Goal: Information Seeking & Learning: Learn about a topic

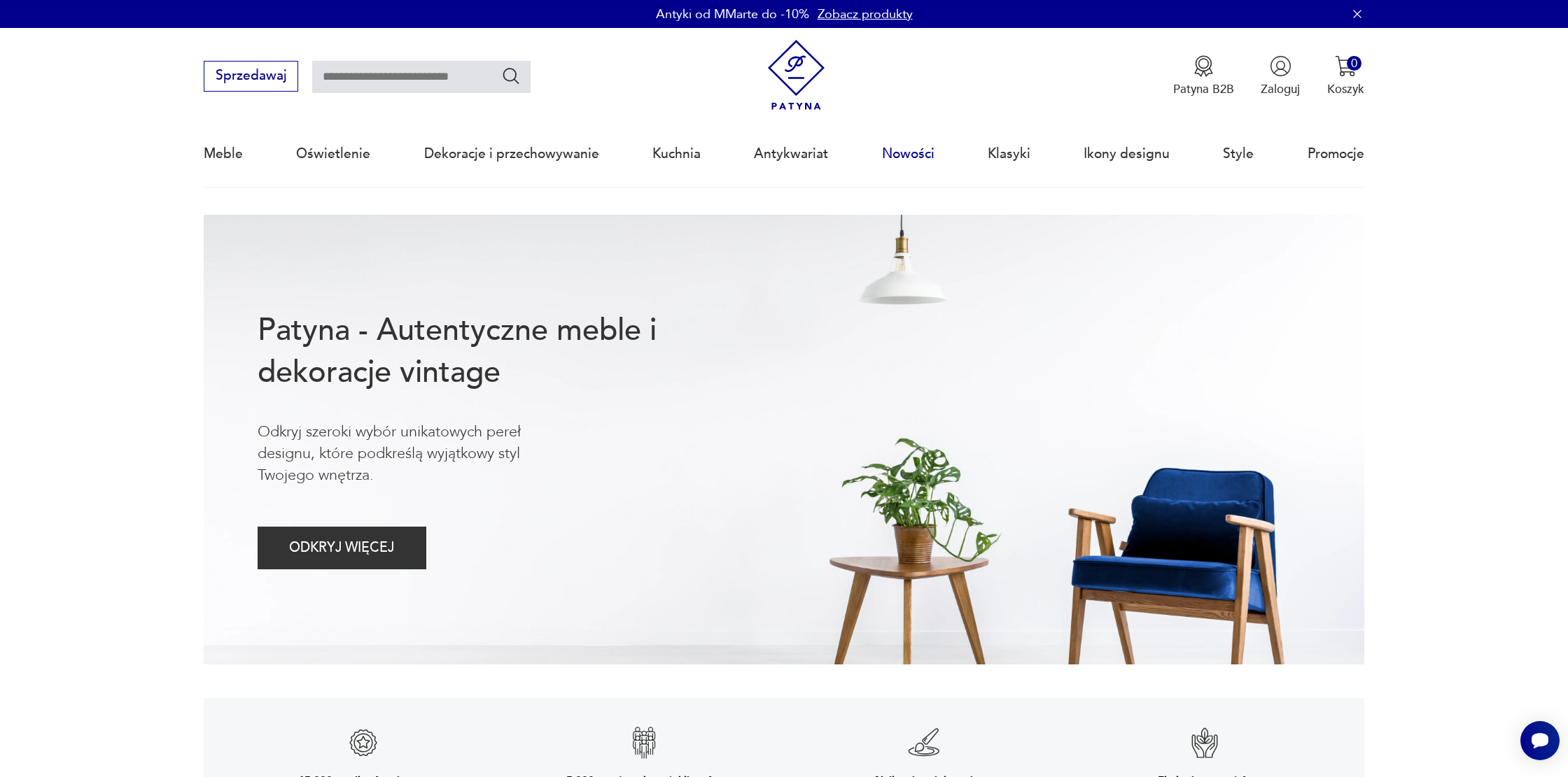
click at [906, 154] on link "Nowości" at bounding box center [909, 153] width 53 height 64
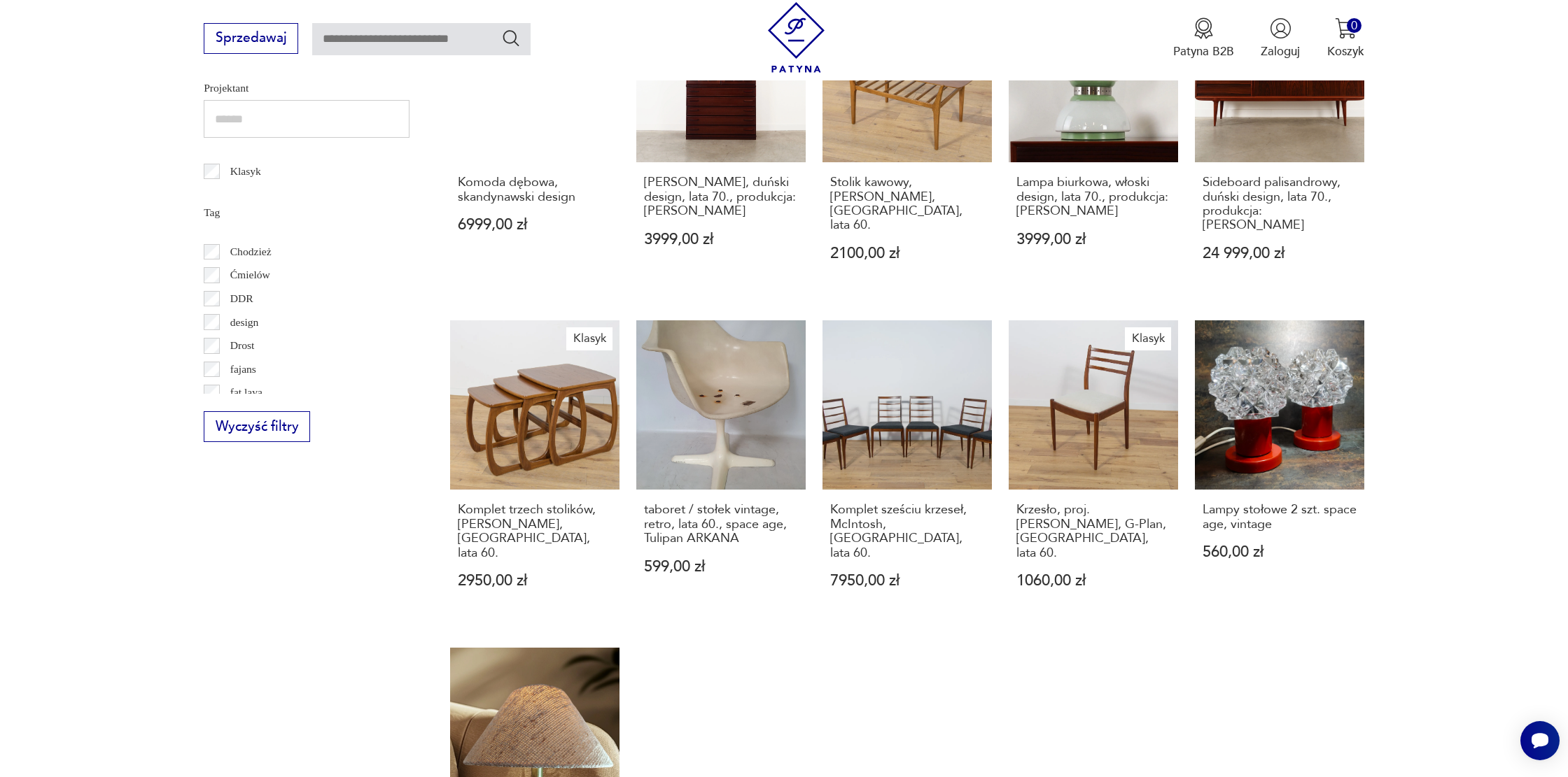
scroll to position [153, 0]
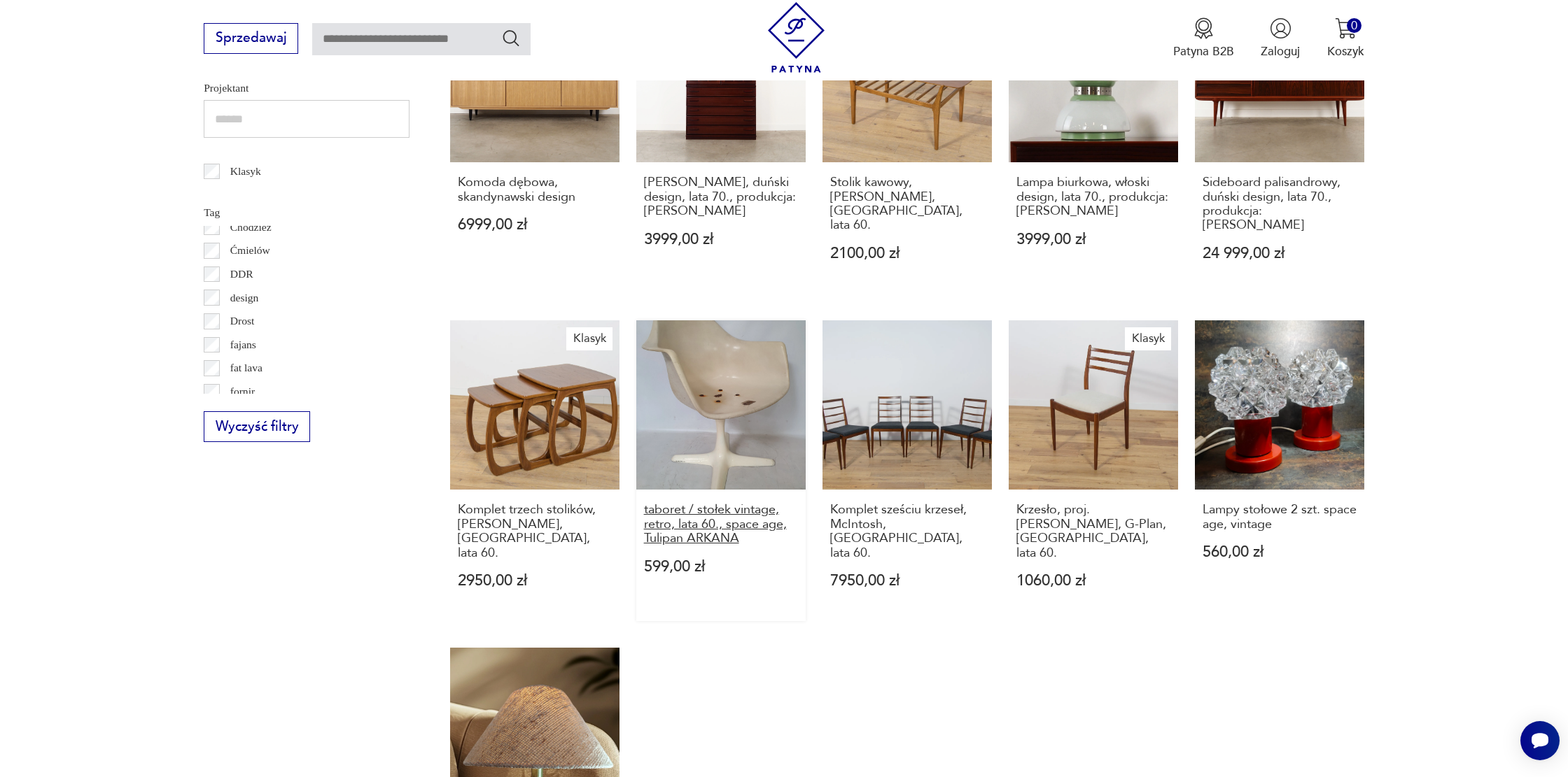
click at [723, 511] on h3 "taboret / stołek vintage, retro, lata 60., space age, Tulipan ARKANA" at bounding box center [721, 524] width 154 height 42
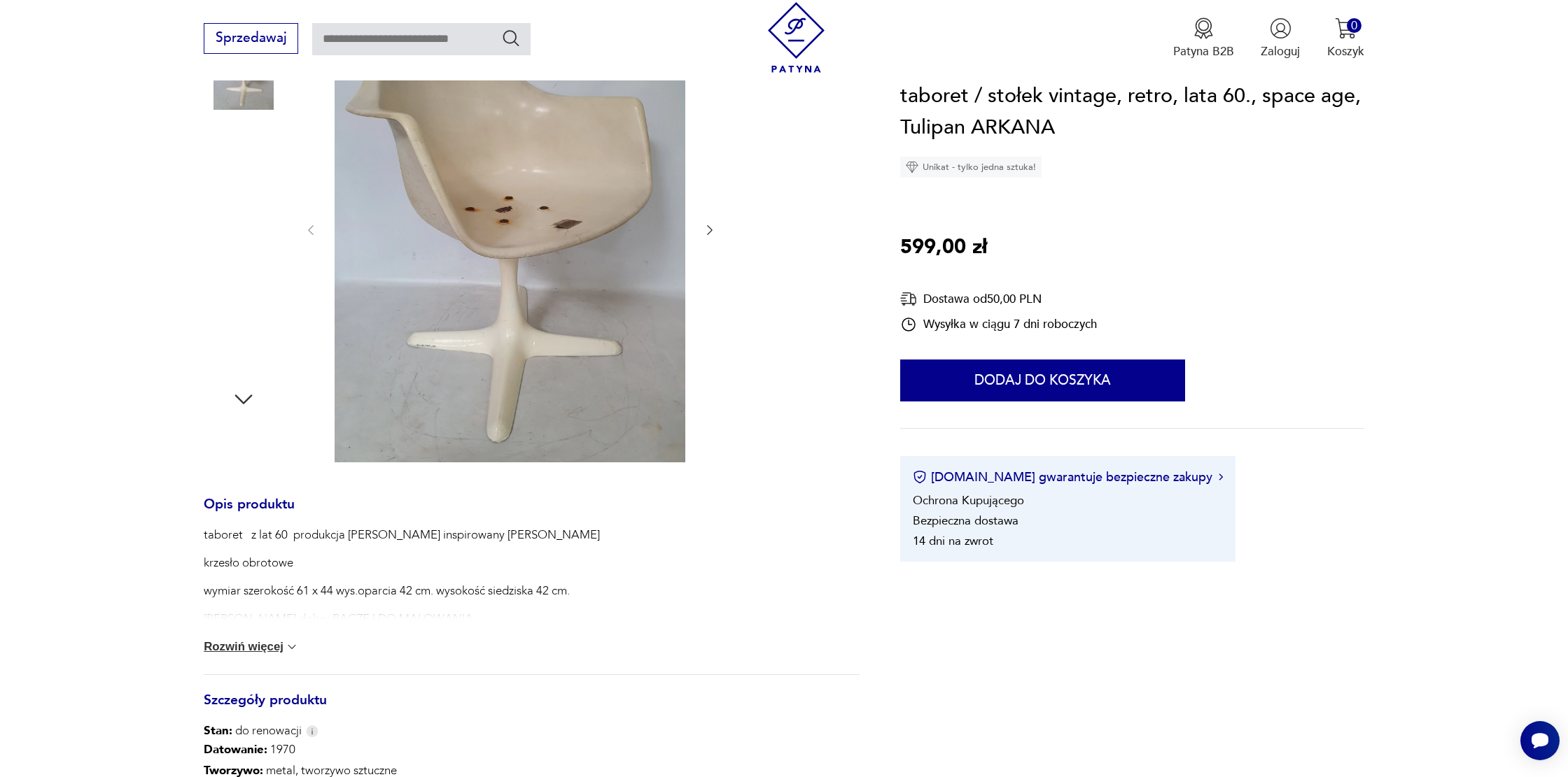
scroll to position [267, 0]
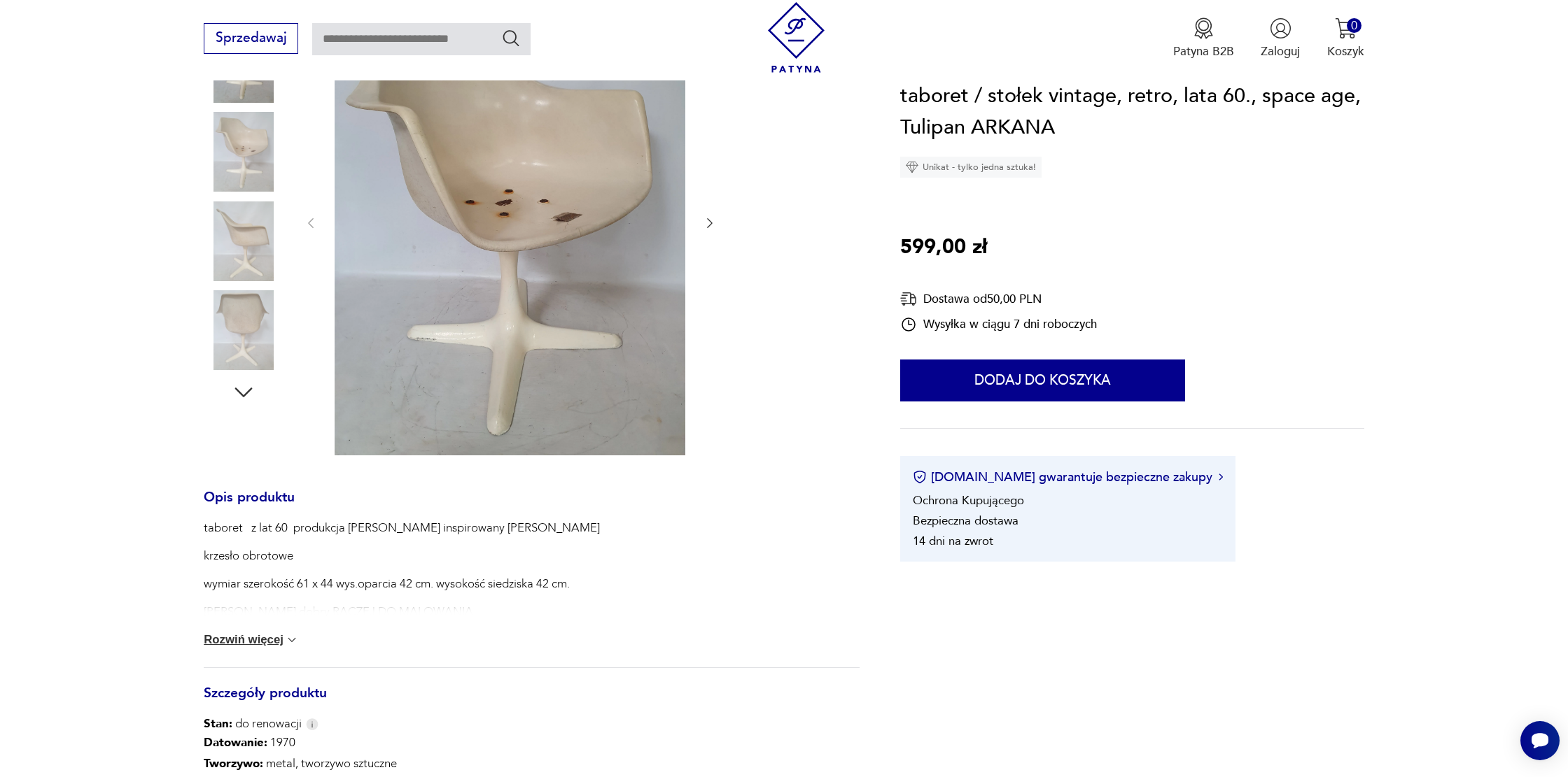
click at [244, 646] on button "Rozwiń więcej" at bounding box center [251, 640] width 95 height 14
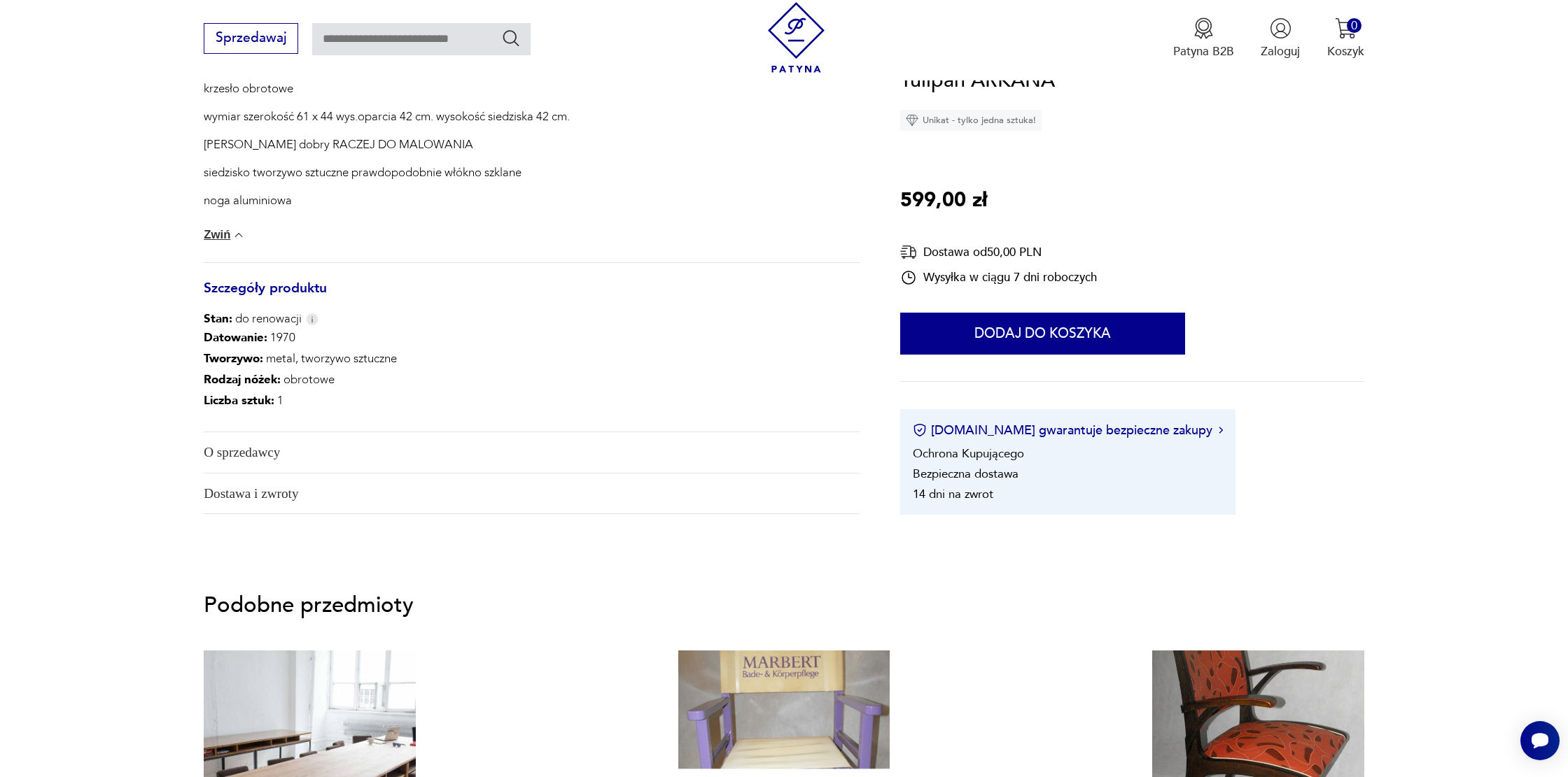
scroll to position [946, 0]
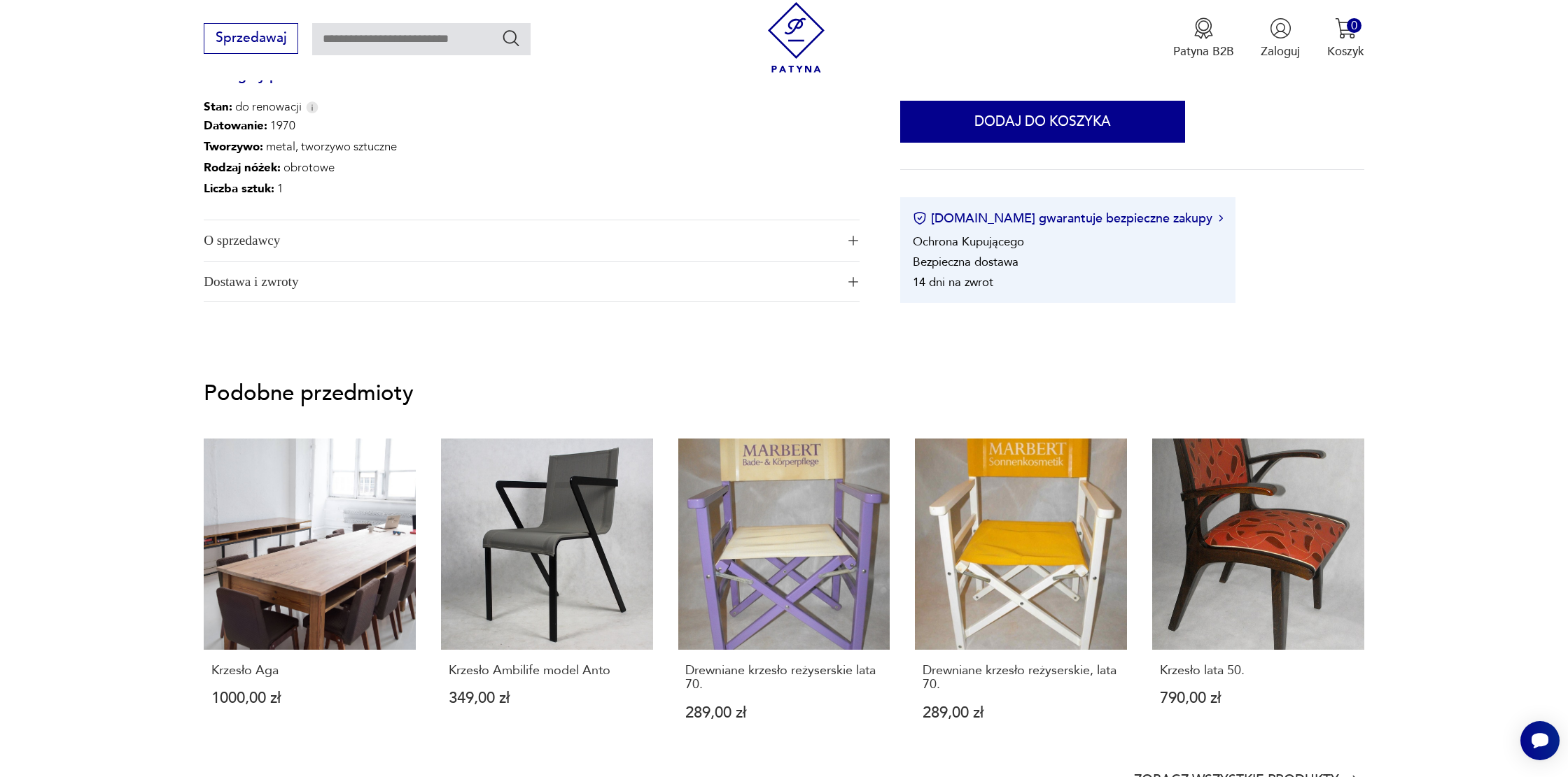
click at [253, 248] on span "O sprzedawcy" at bounding box center [520, 240] width 633 height 41
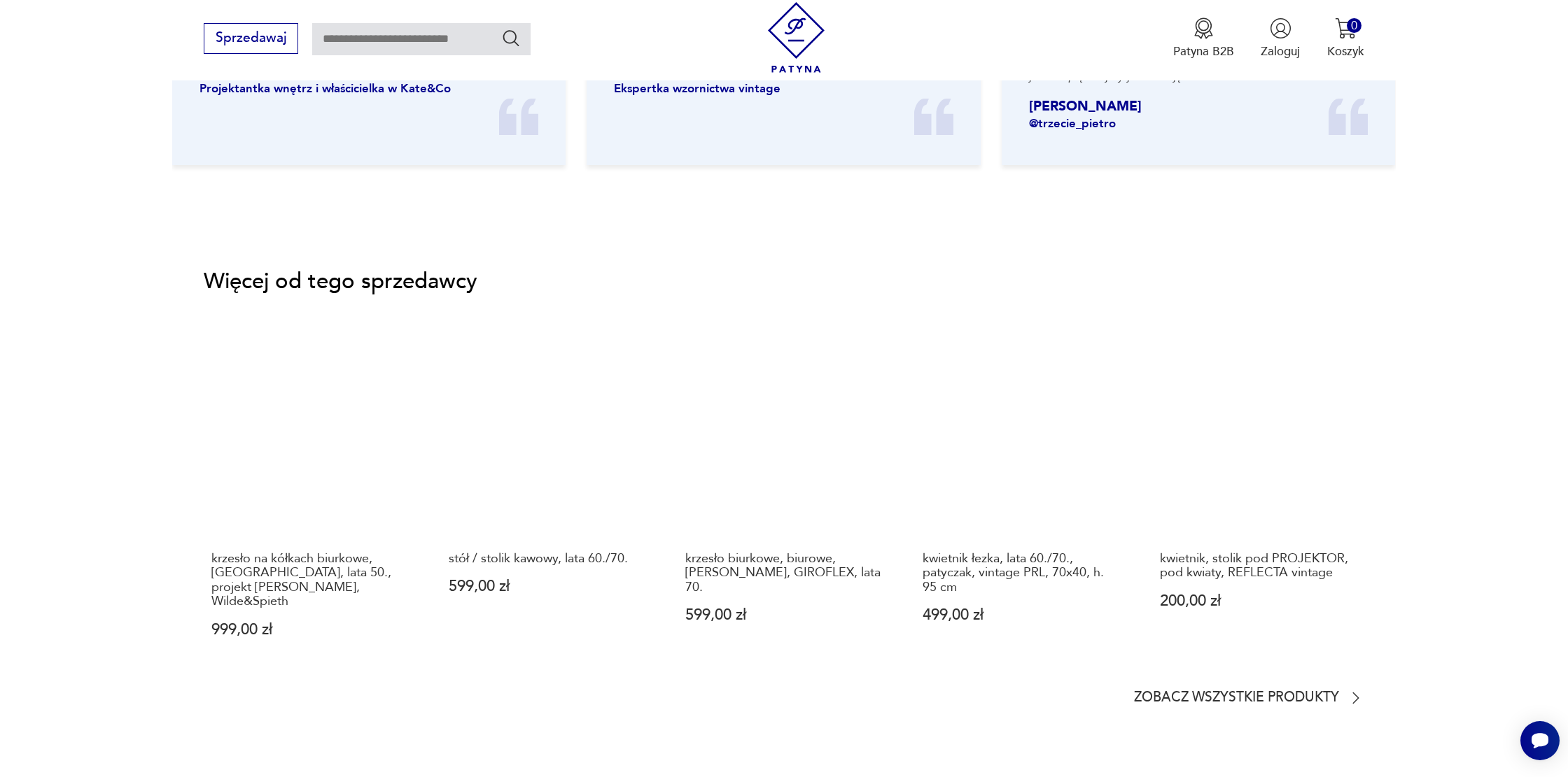
scroll to position [2091, 0]
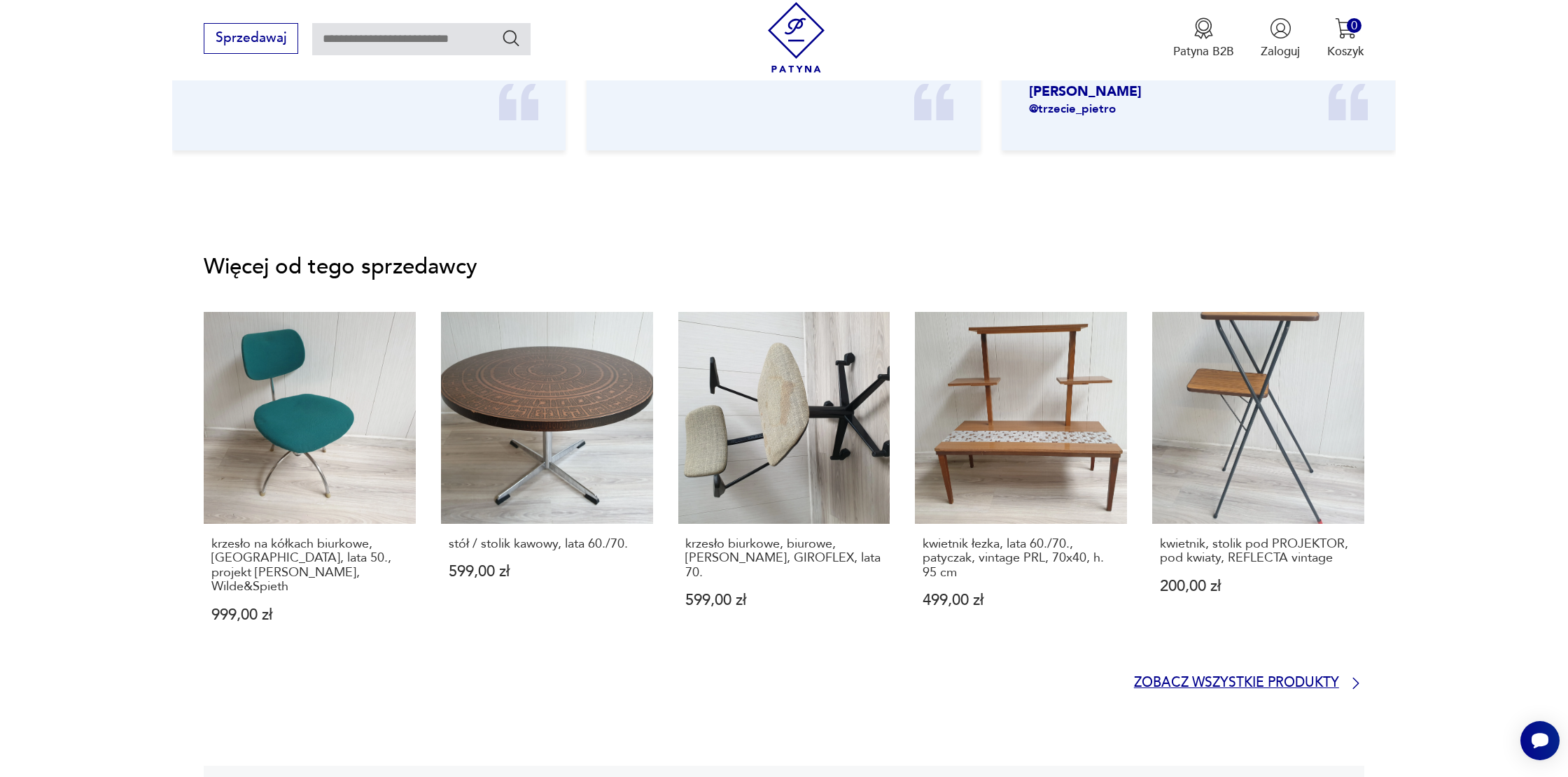
click at [1305, 677] on p "Zobacz wszystkie produkty" at bounding box center [1236, 683] width 205 height 11
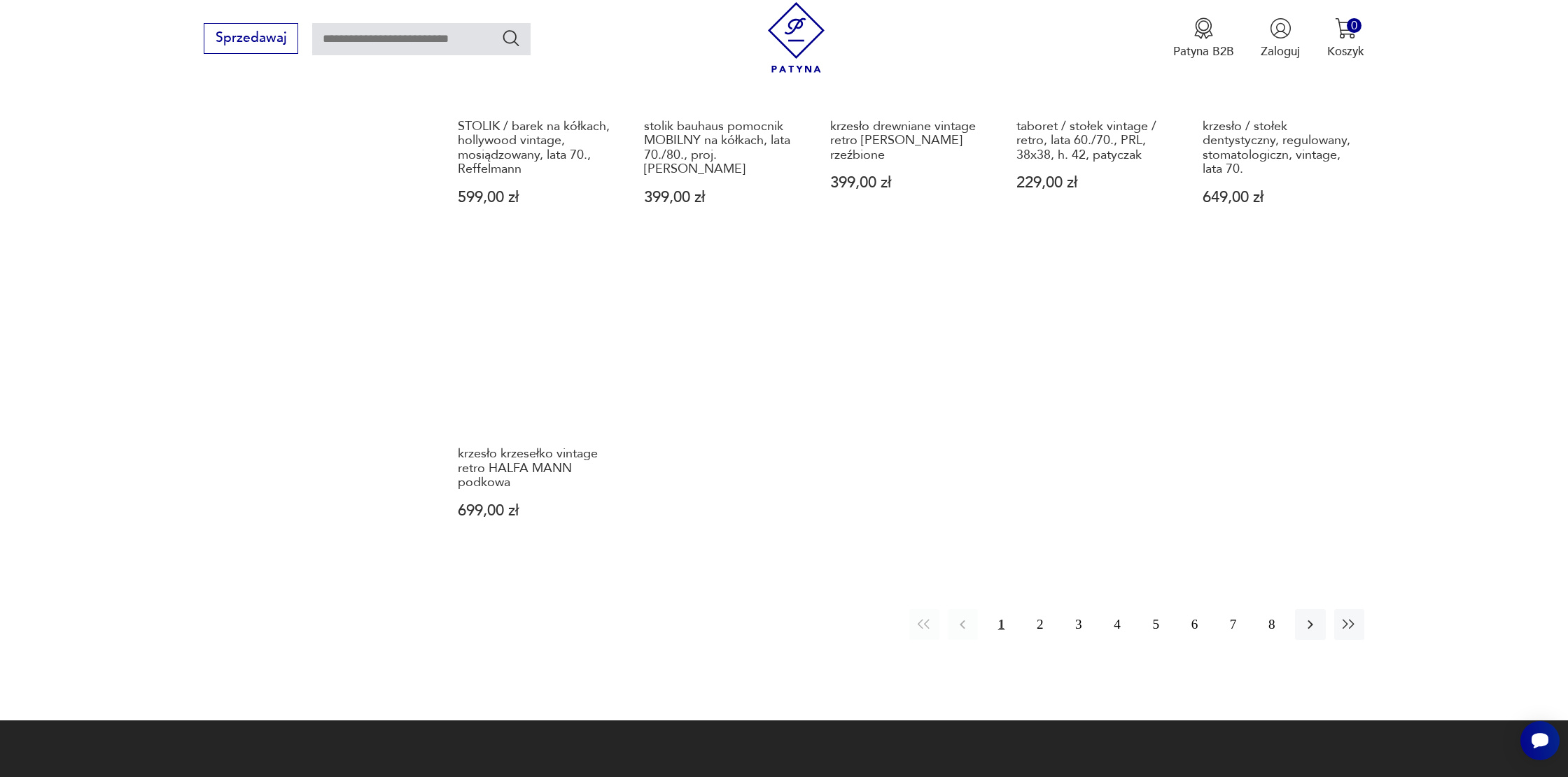
scroll to position [1357, 0]
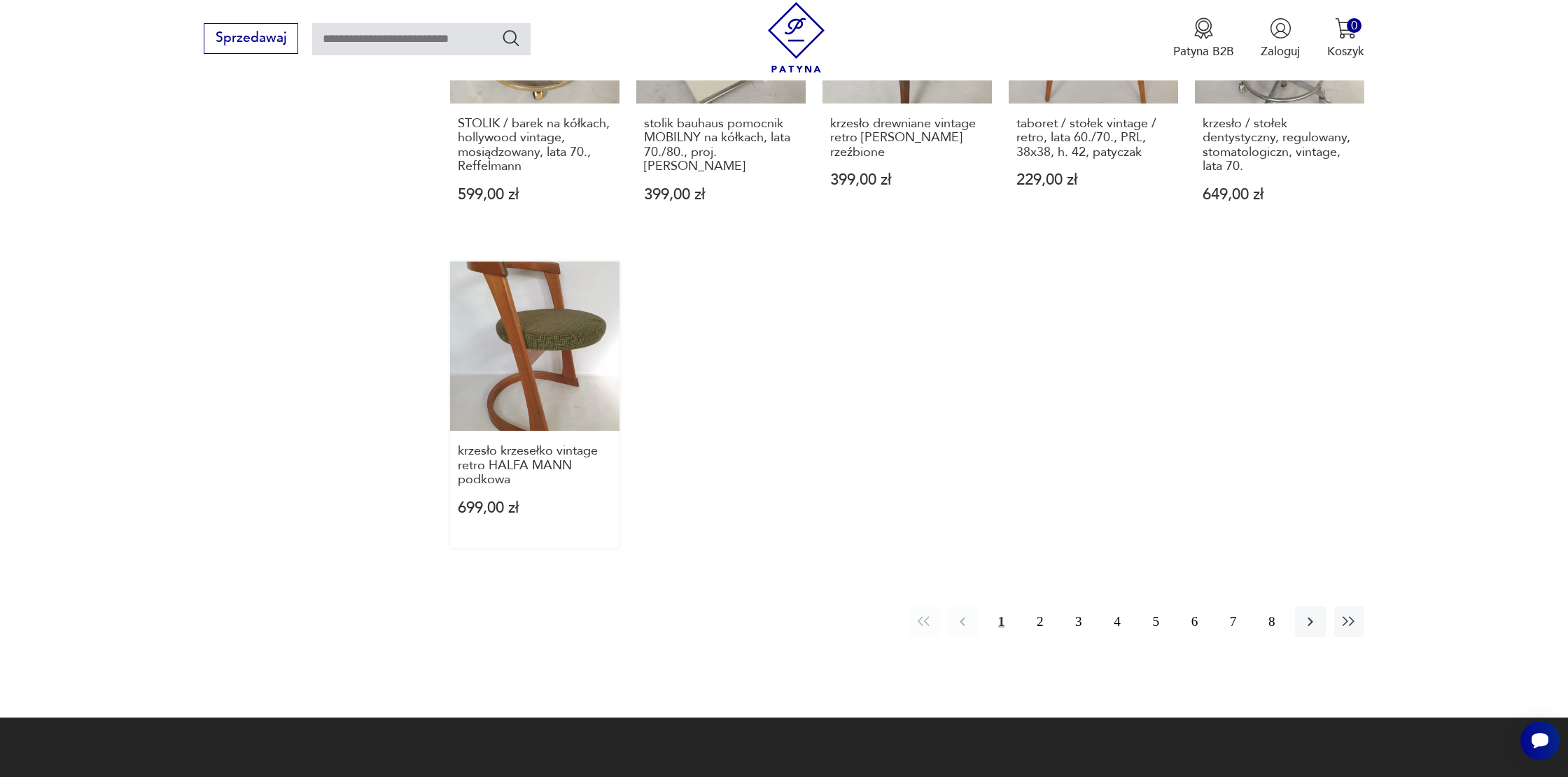
click at [579, 394] on link "krzesło krzesełko vintage retro HALFA MANN podkowa 699,00 zł" at bounding box center [535, 404] width 169 height 286
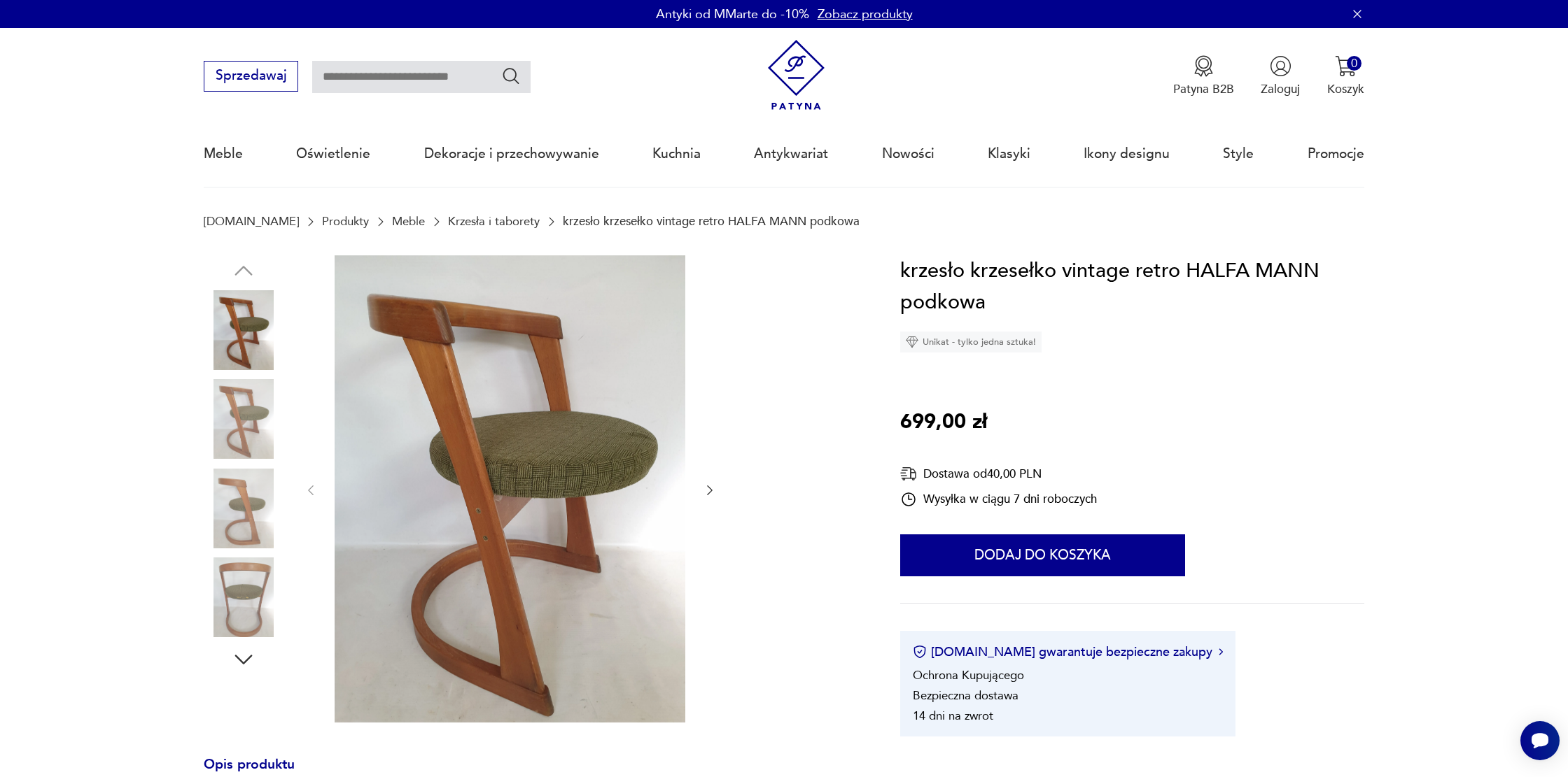
click at [251, 412] on img at bounding box center [243, 418] width 80 height 80
click at [249, 593] on img at bounding box center [243, 597] width 80 height 80
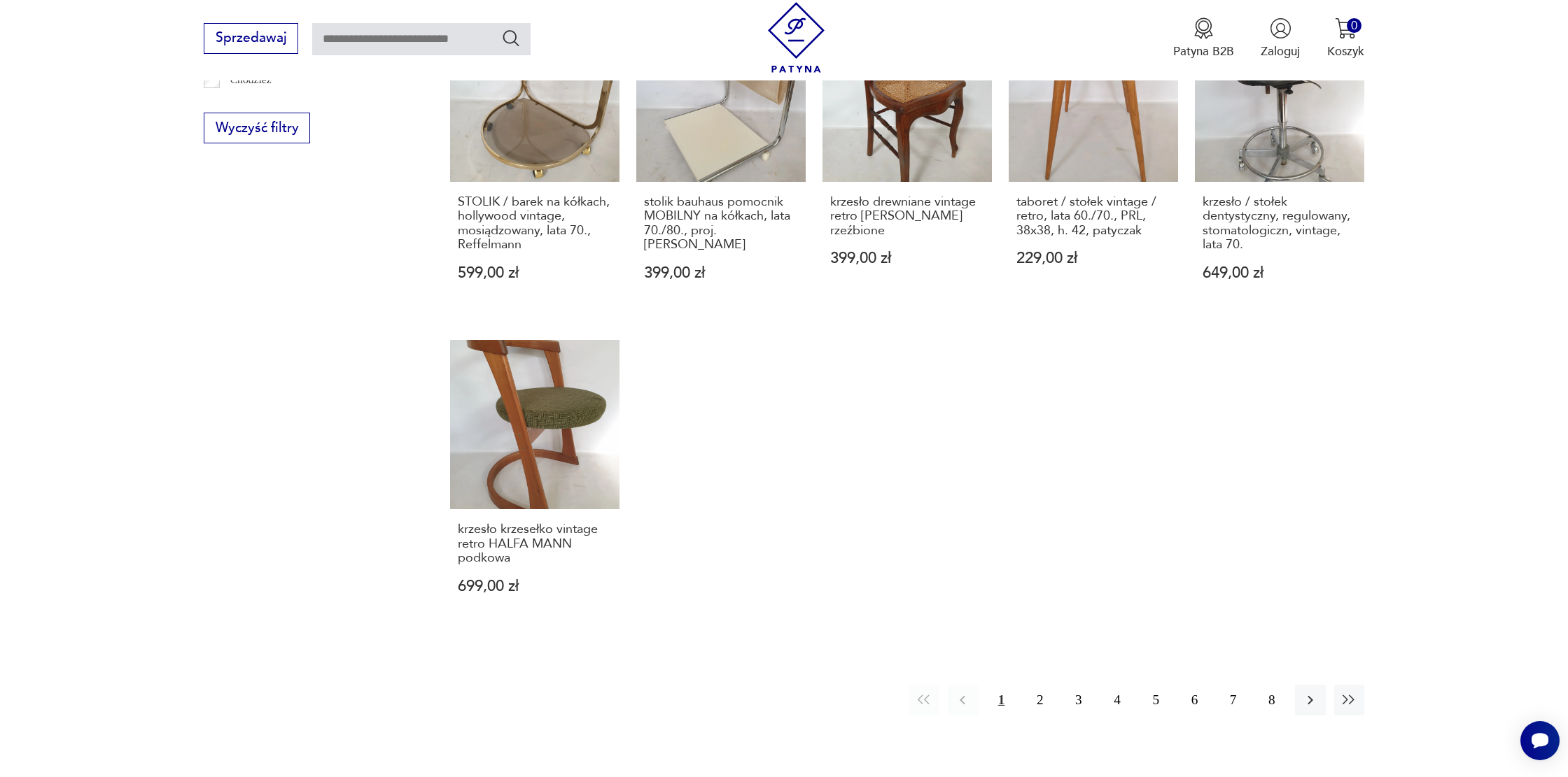
scroll to position [1325, 0]
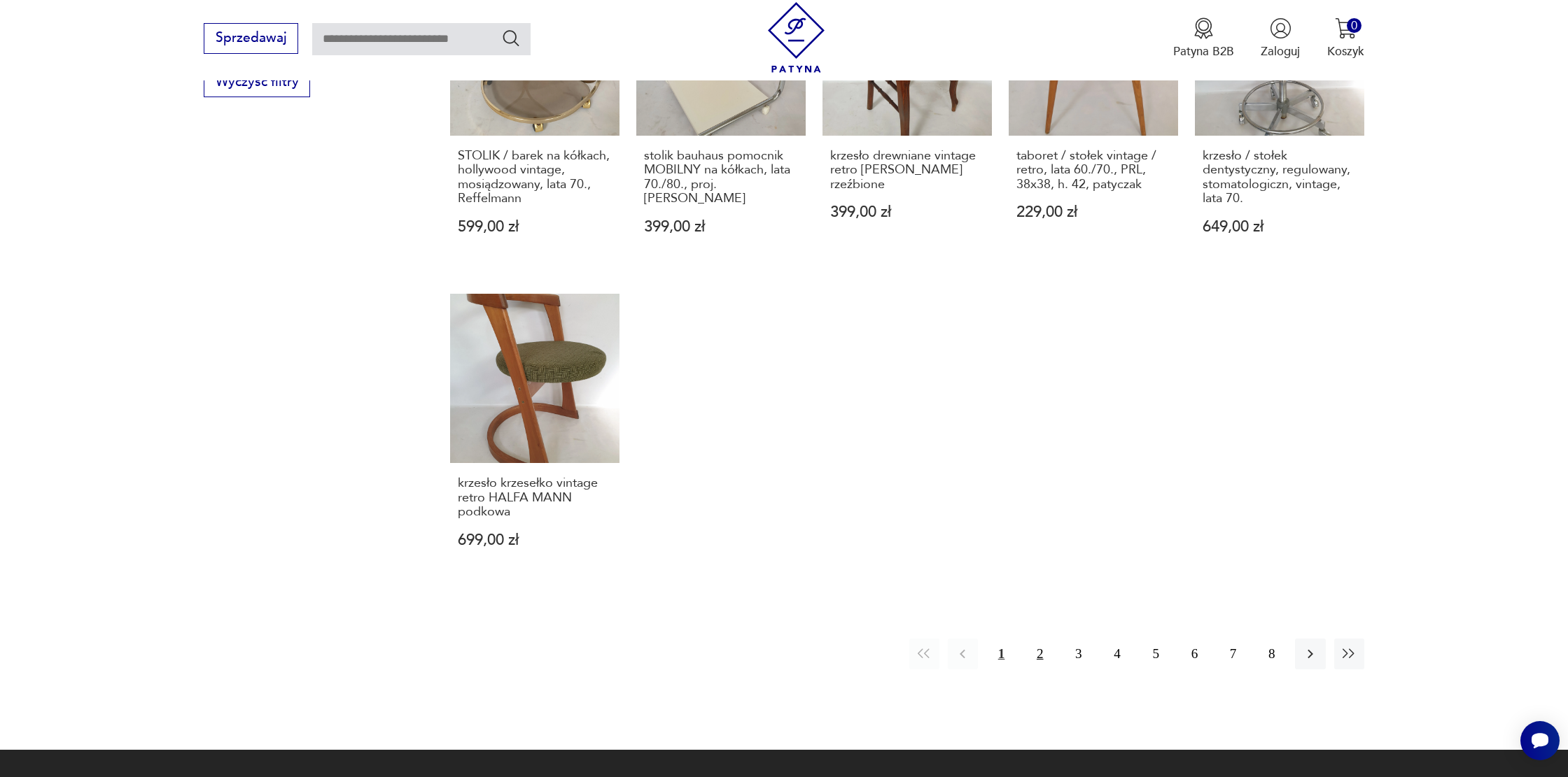
click at [1040, 662] on button "2" at bounding box center [1039, 654] width 30 height 30
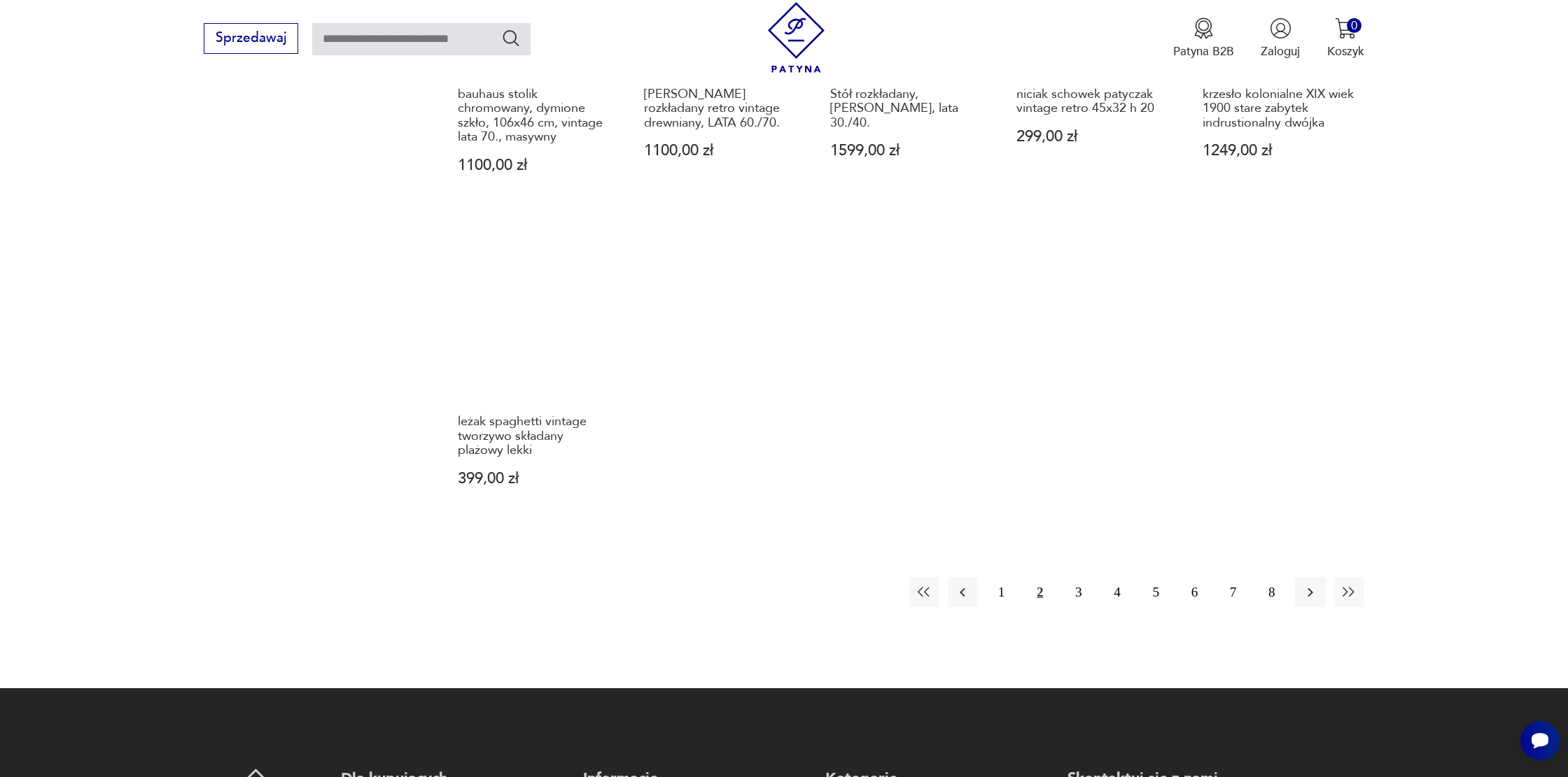
scroll to position [1392, 0]
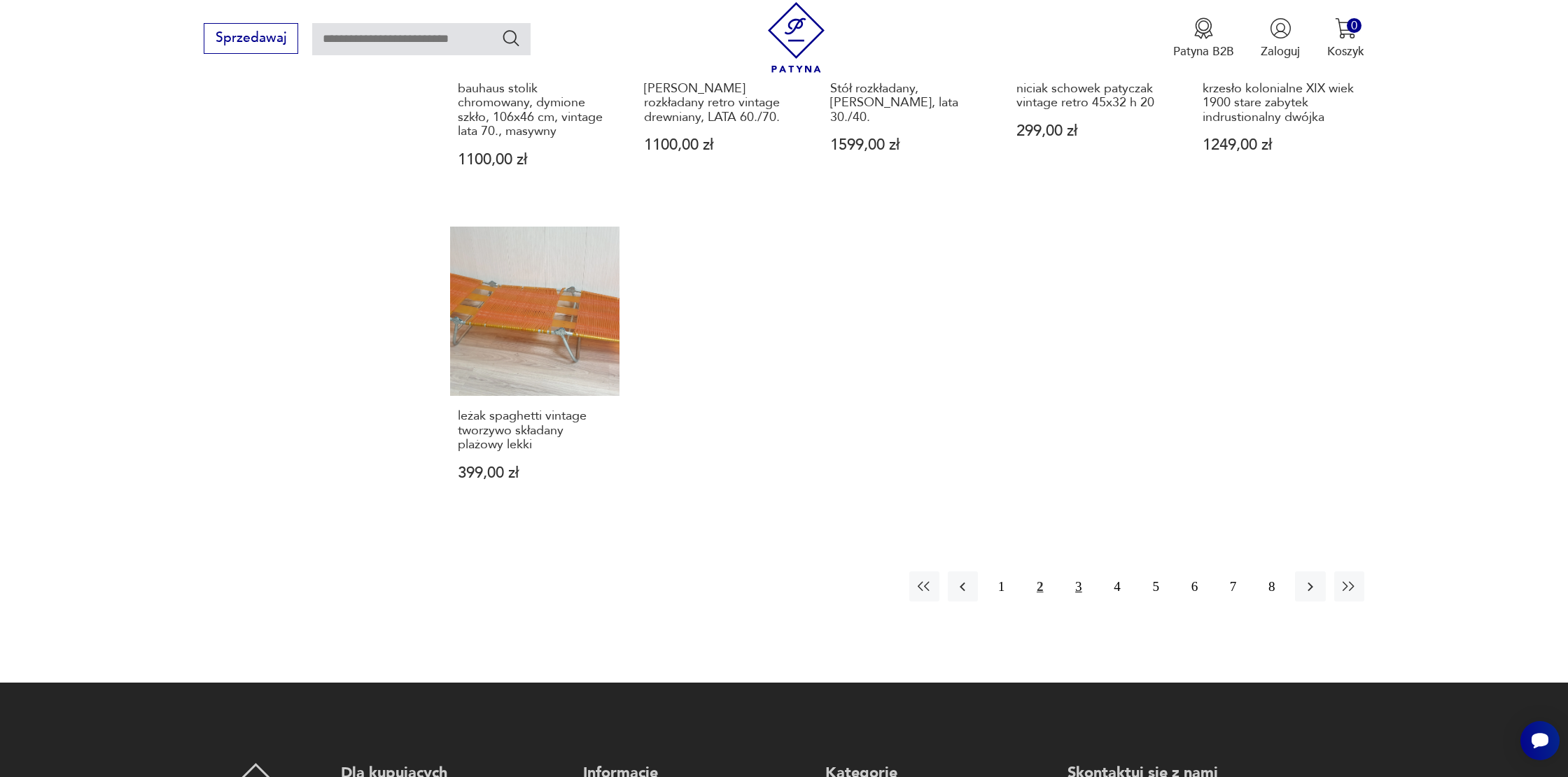
click at [1085, 593] on button "3" at bounding box center [1078, 587] width 30 height 30
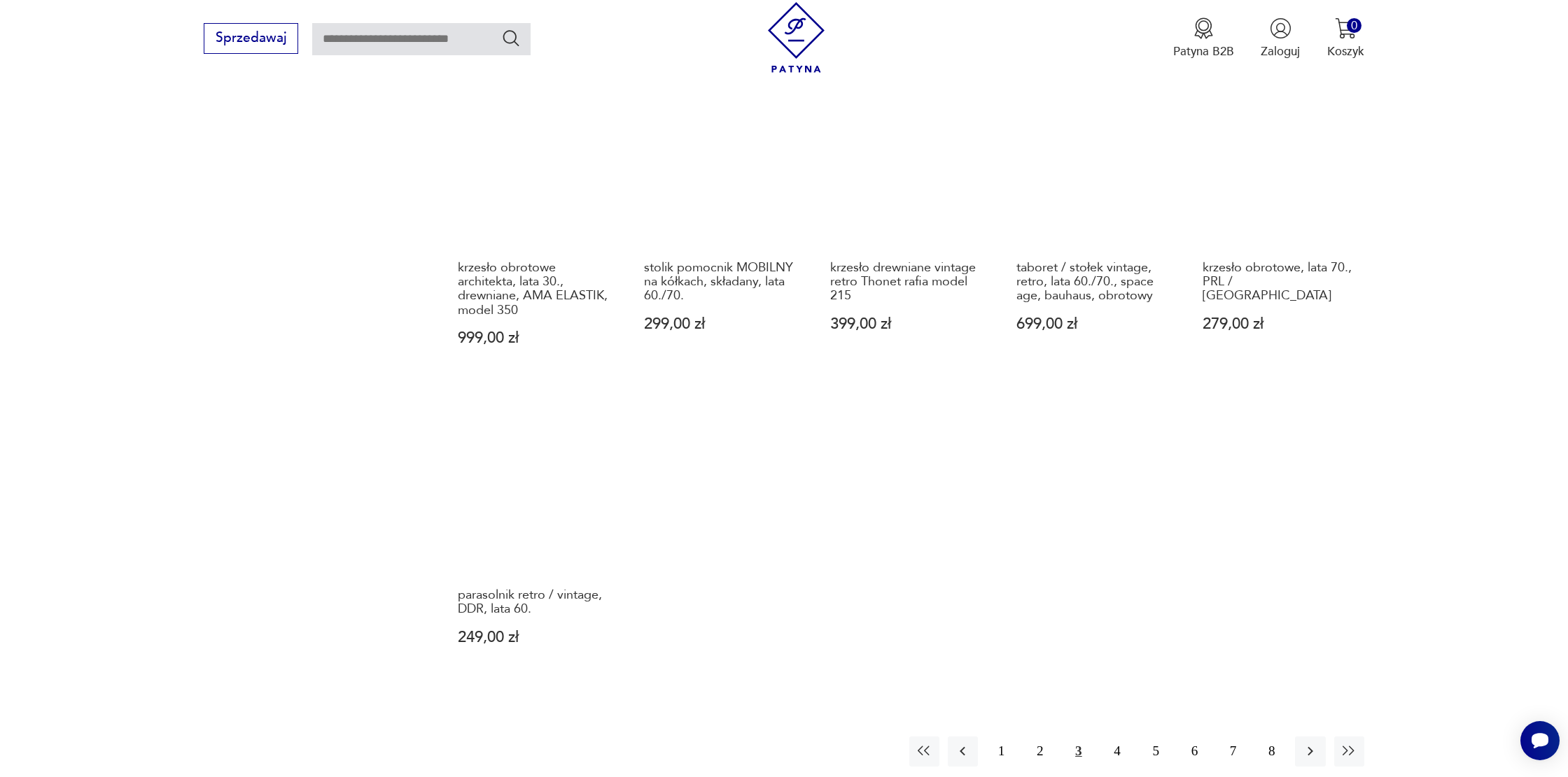
scroll to position [1205, 0]
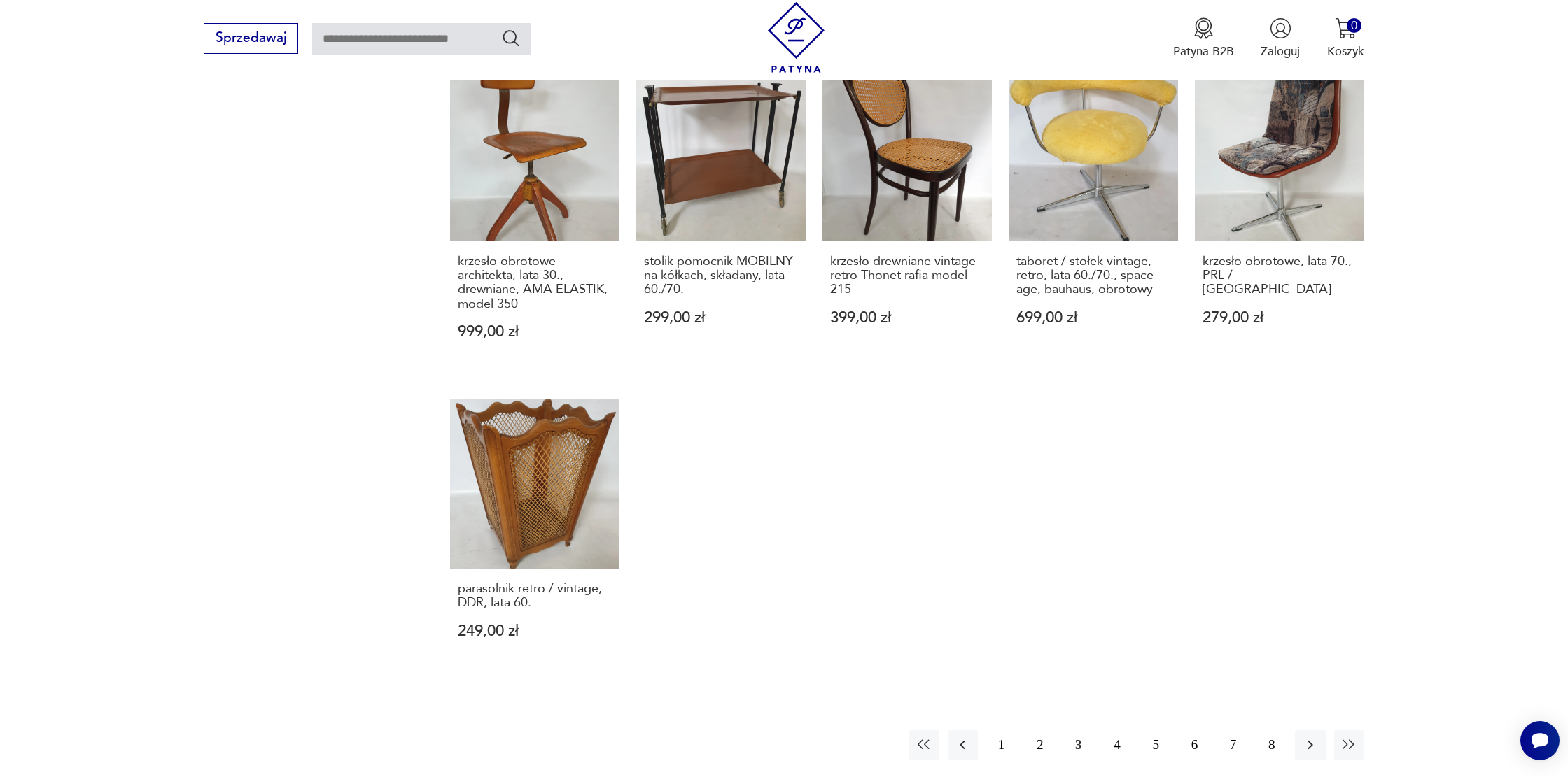
click at [1125, 751] on button "4" at bounding box center [1118, 745] width 30 height 30
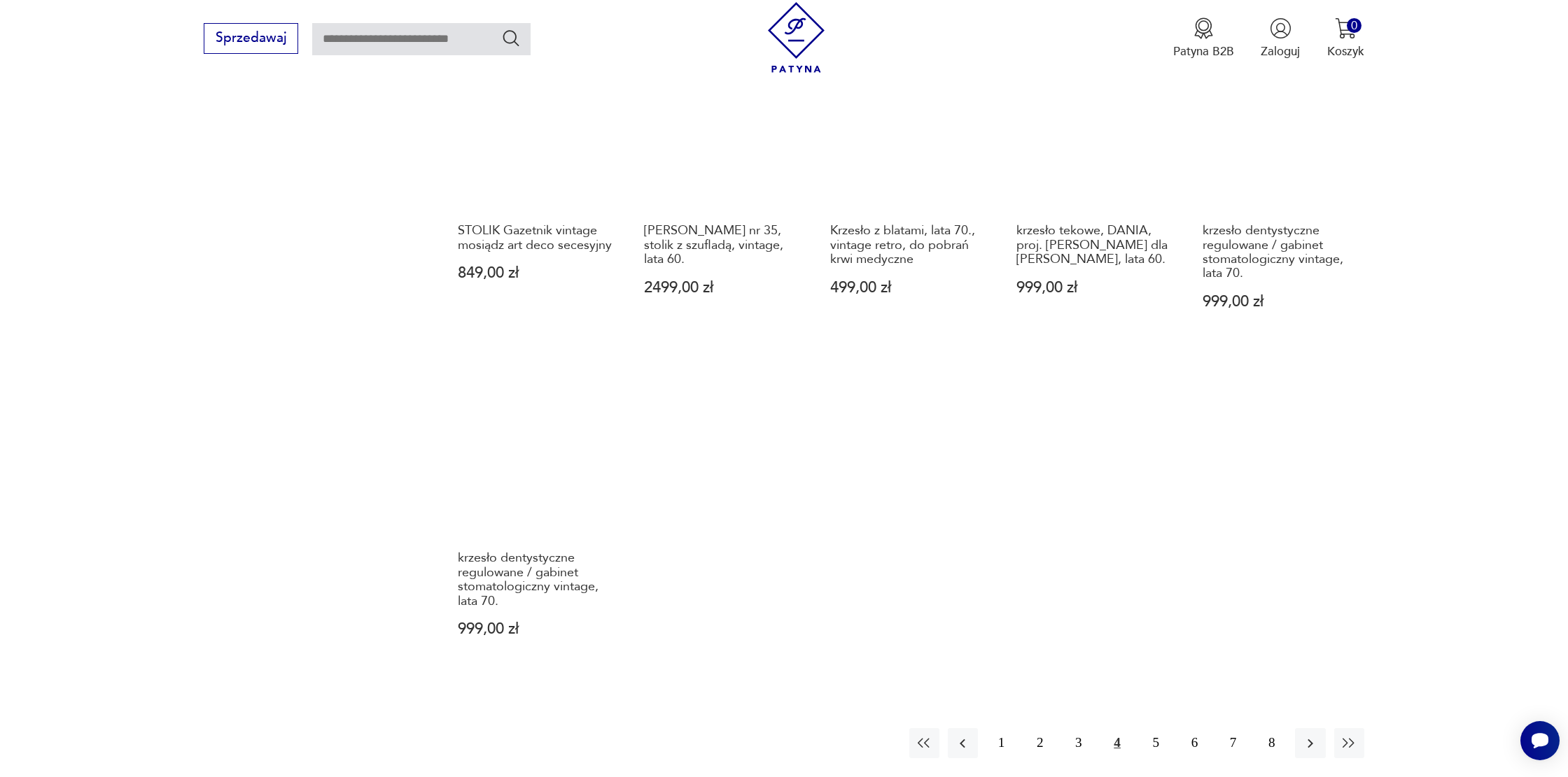
scroll to position [1299, 0]
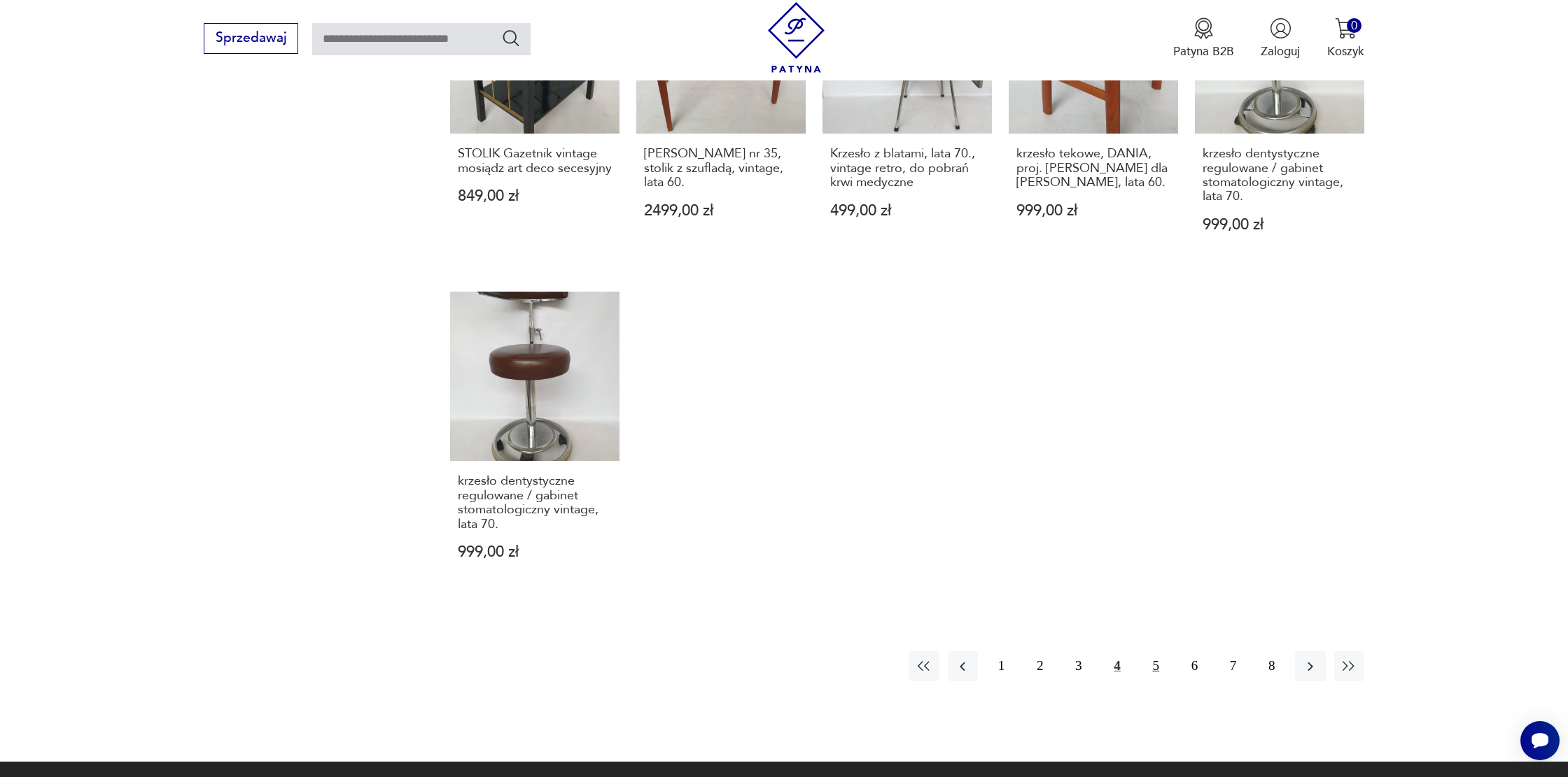
click at [1157, 662] on button "5" at bounding box center [1156, 666] width 30 height 30
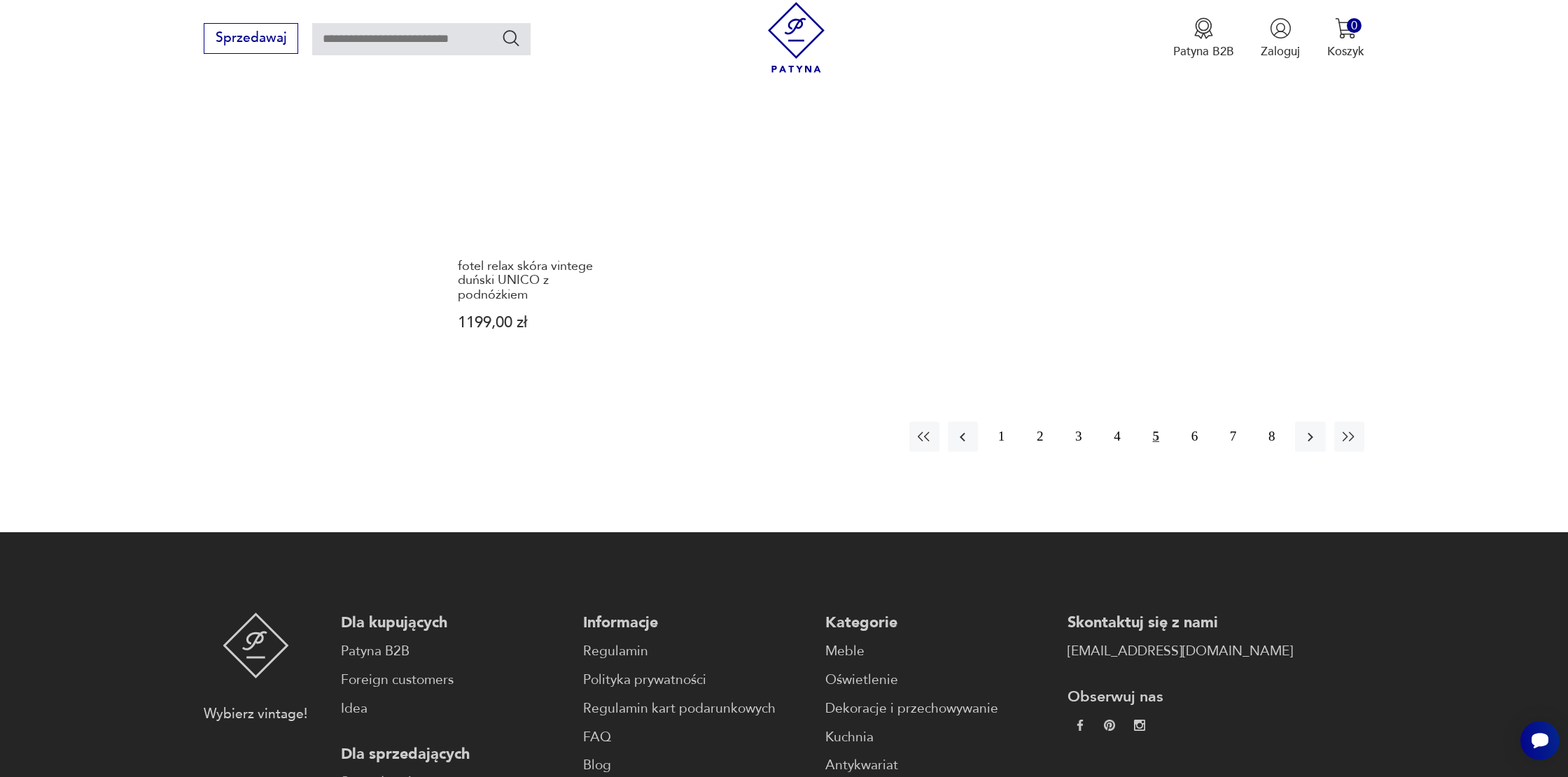
scroll to position [1537, 0]
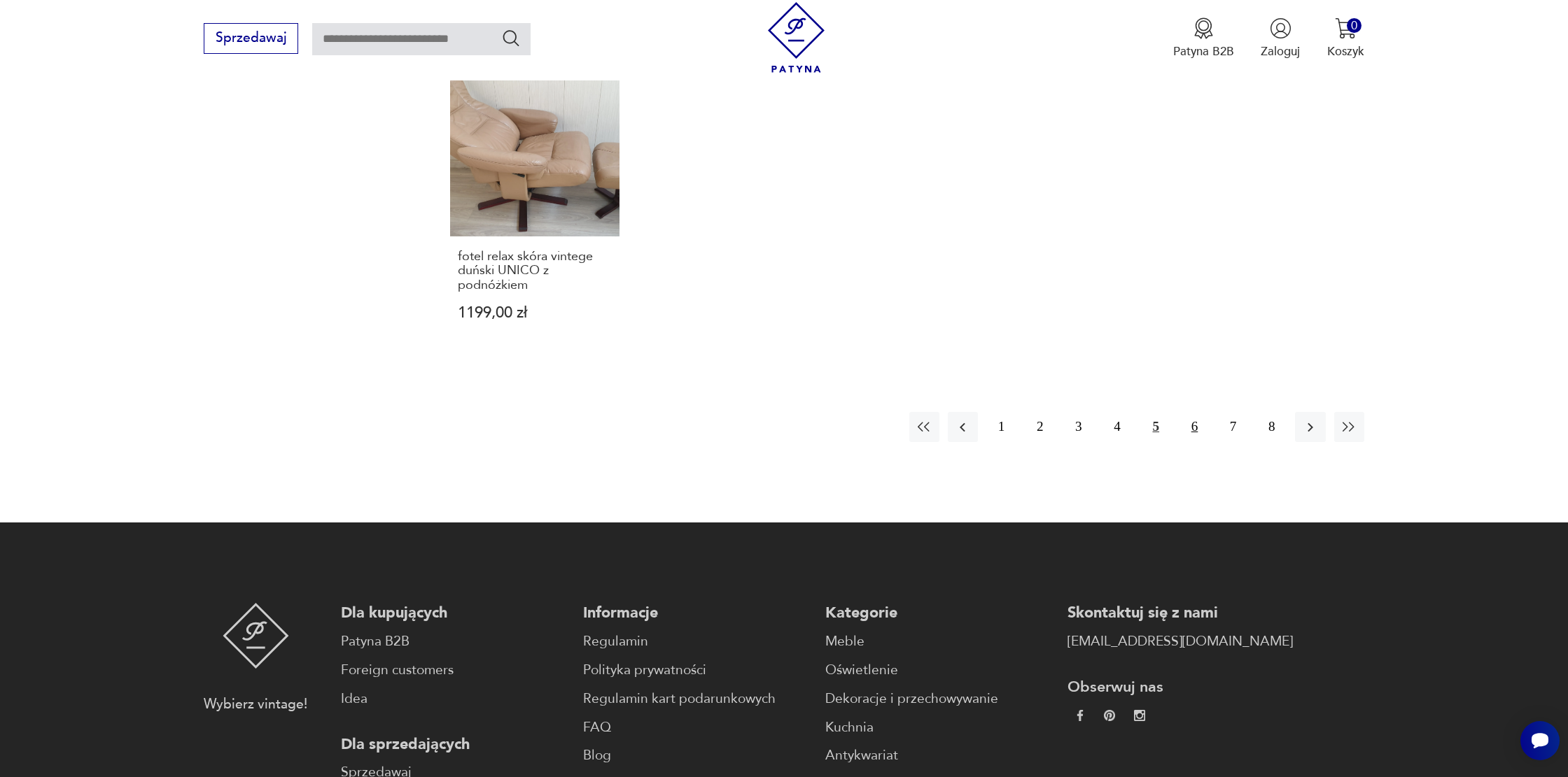
click at [1192, 426] on button "6" at bounding box center [1194, 427] width 30 height 30
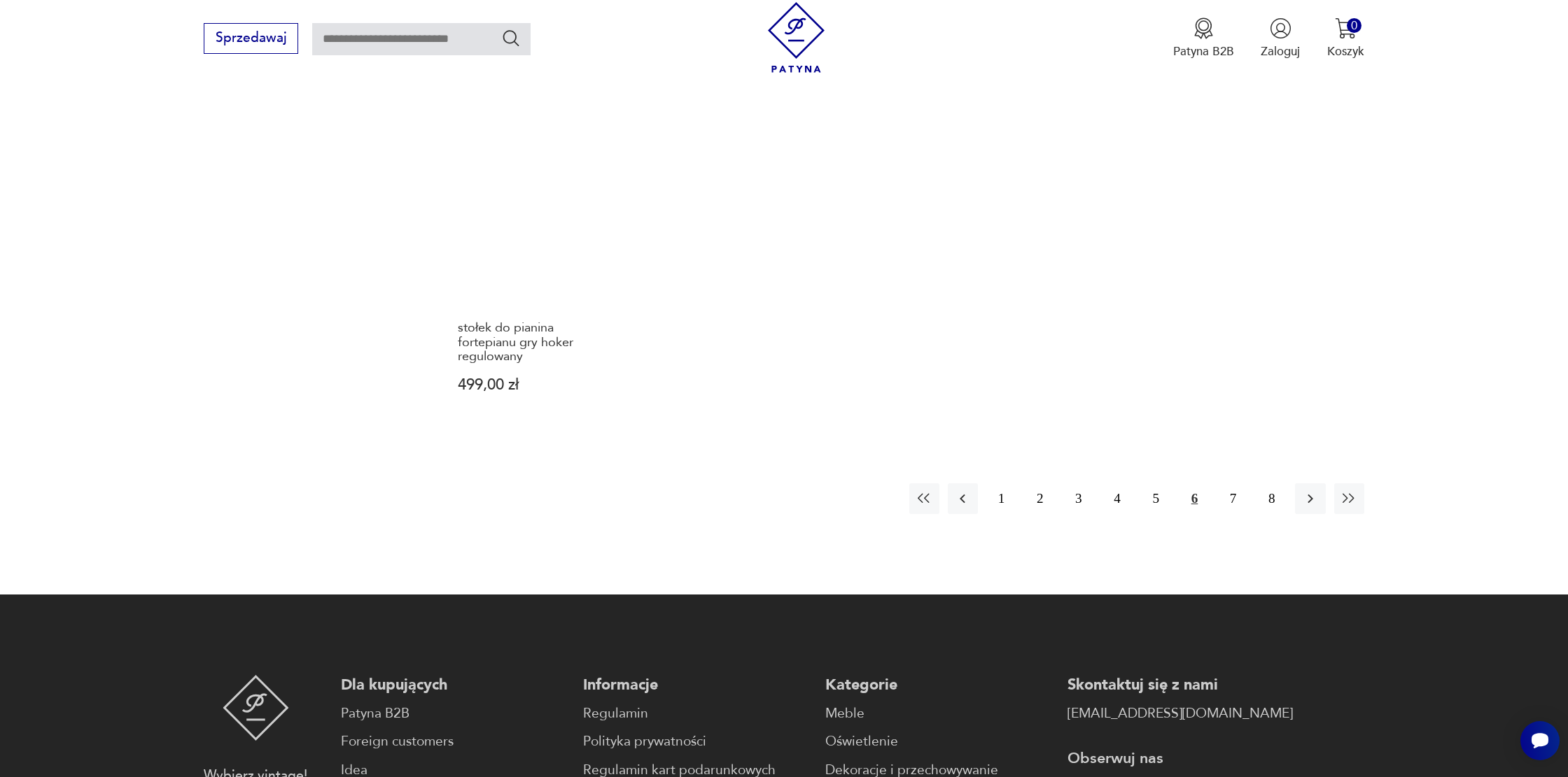
scroll to position [1483, 0]
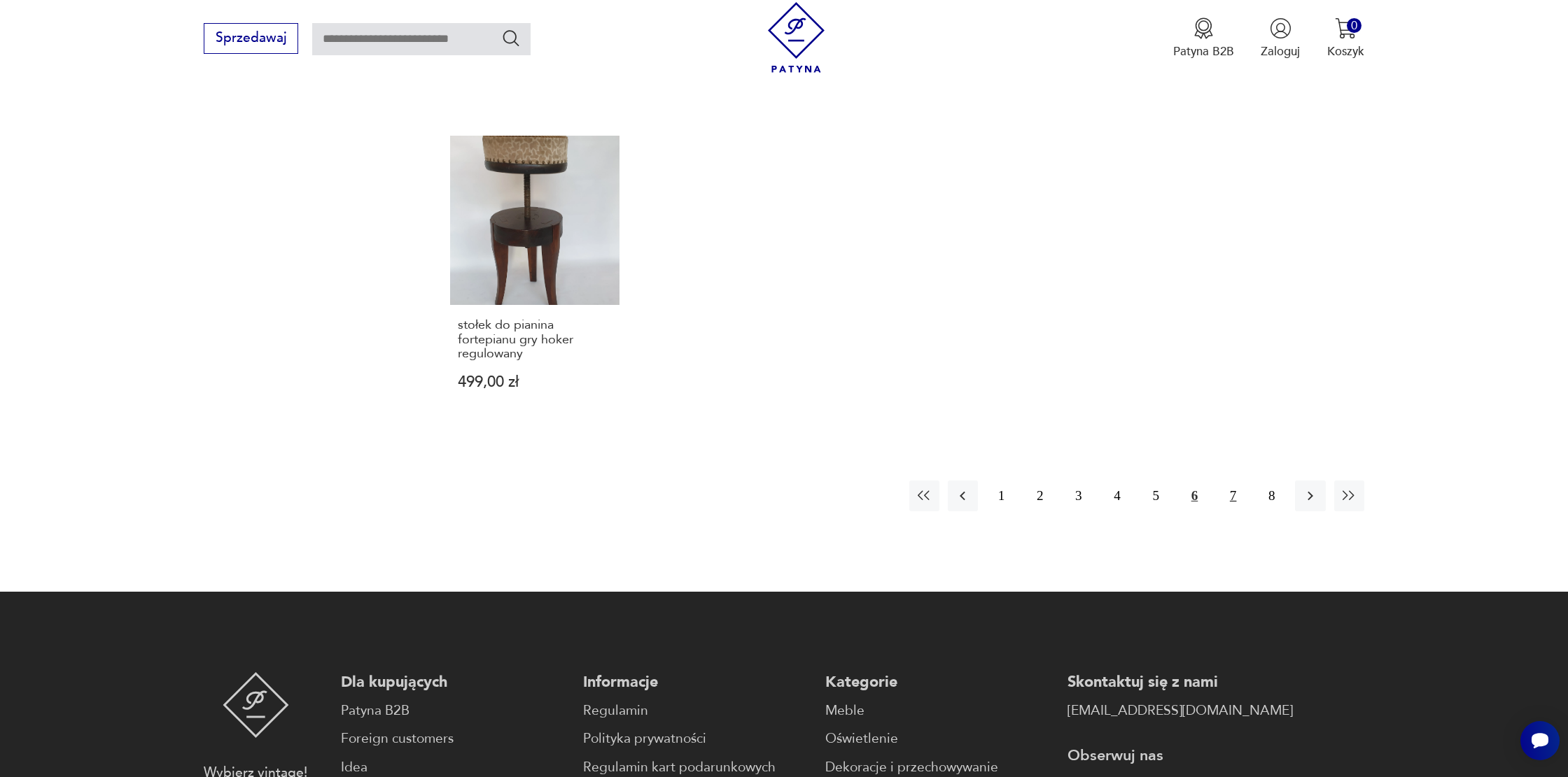
click at [1232, 481] on button "7" at bounding box center [1233, 496] width 30 height 30
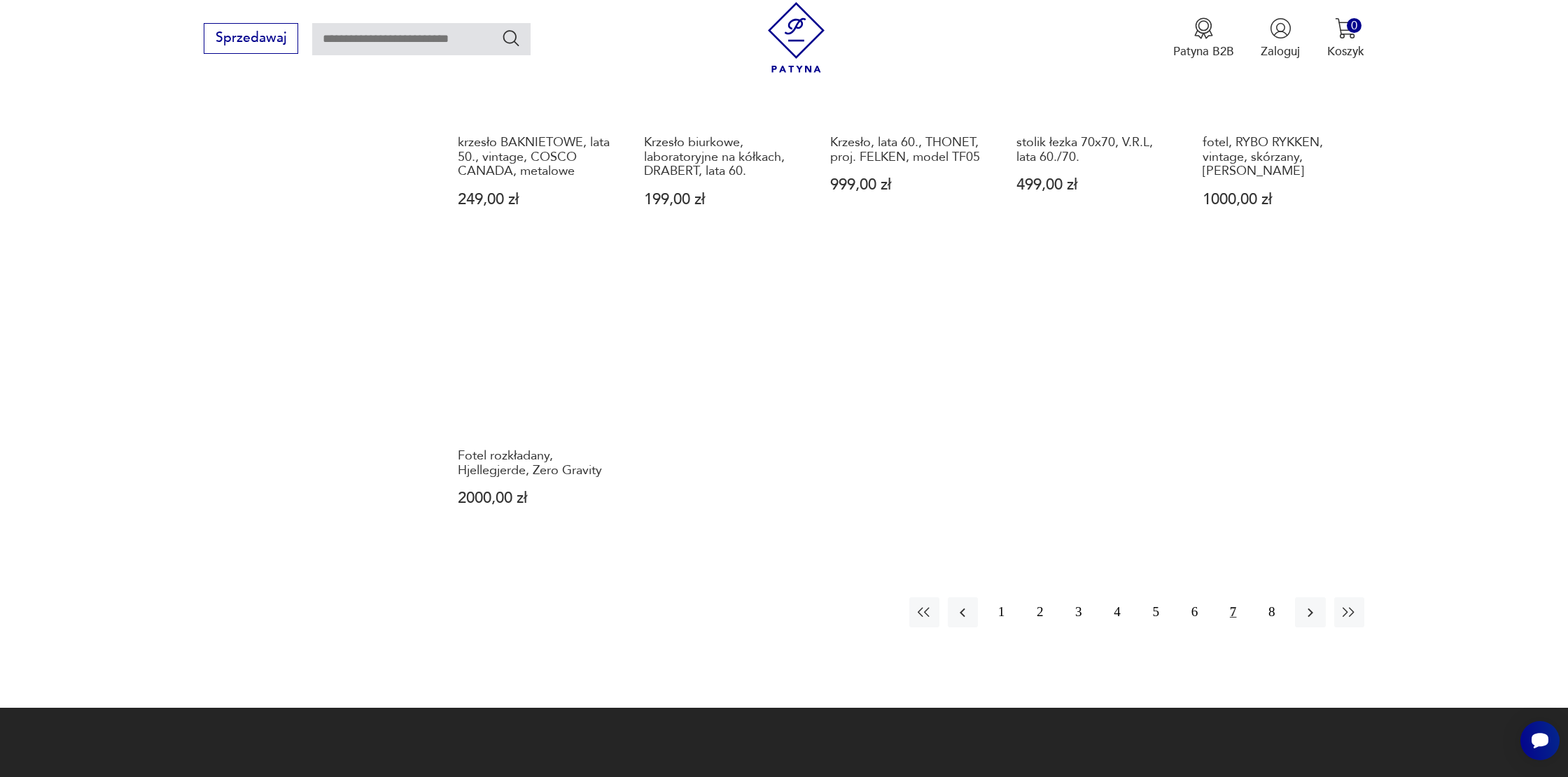
scroll to position [1353, 0]
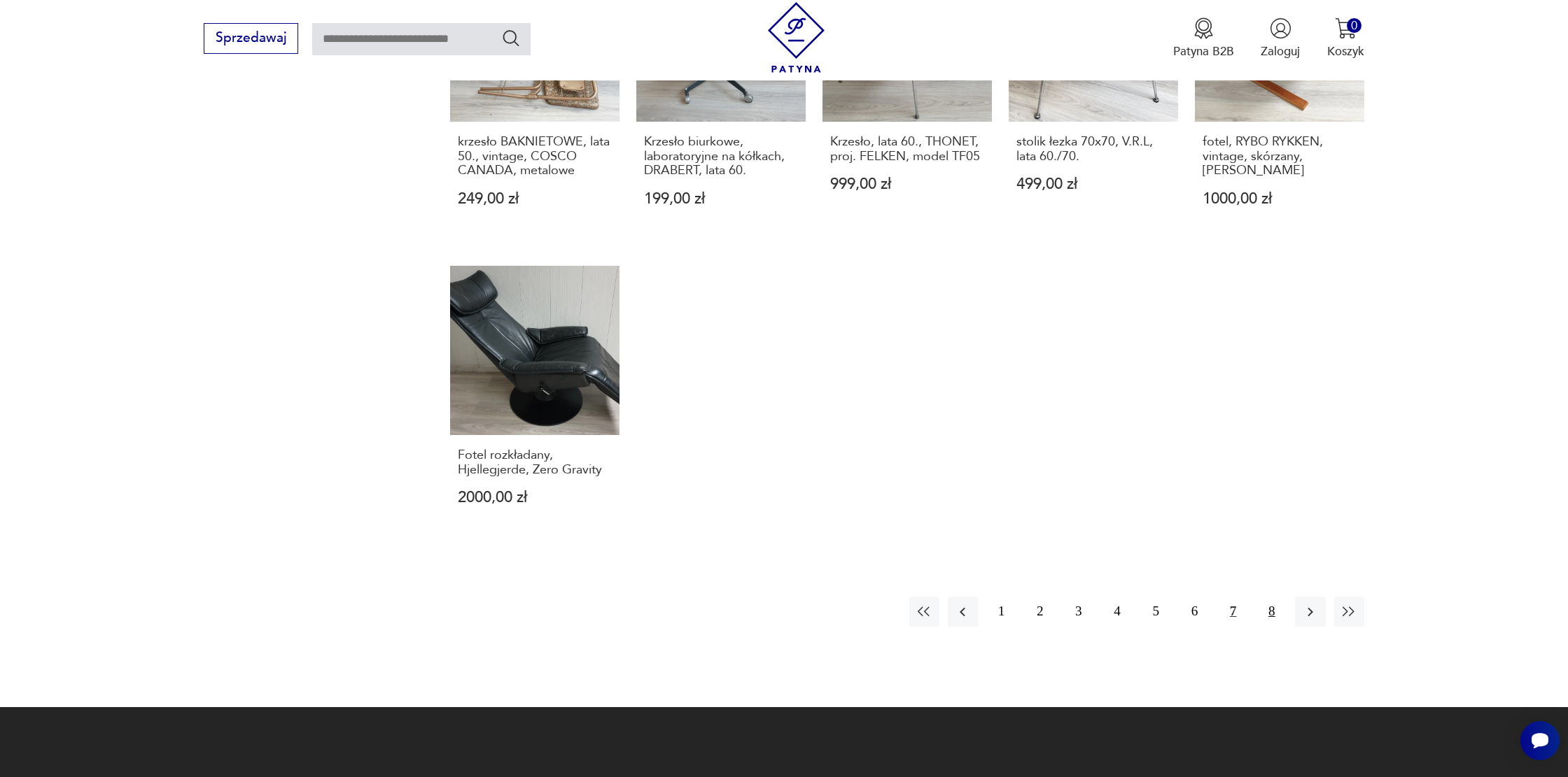
click at [1282, 596] on button "8" at bounding box center [1271, 611] width 30 height 30
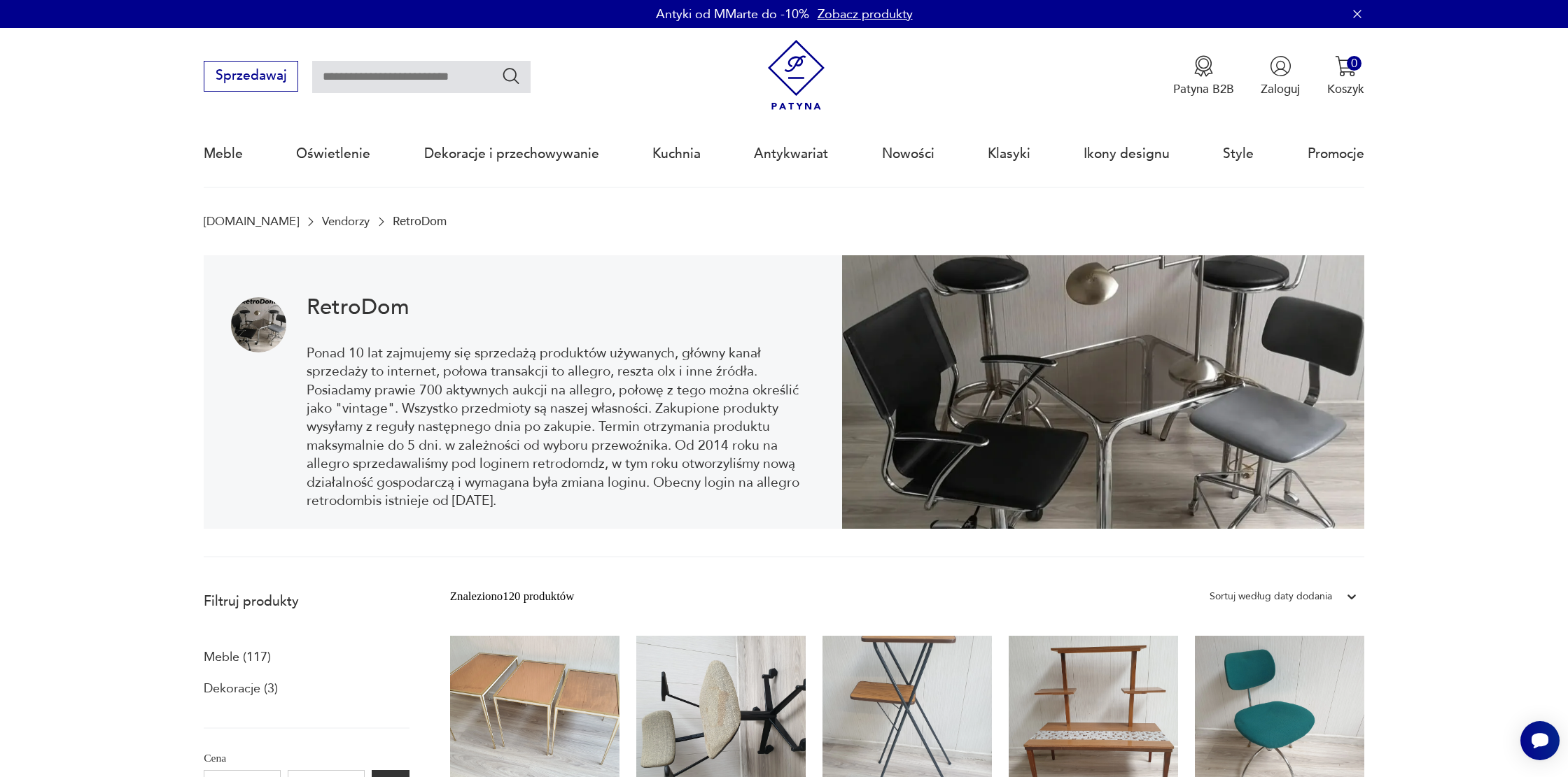
click at [376, 74] on input "text" at bounding box center [421, 77] width 219 height 33
type input "*"
type input "**********"
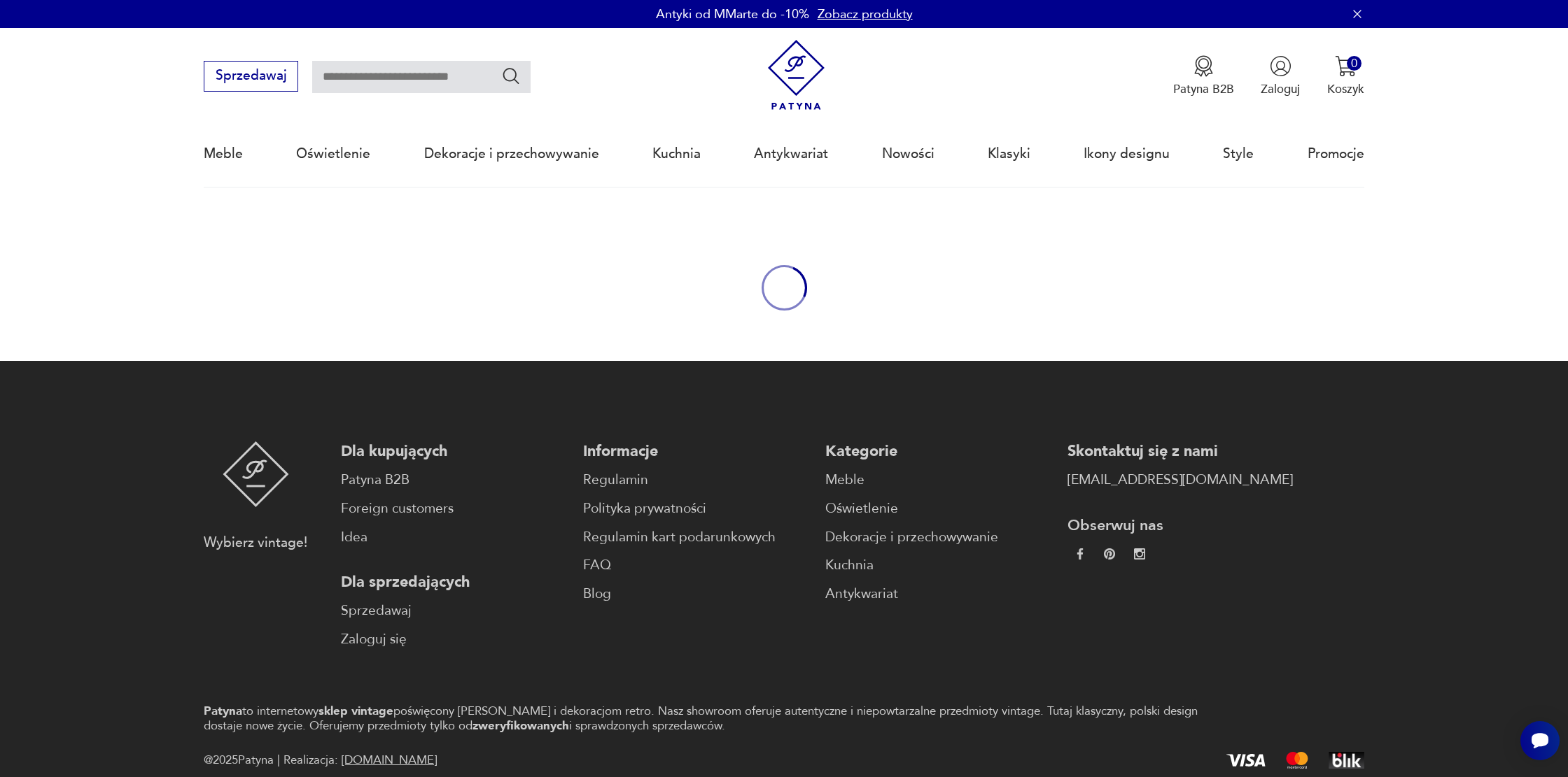
type input "**********"
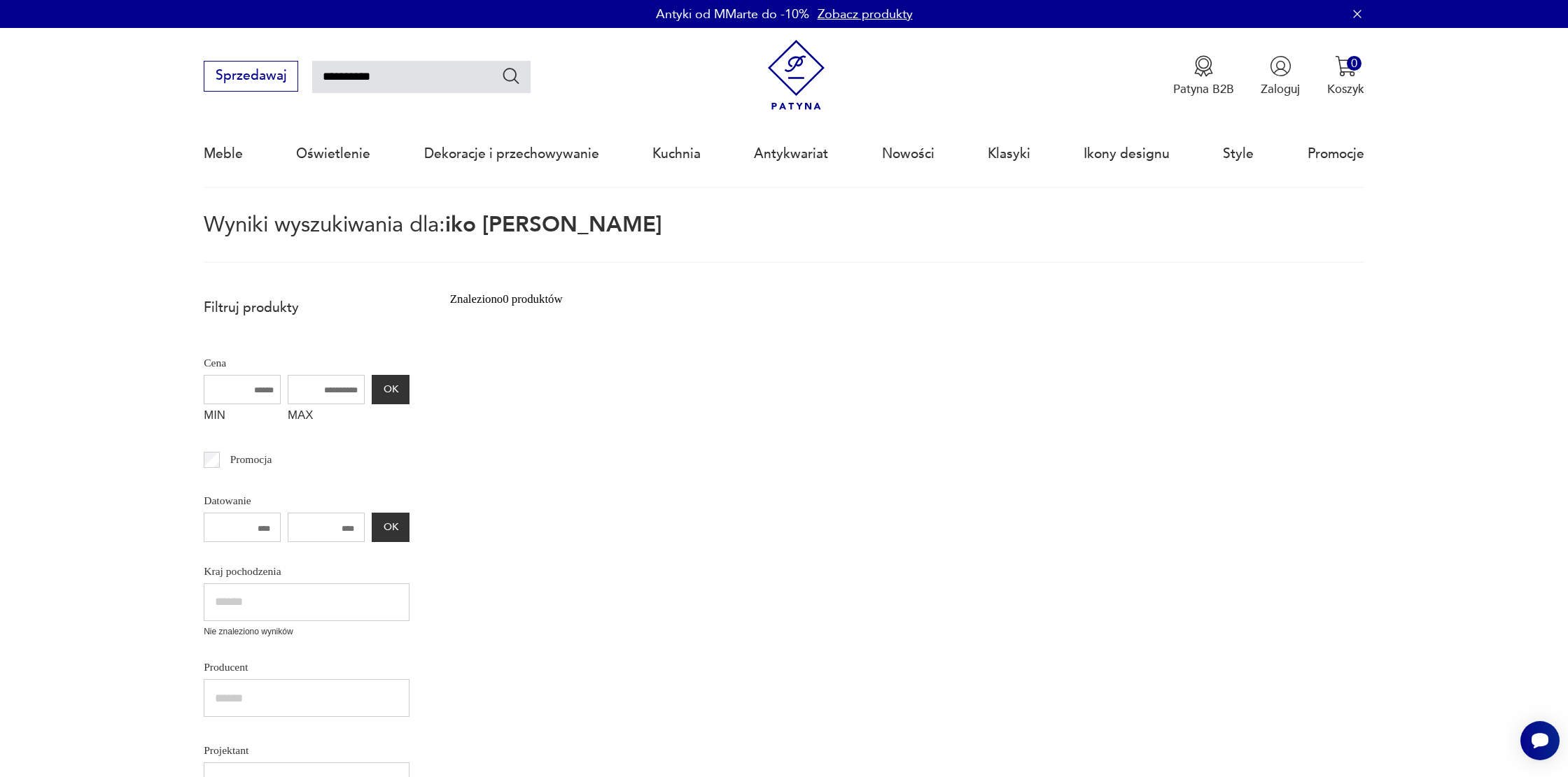
drag, startPoint x: 384, startPoint y: 74, endPoint x: 317, endPoint y: 73, distance: 67.0
click at [317, 73] on input "**********" at bounding box center [421, 77] width 219 height 33
type input "******"
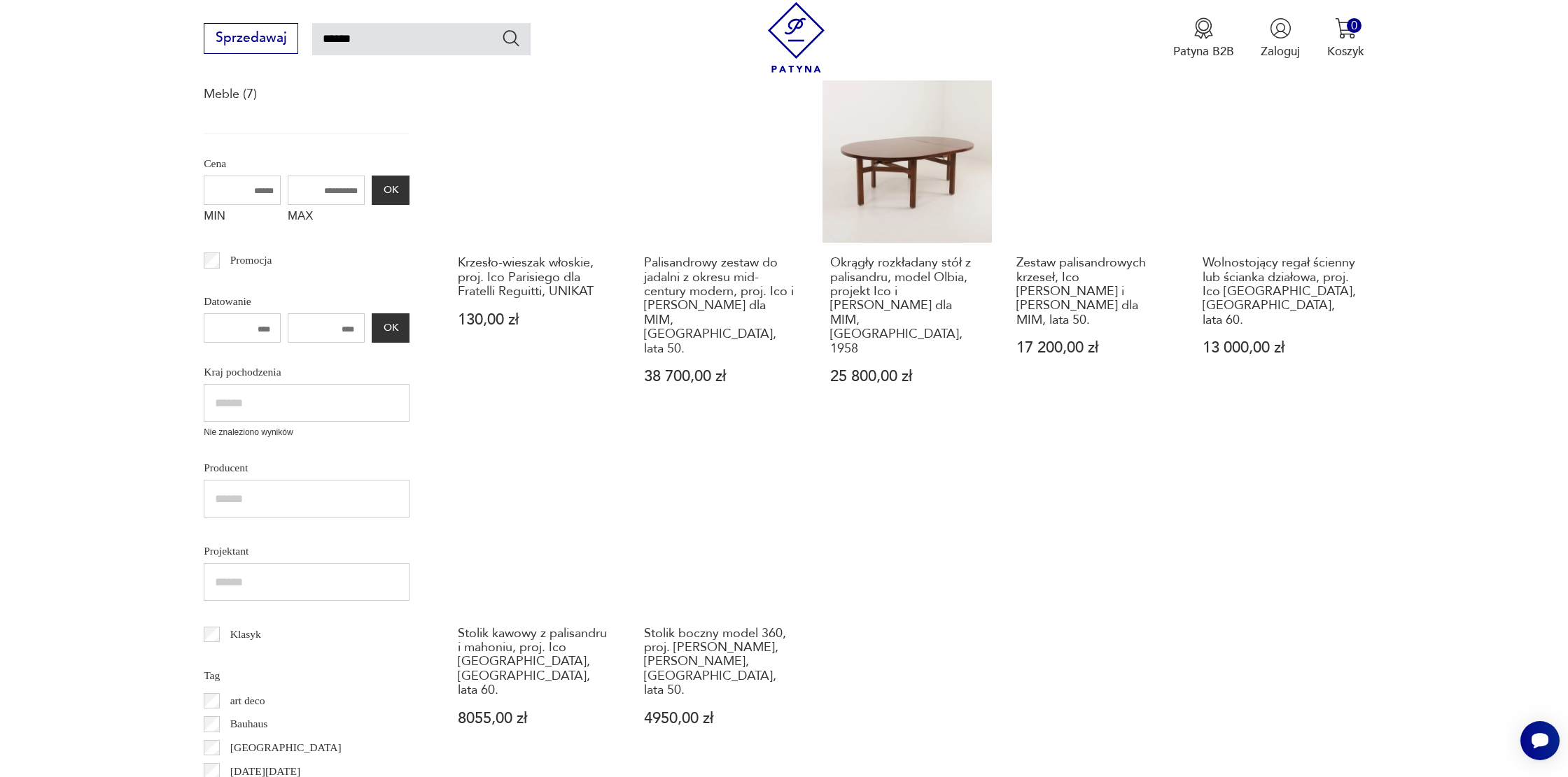
scroll to position [276, 0]
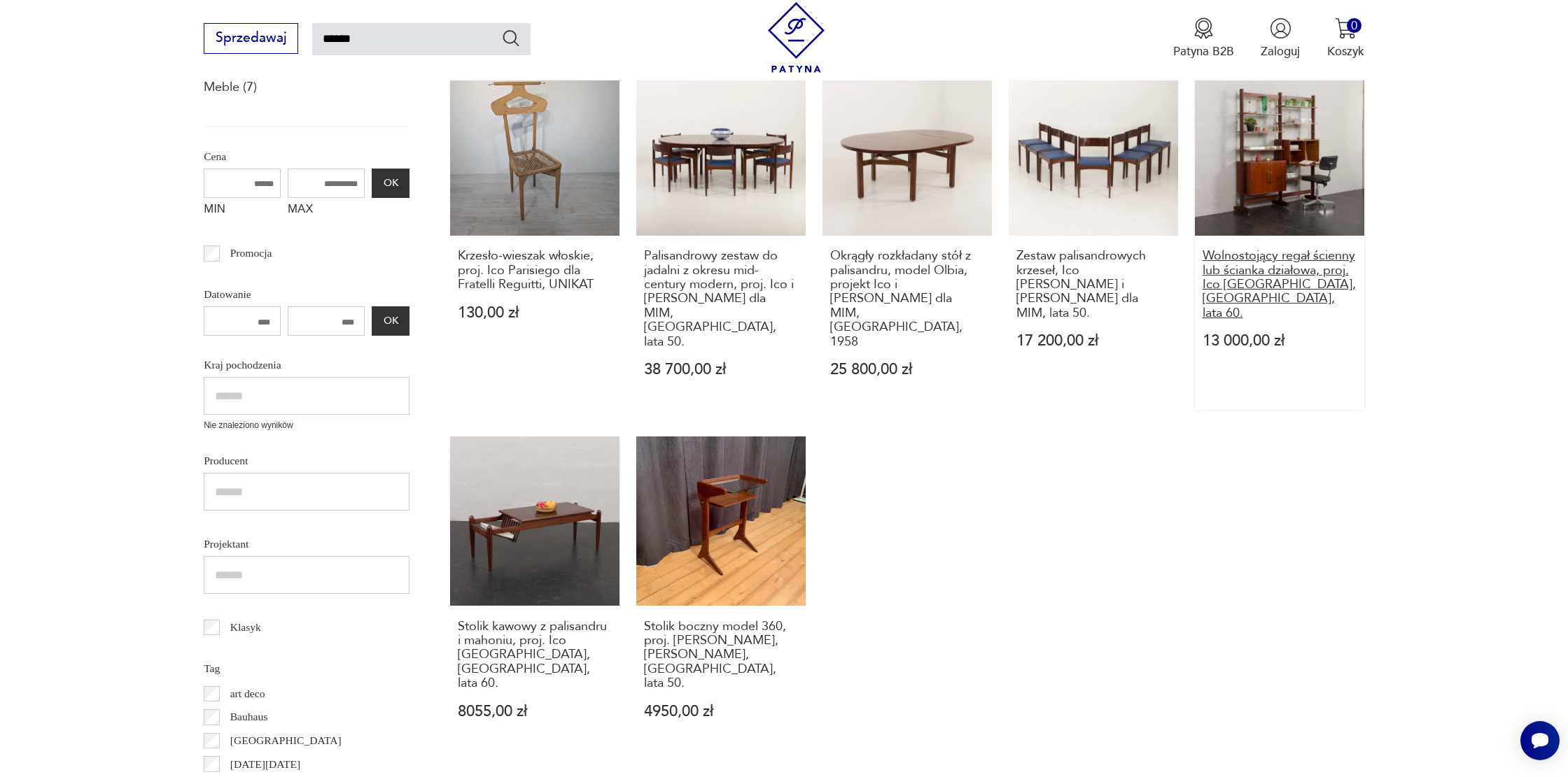
click at [1272, 272] on h3 "Wolnostojący regał ścienny lub ścianka działowa, proj. Ico [GEOGRAPHIC_DATA], […" at bounding box center [1279, 285] width 154 height 71
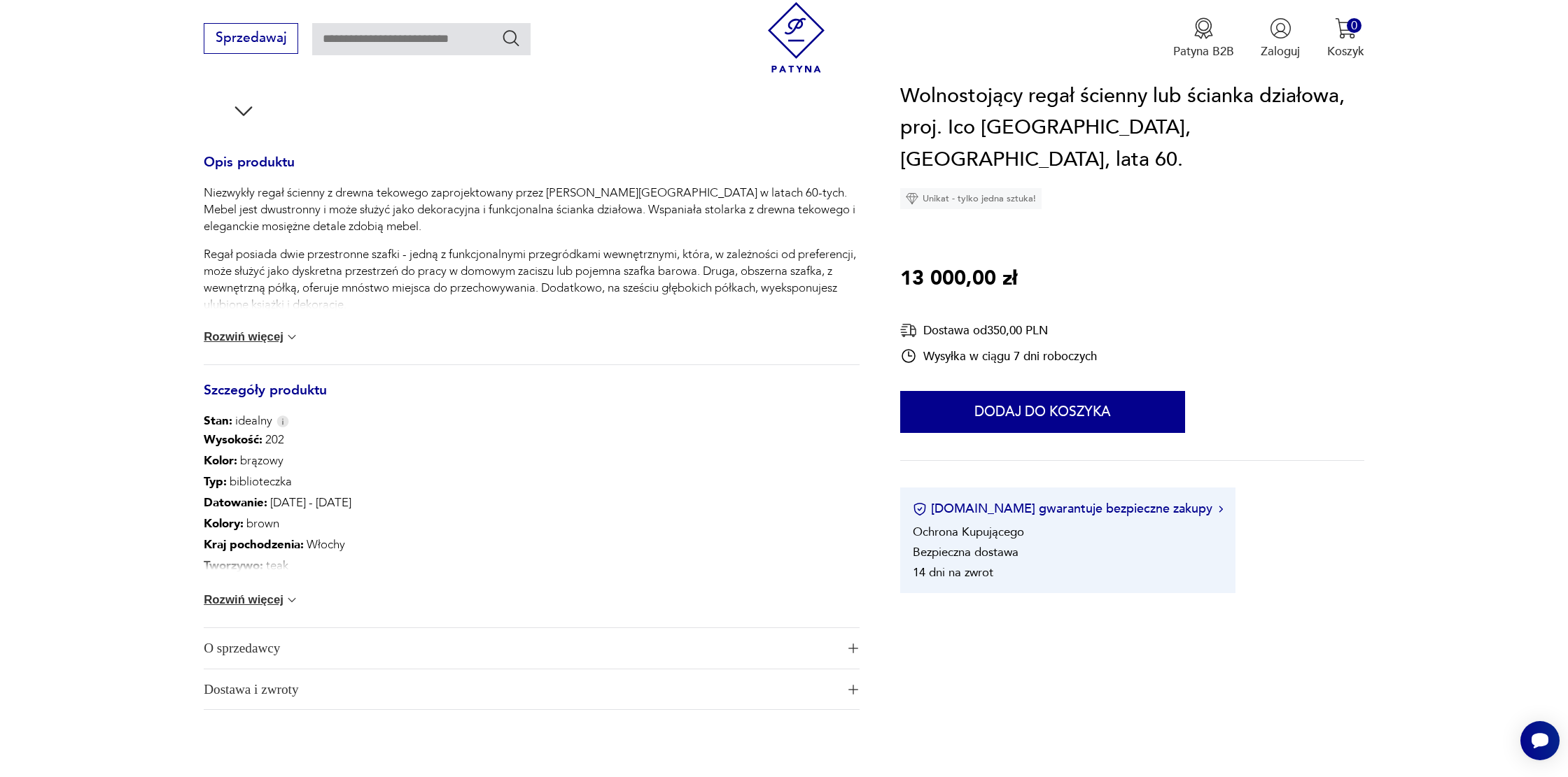
scroll to position [546, 0]
click at [261, 605] on button "Rozwiń więcej" at bounding box center [251, 600] width 95 height 14
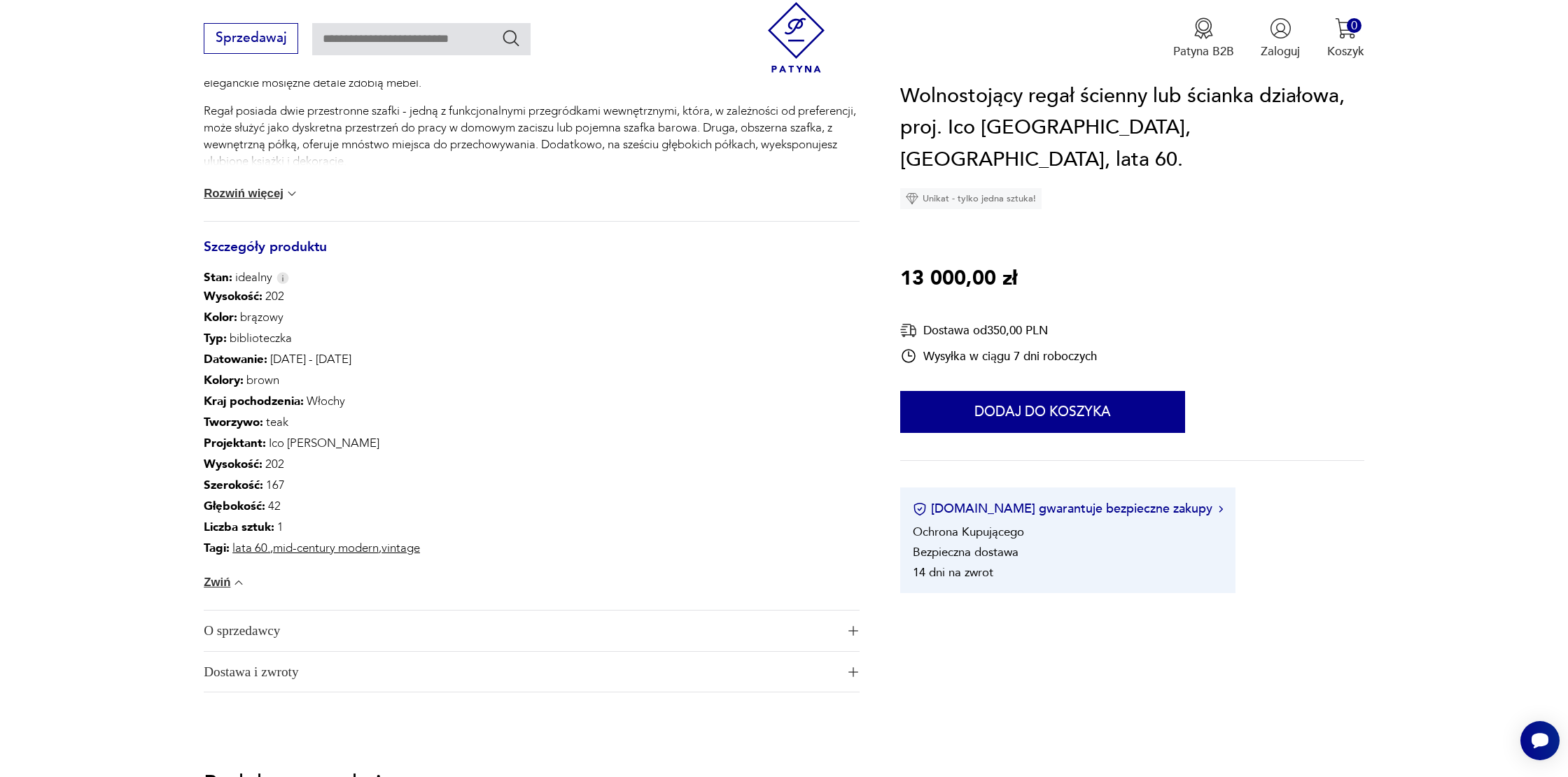
scroll to position [741, 0]
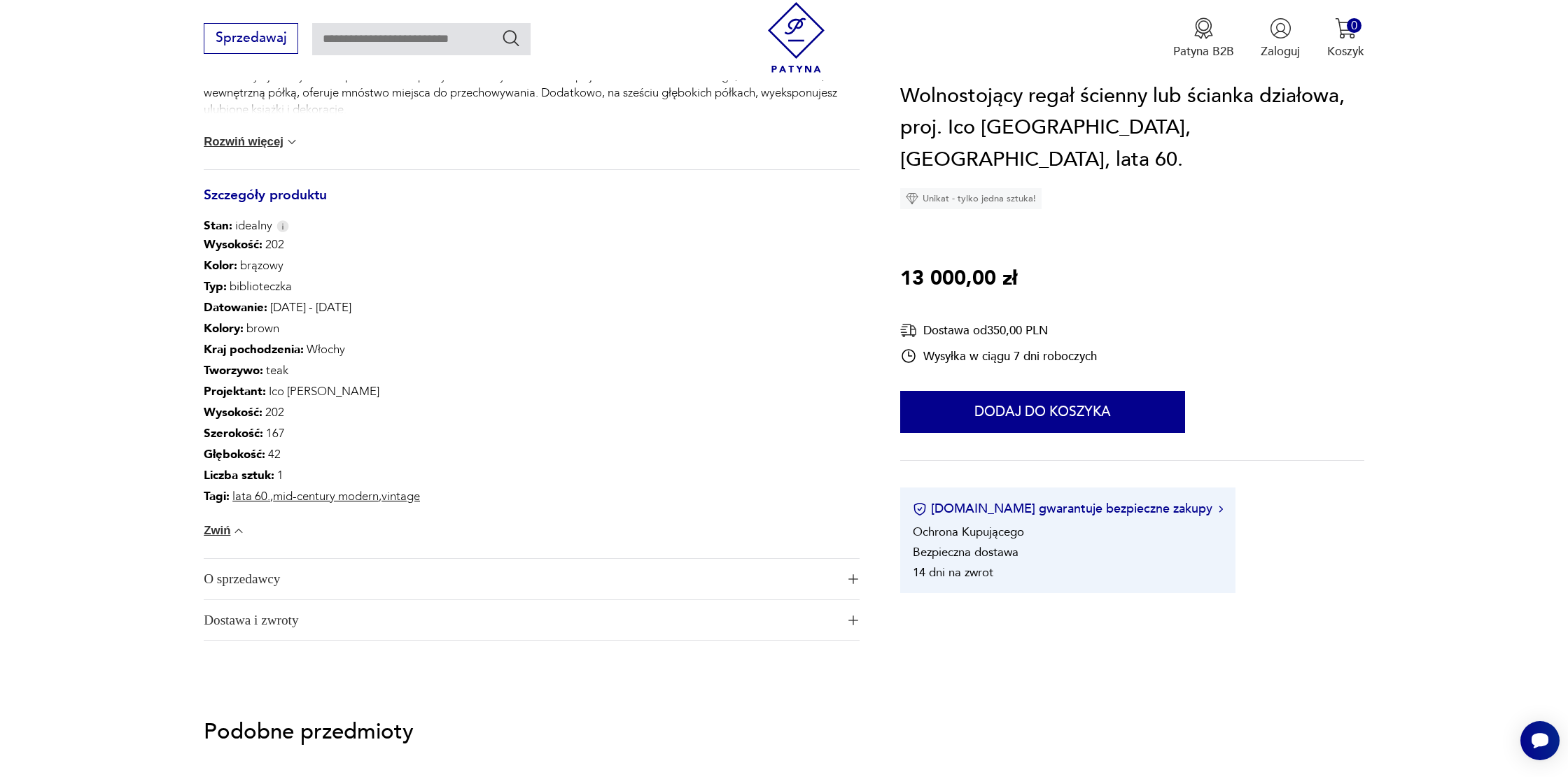
click at [440, 566] on span "O sprzedawcy" at bounding box center [520, 579] width 633 height 41
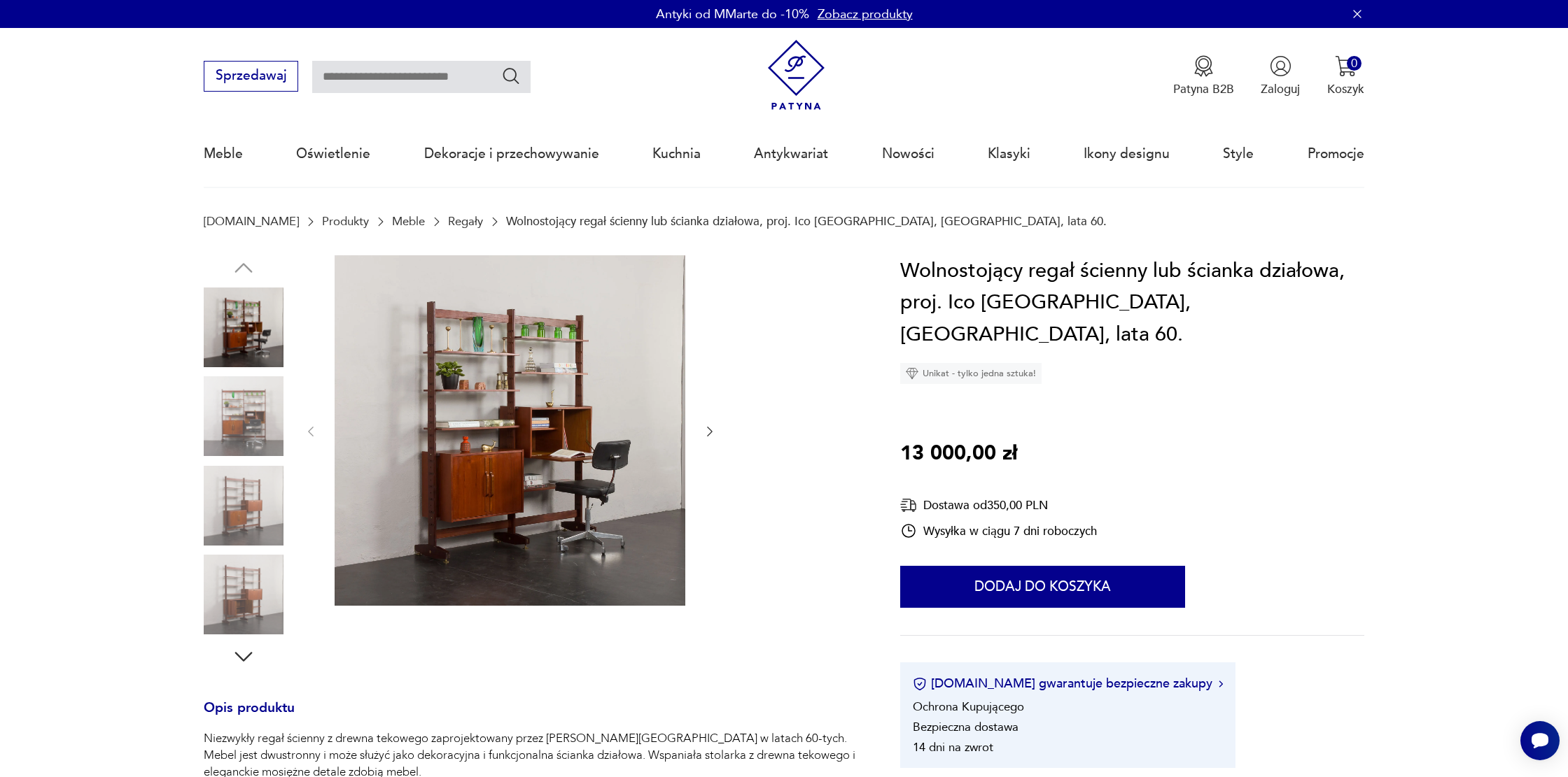
click at [610, 433] on img at bounding box center [510, 431] width 351 height 351
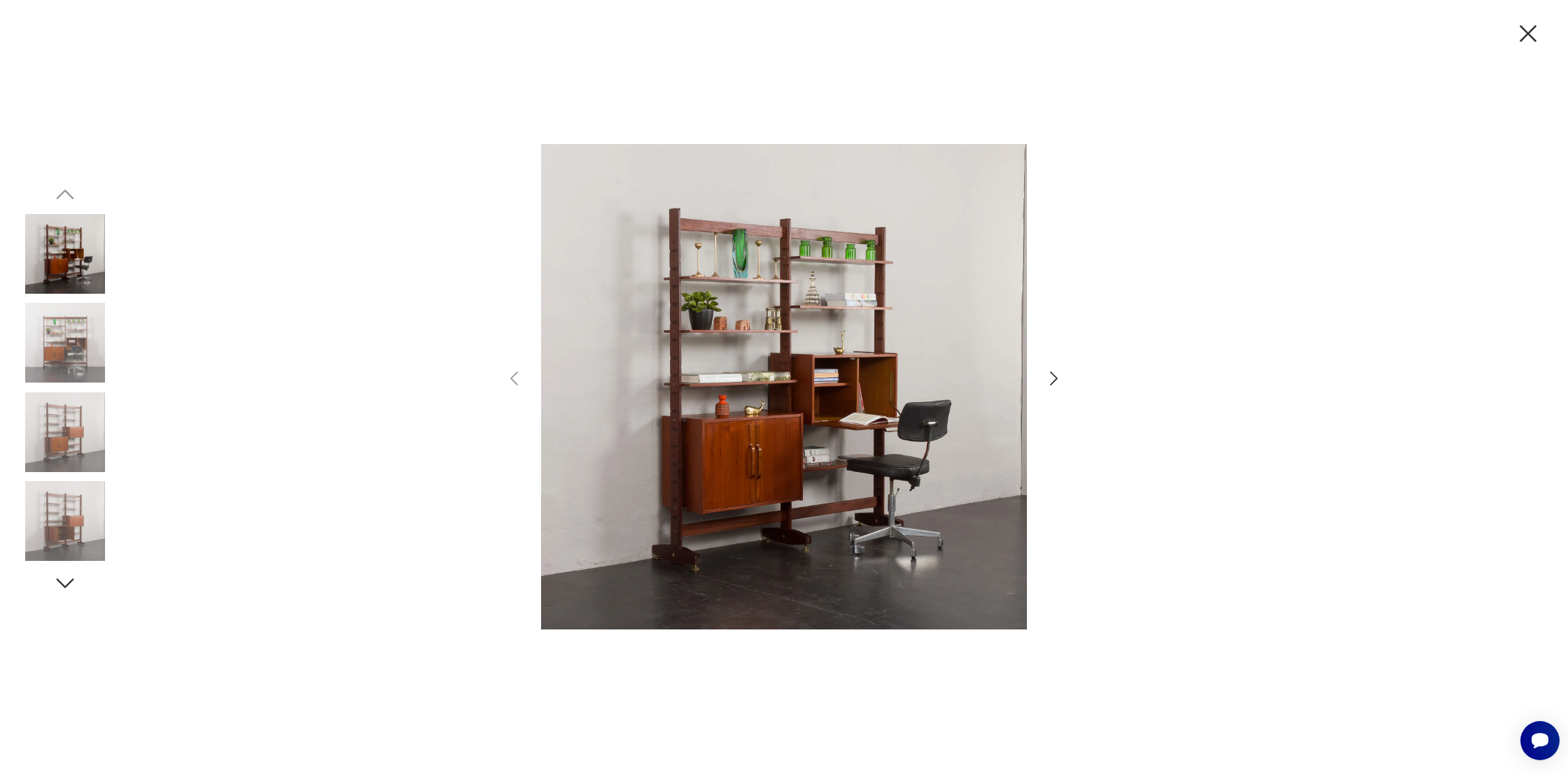
click at [1052, 382] on icon "button" at bounding box center [1053, 378] width 20 height 20
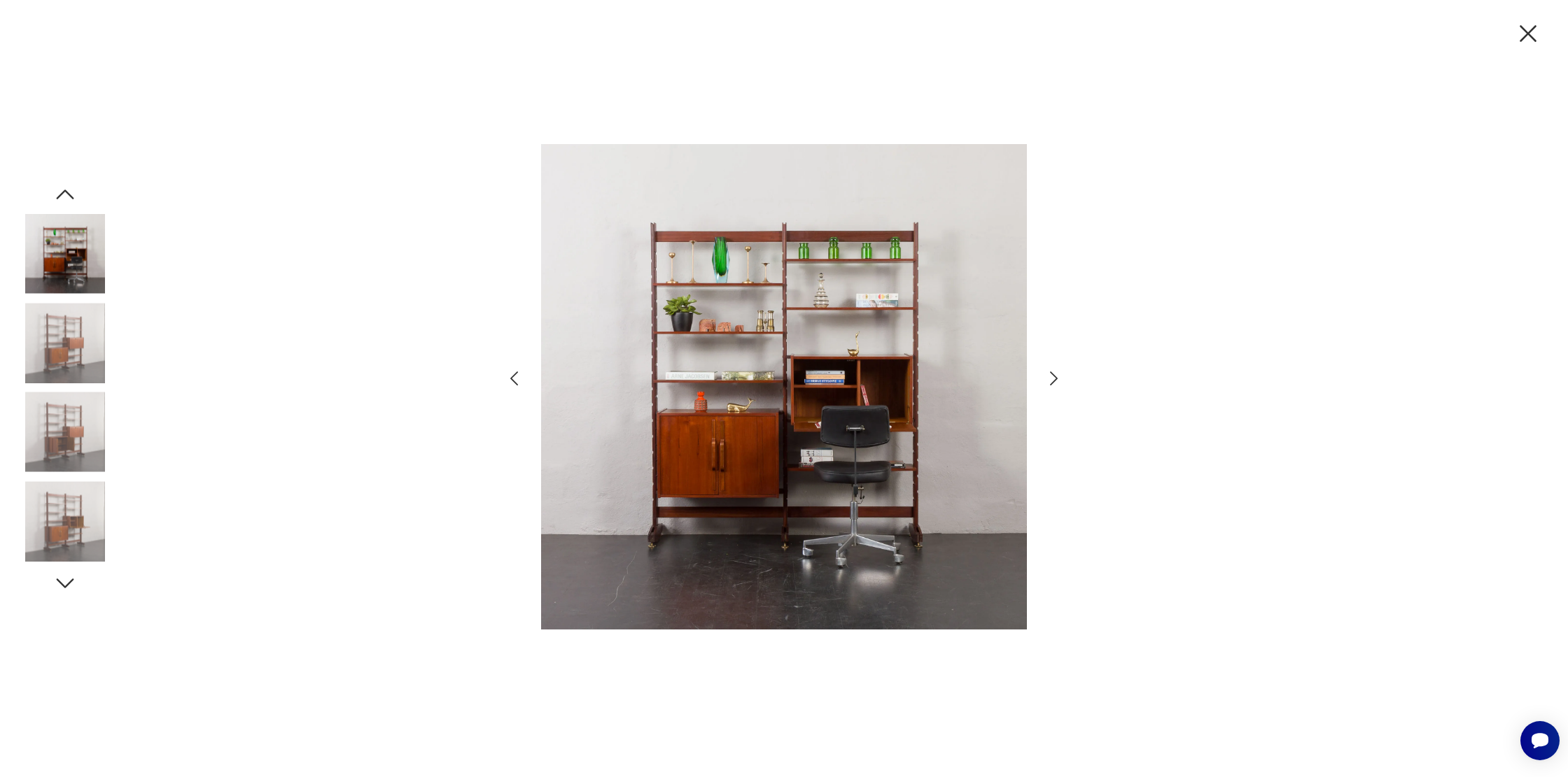
click at [1059, 394] on div at bounding box center [784, 388] width 560 height 625
click at [1051, 381] on icon "button" at bounding box center [1053, 378] width 20 height 20
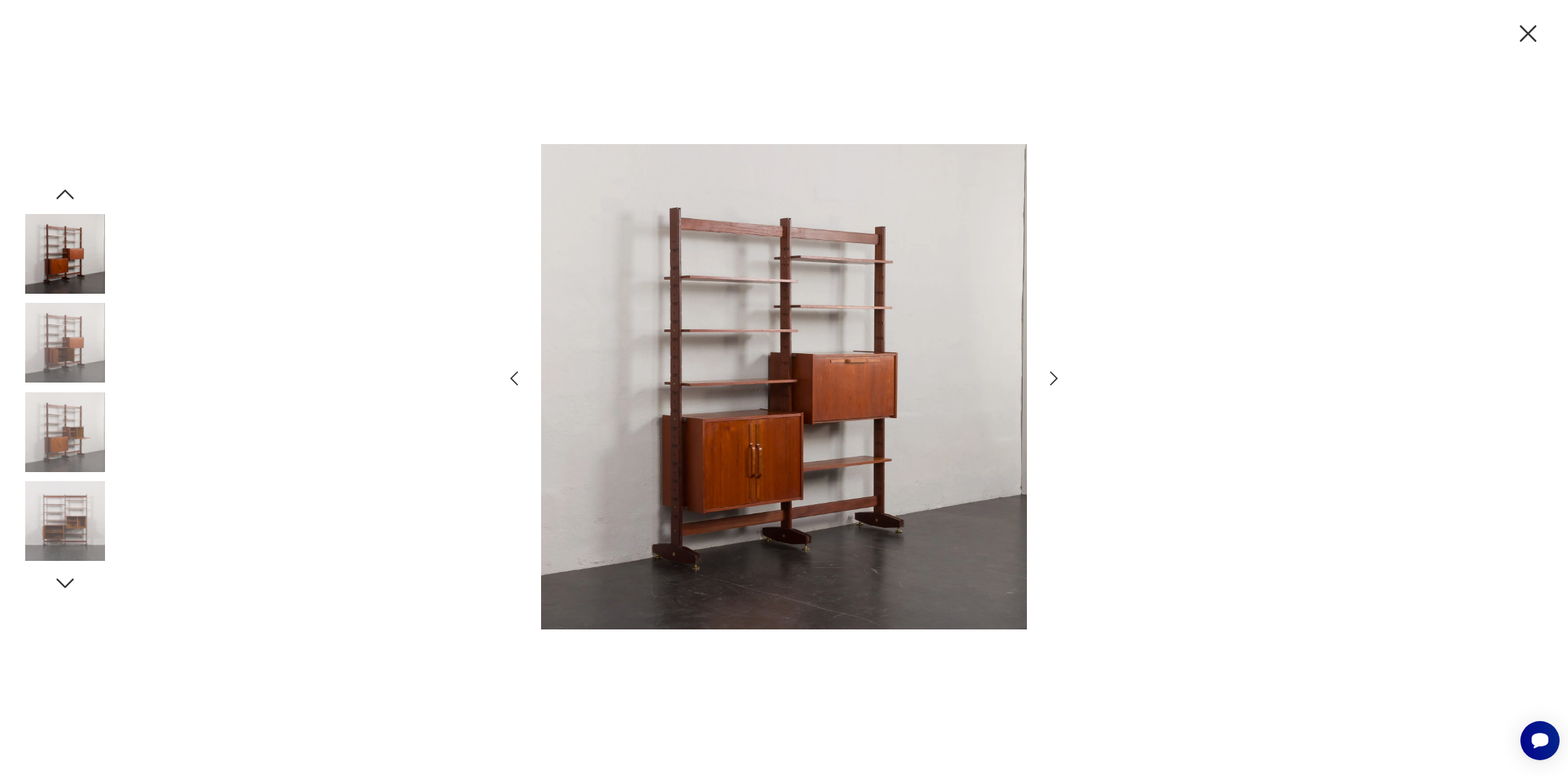
click at [1051, 381] on icon "button" at bounding box center [1053, 378] width 20 height 20
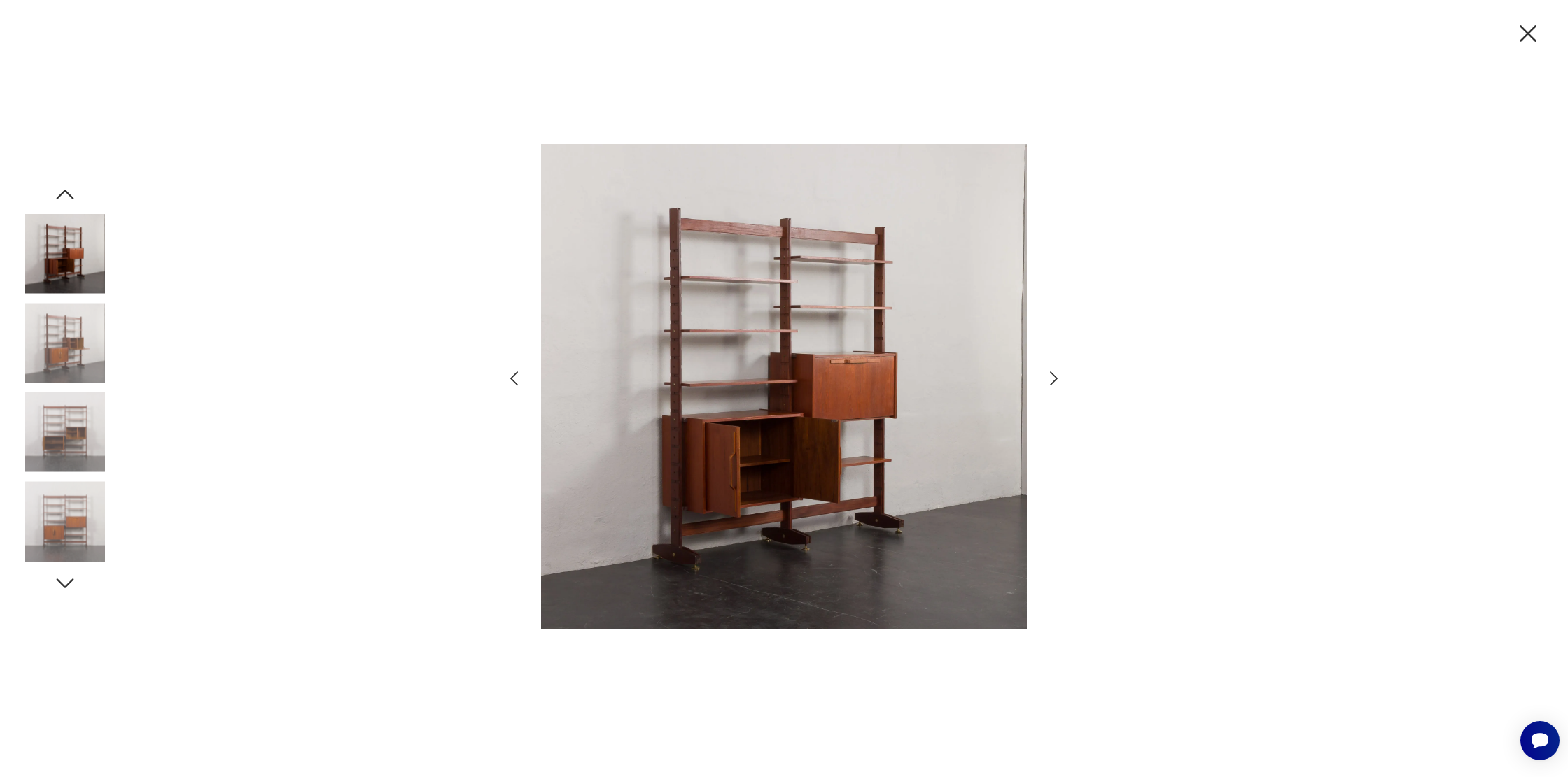
click at [1051, 381] on icon "button" at bounding box center [1053, 378] width 20 height 20
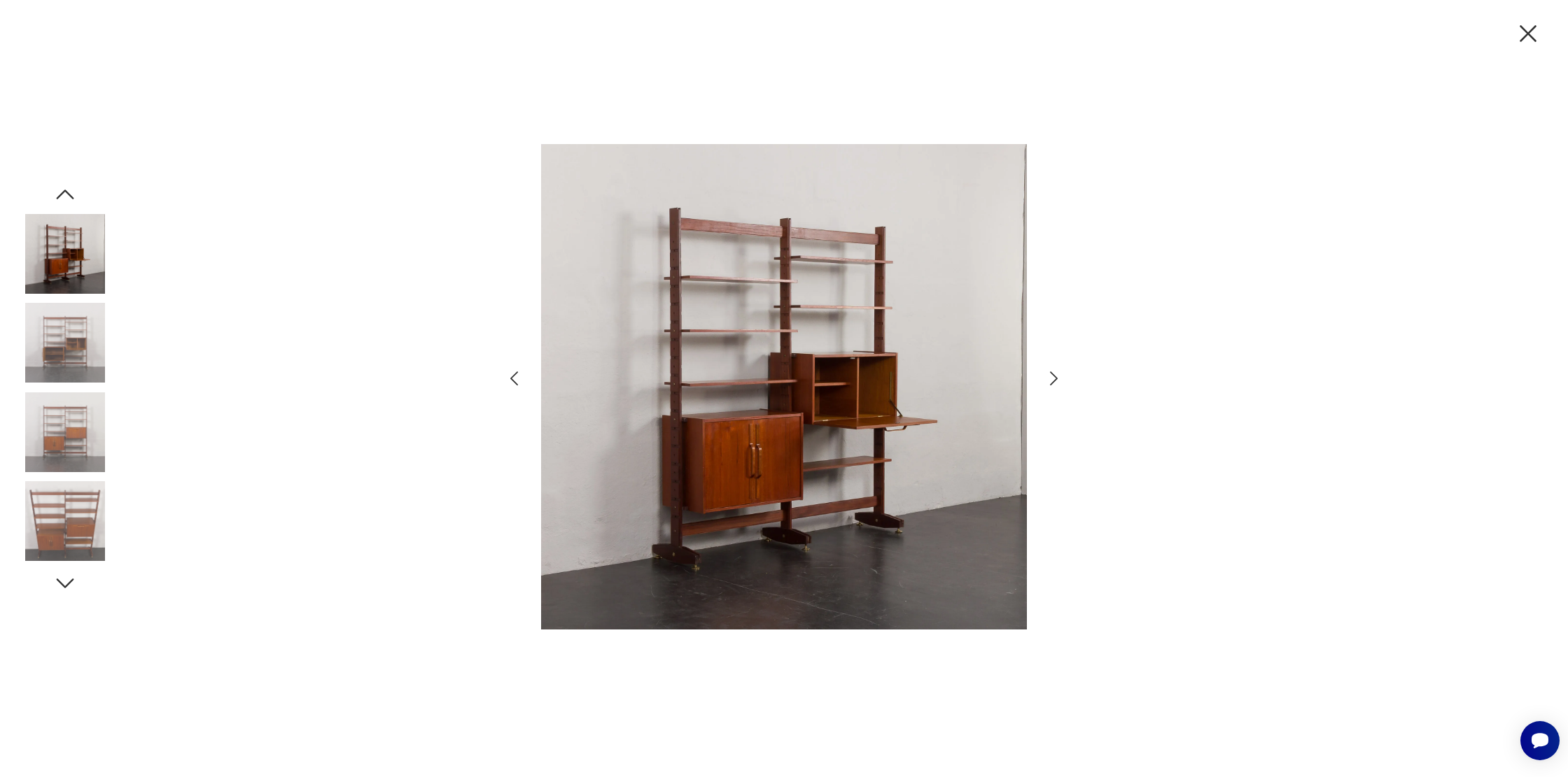
click at [1051, 381] on icon "button" at bounding box center [1053, 378] width 20 height 20
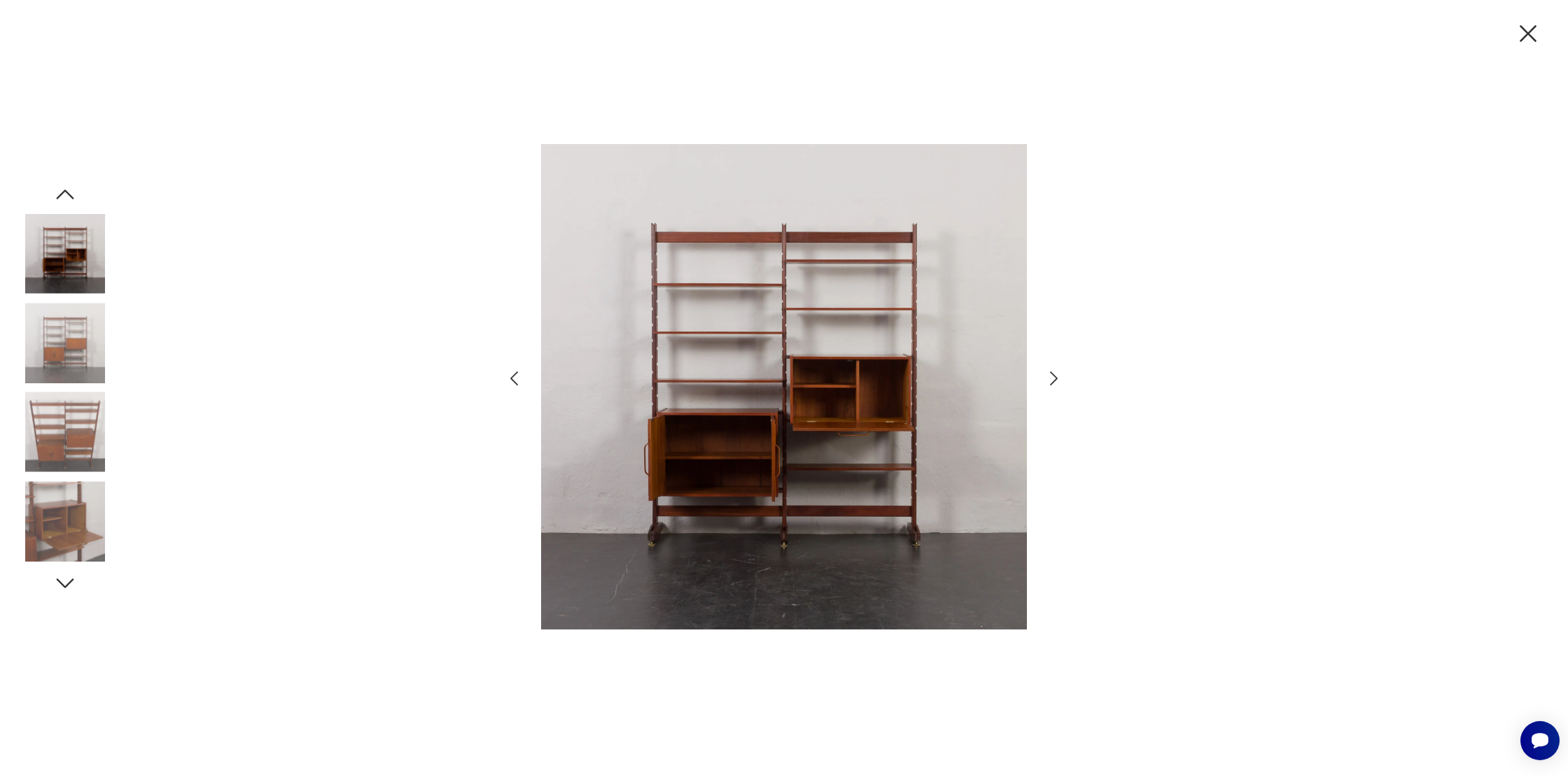
click at [1051, 381] on icon "button" at bounding box center [1053, 378] width 20 height 20
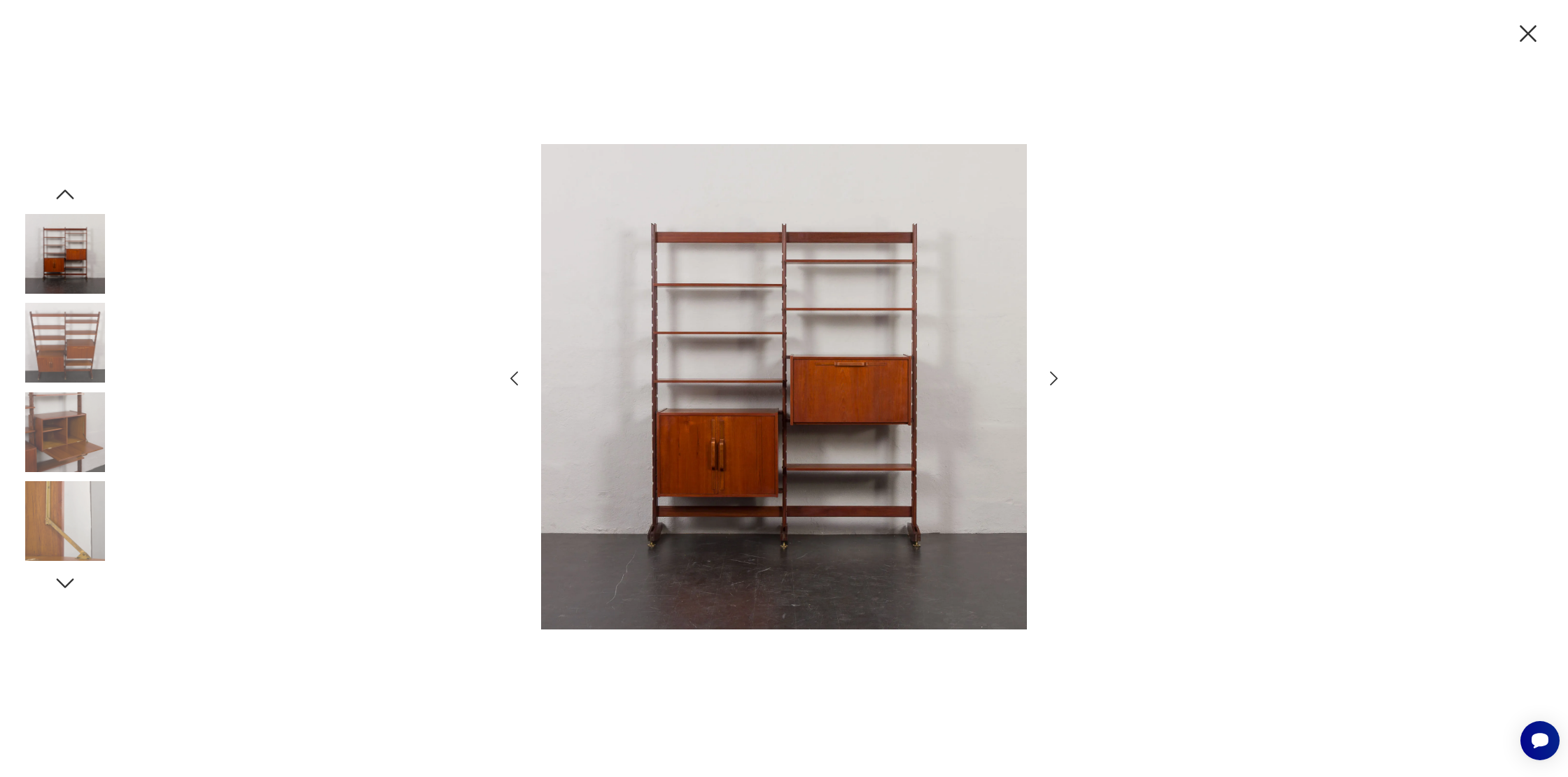
click at [1051, 381] on icon "button" at bounding box center [1053, 378] width 20 height 20
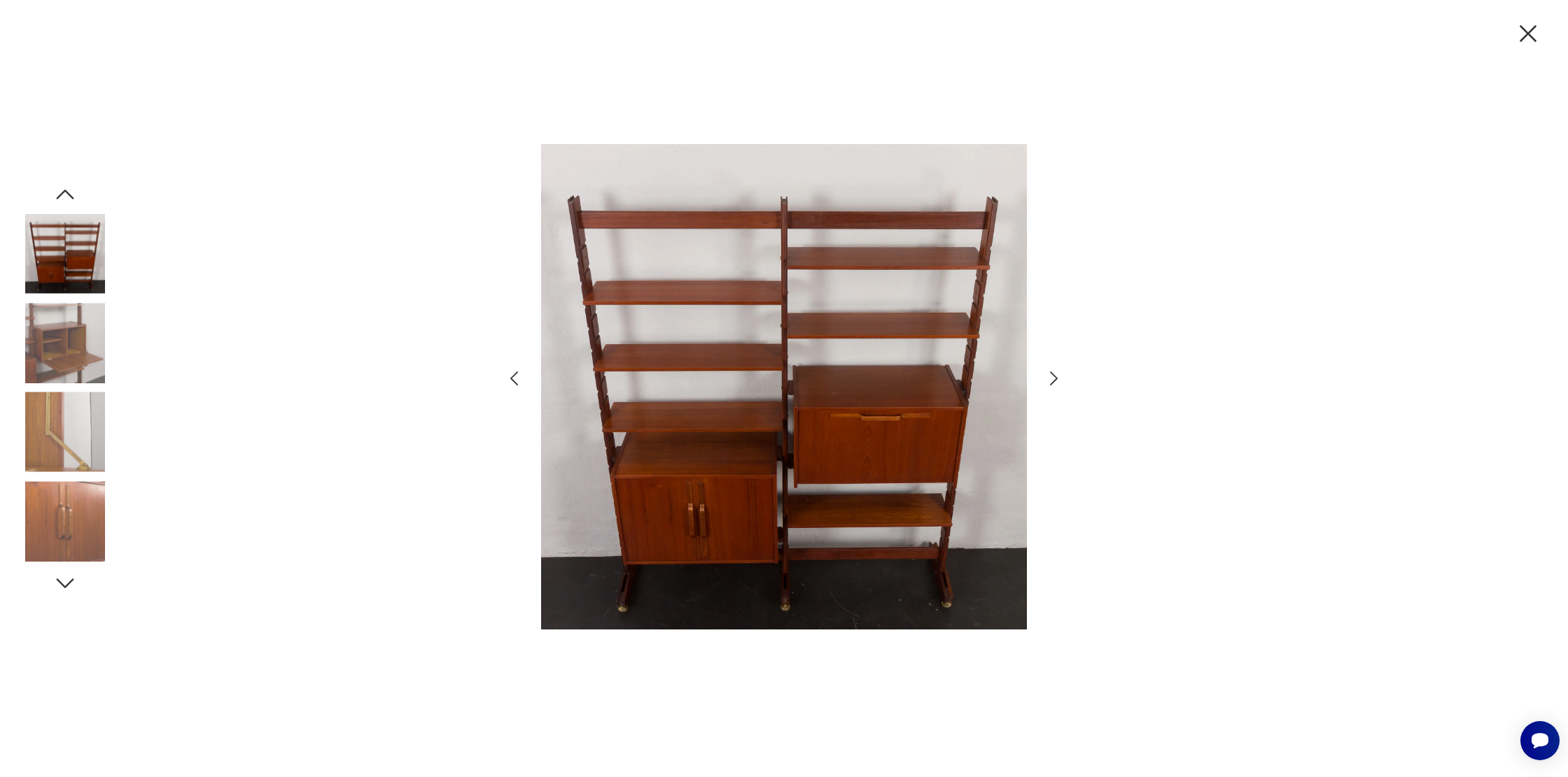
click at [1051, 381] on icon "button" at bounding box center [1053, 378] width 20 height 20
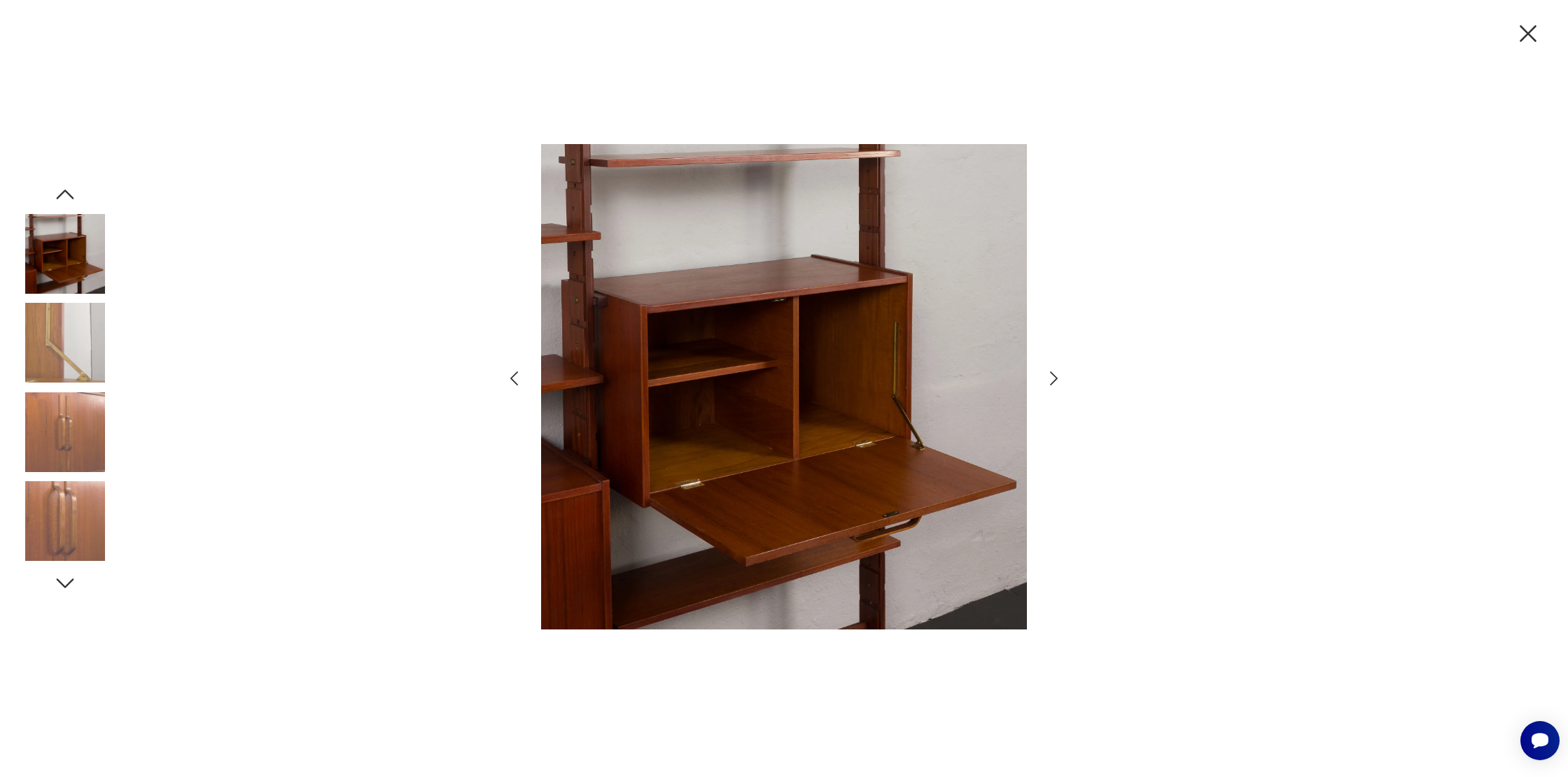
click at [1051, 381] on icon "button" at bounding box center [1053, 378] width 20 height 20
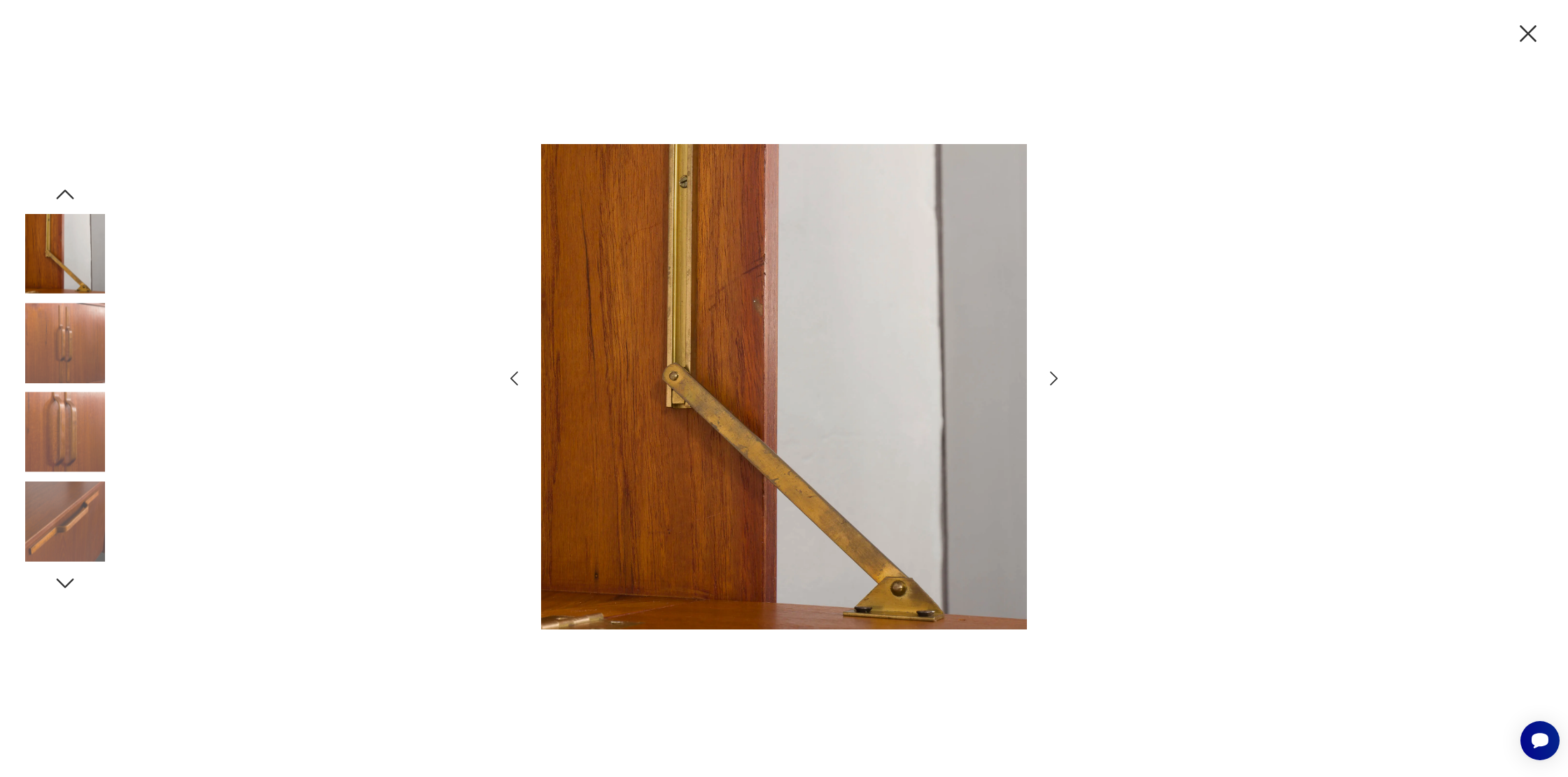
click at [1051, 381] on icon "button" at bounding box center [1053, 378] width 20 height 20
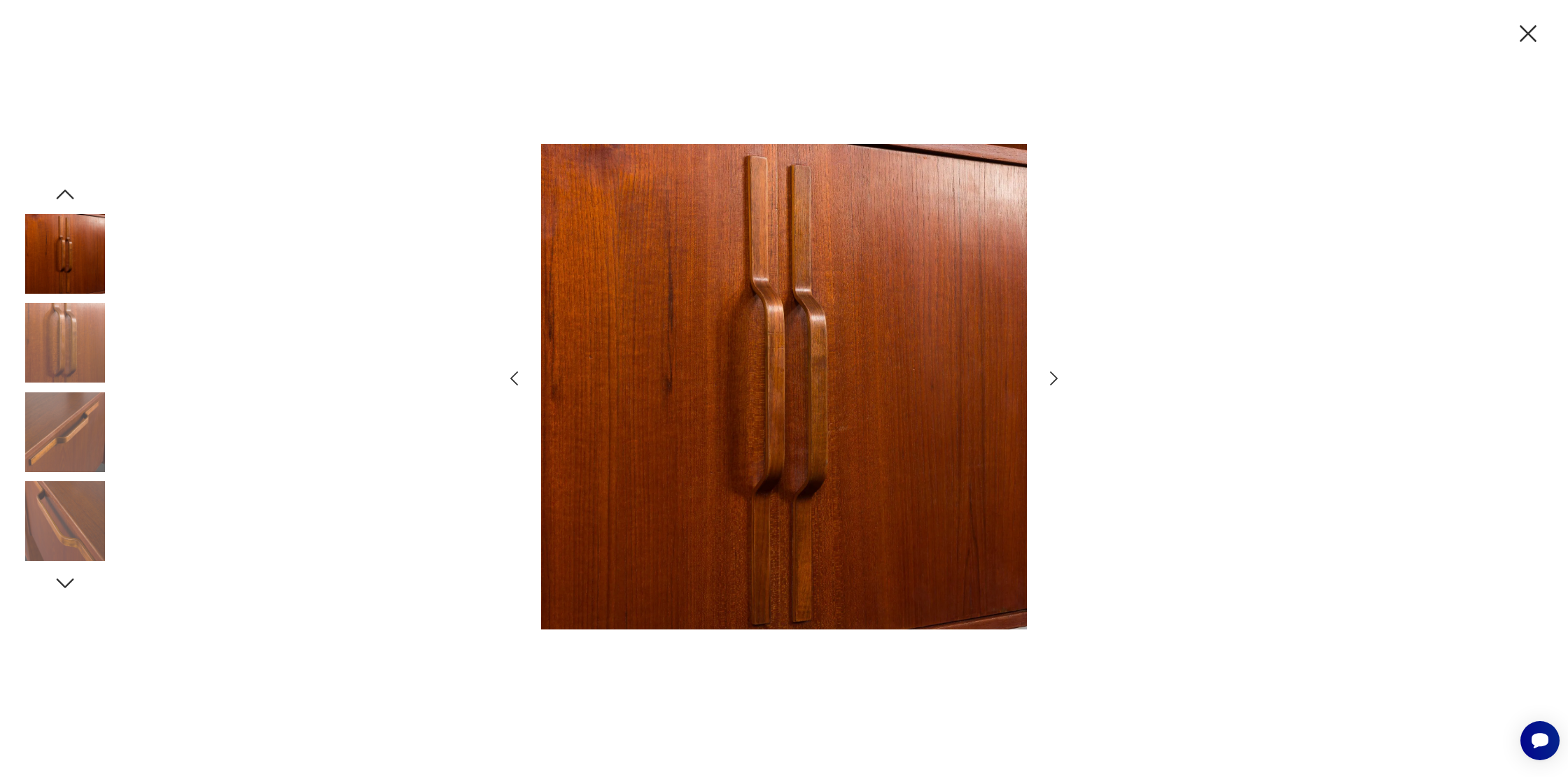
click at [1051, 381] on icon "button" at bounding box center [1053, 378] width 20 height 20
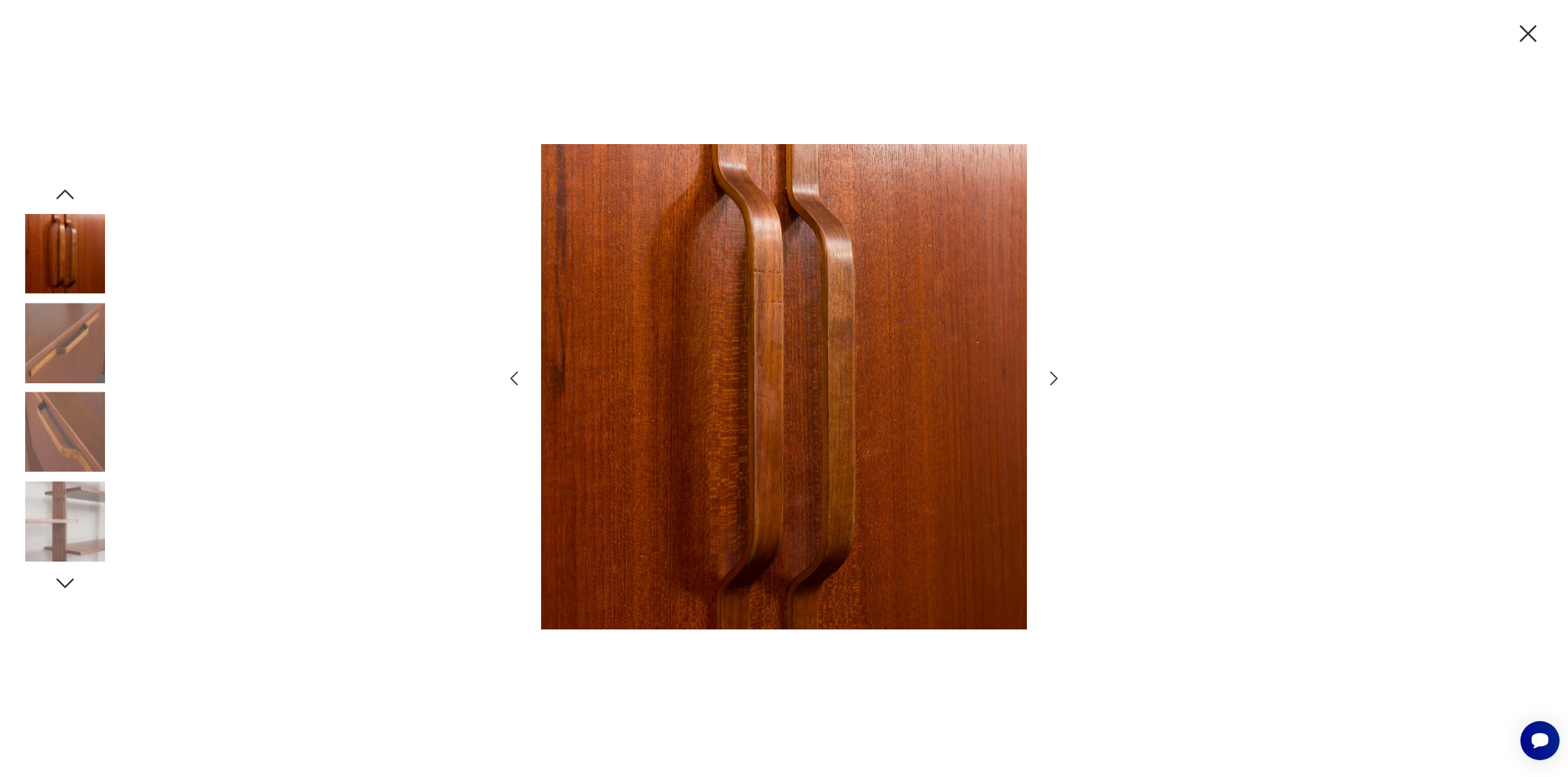
click at [1051, 381] on icon "button" at bounding box center [1053, 378] width 20 height 20
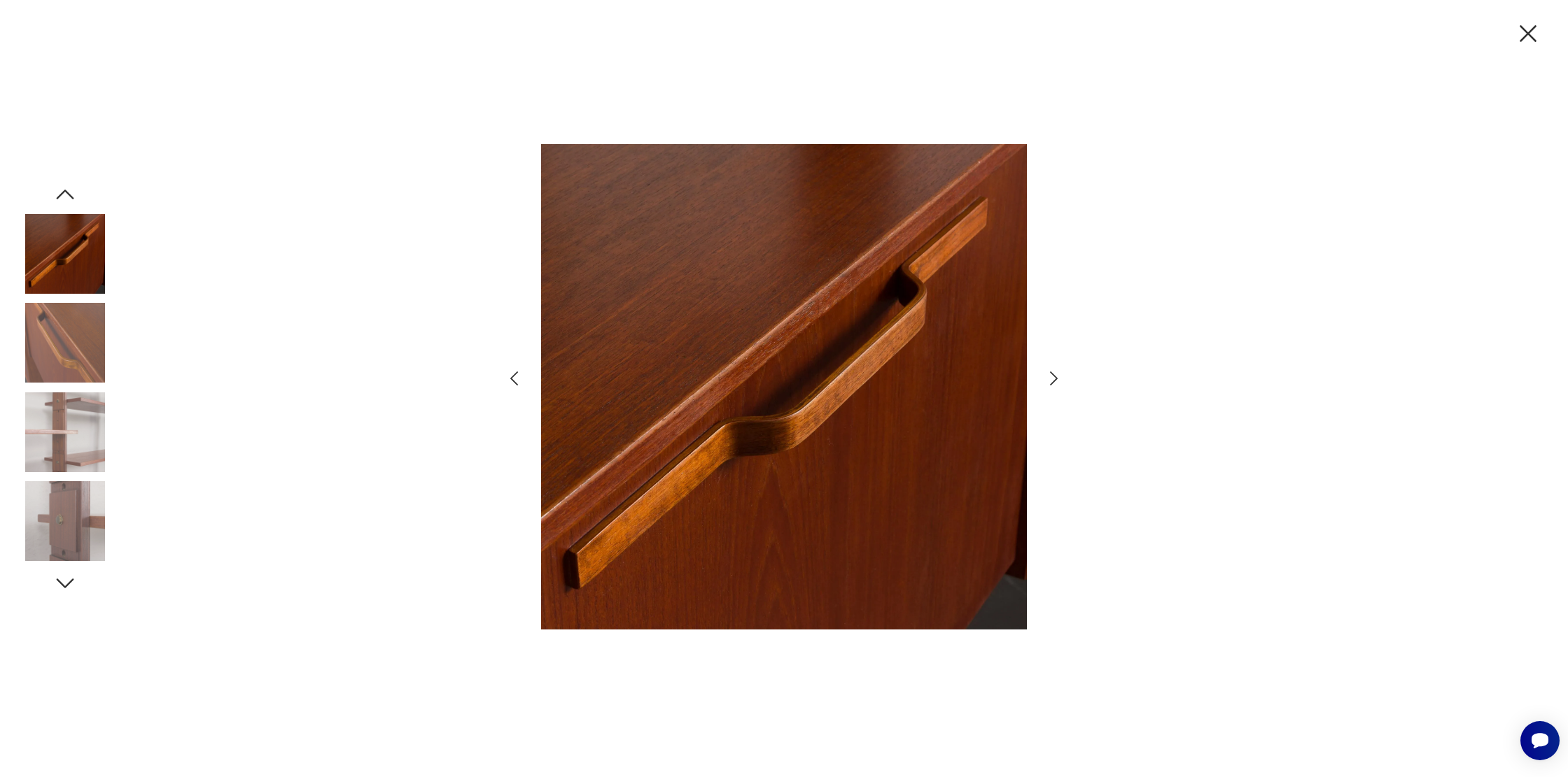
click at [1051, 381] on icon "button" at bounding box center [1053, 378] width 20 height 20
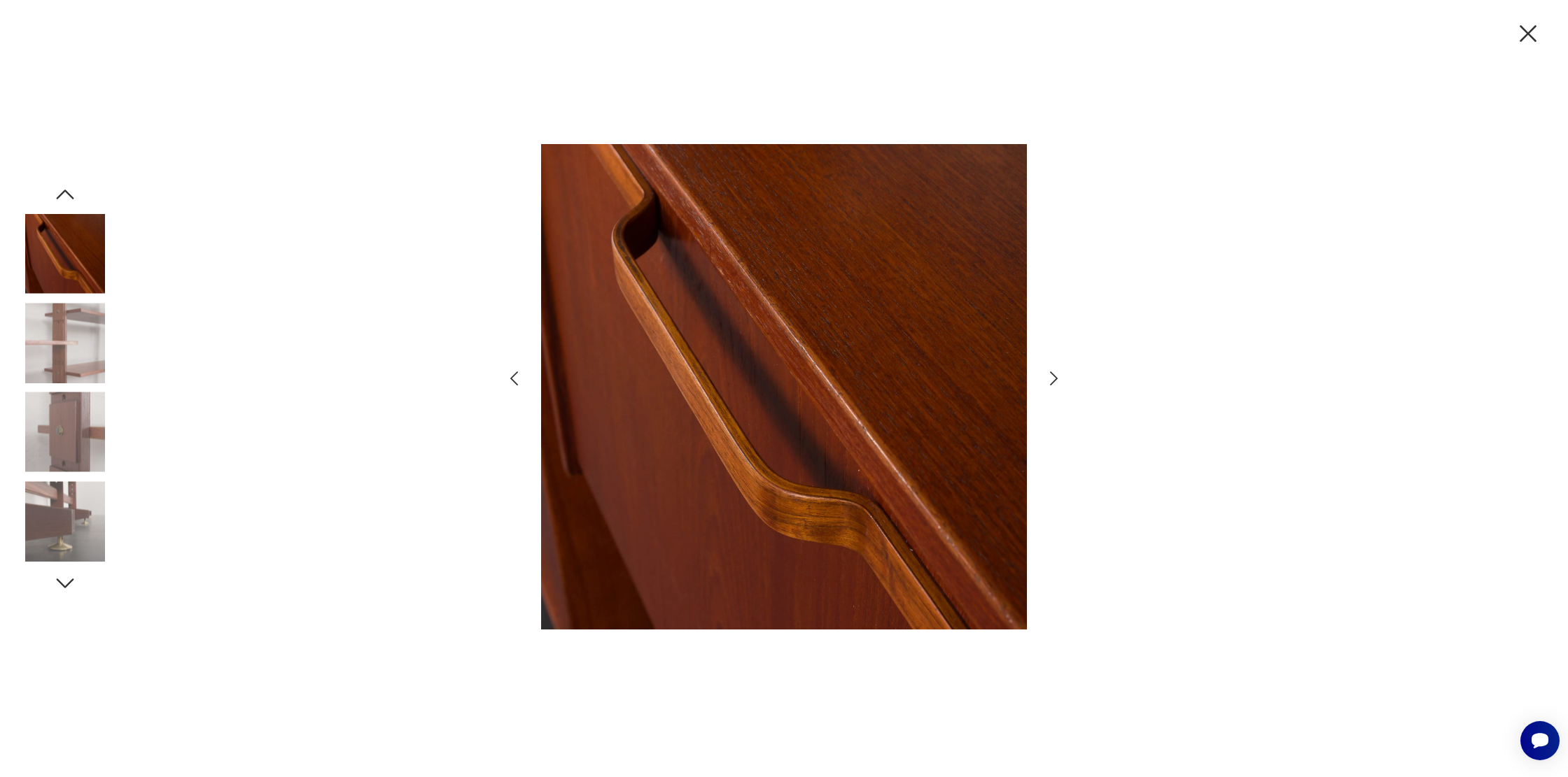
click at [1051, 381] on icon "button" at bounding box center [1053, 378] width 20 height 20
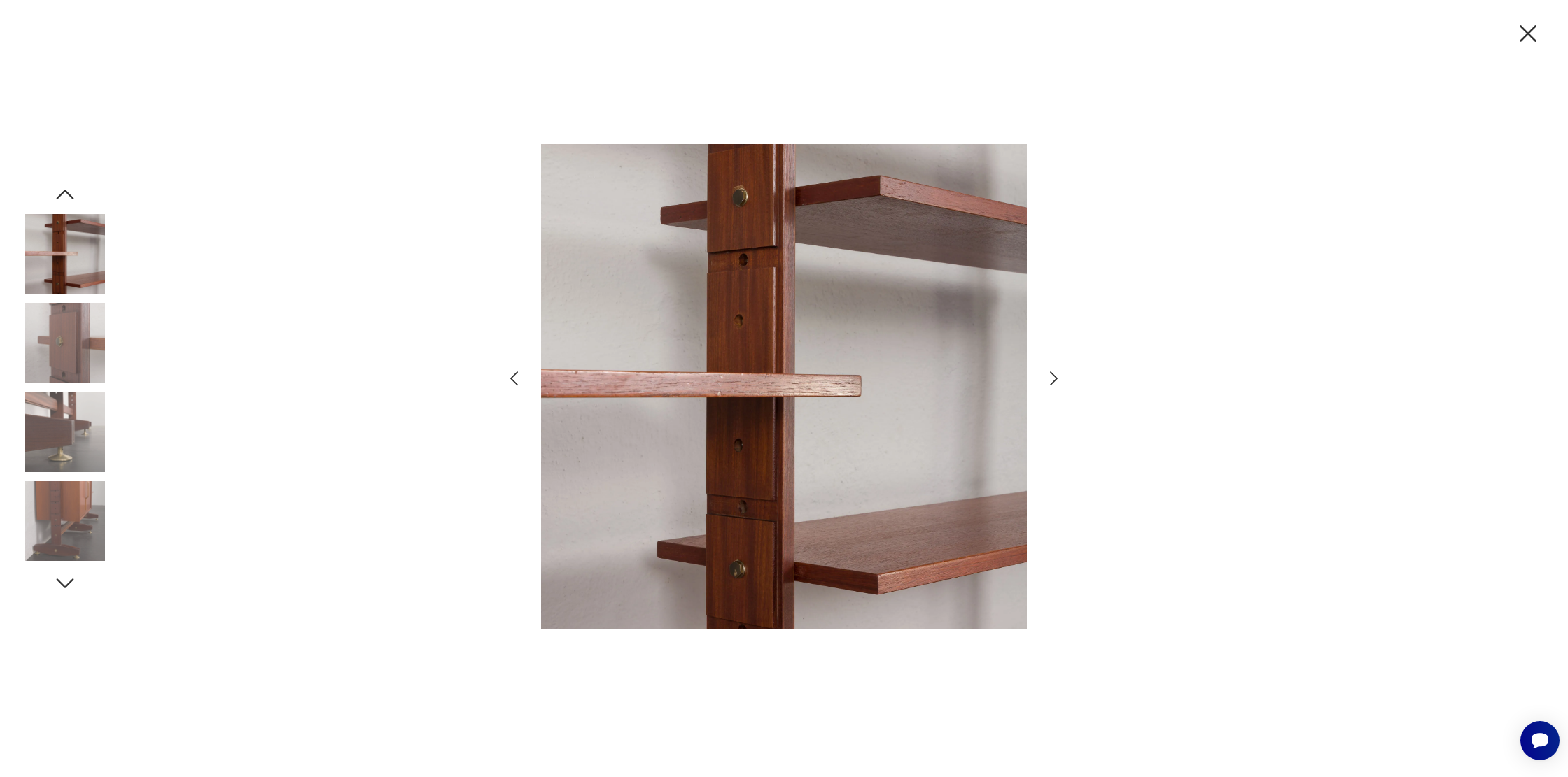
click at [1051, 381] on icon "button" at bounding box center [1053, 378] width 20 height 20
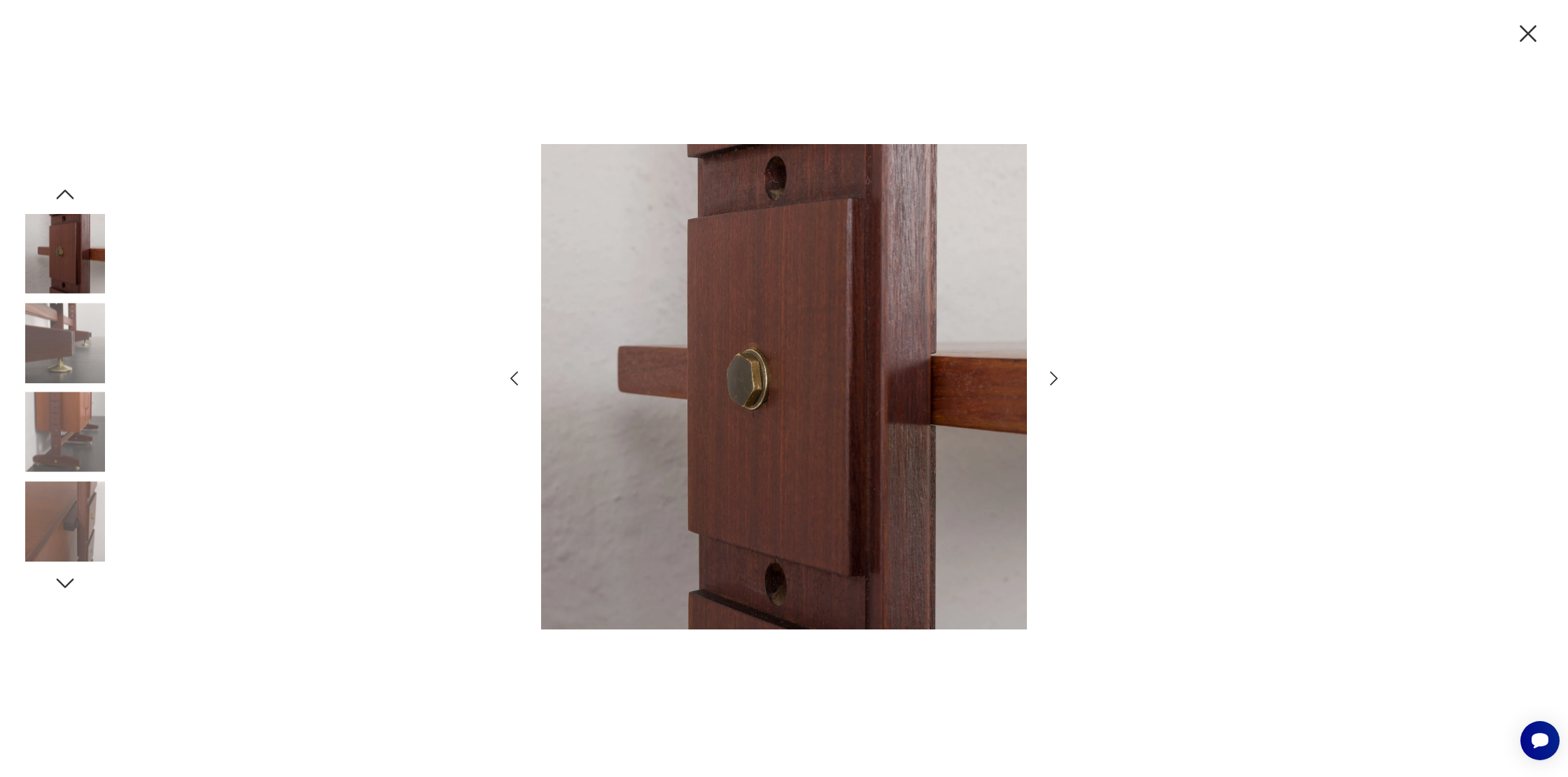
click at [1051, 381] on icon "button" at bounding box center [1053, 378] width 20 height 20
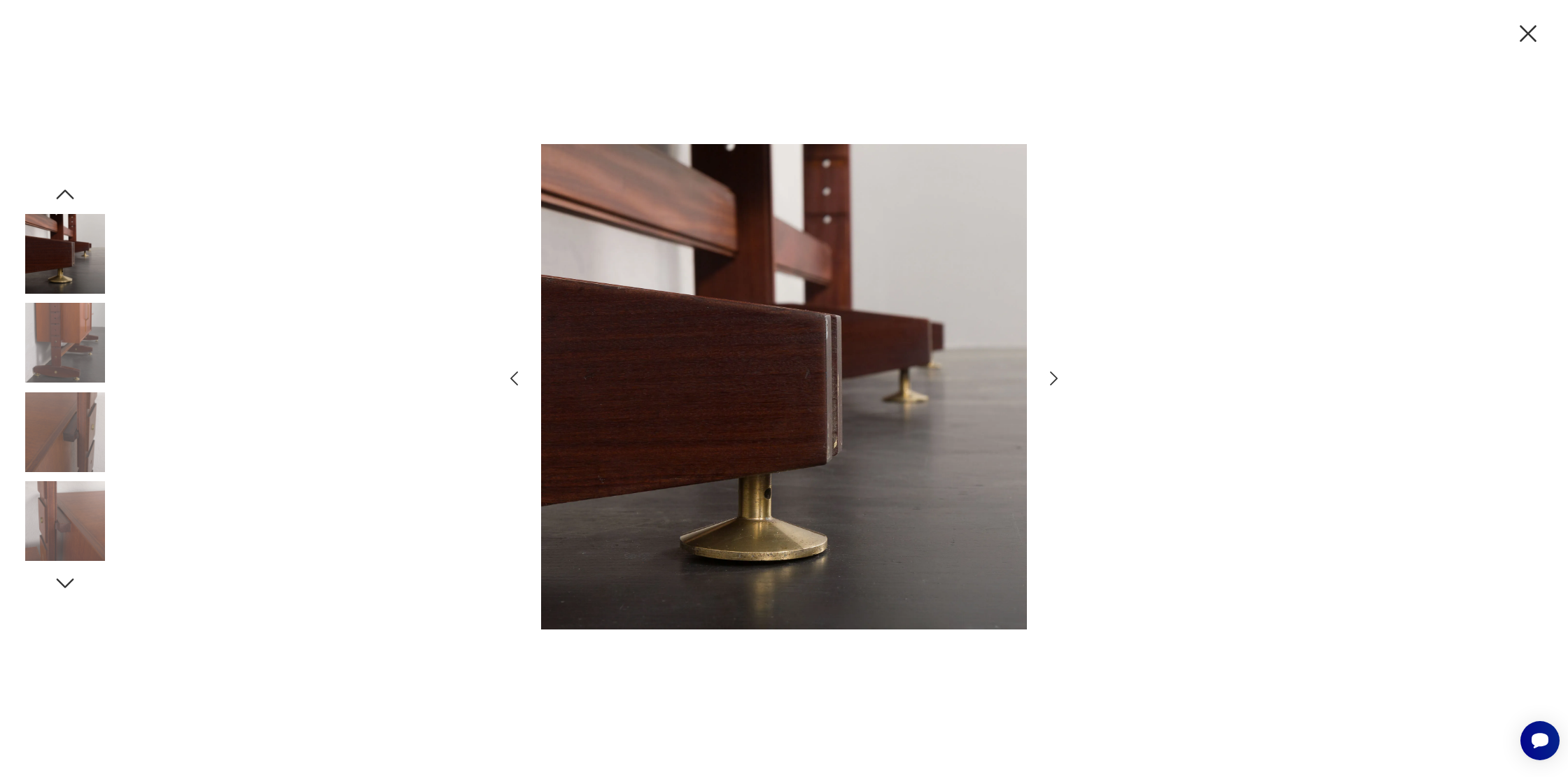
click at [1051, 381] on icon "button" at bounding box center [1053, 378] width 20 height 20
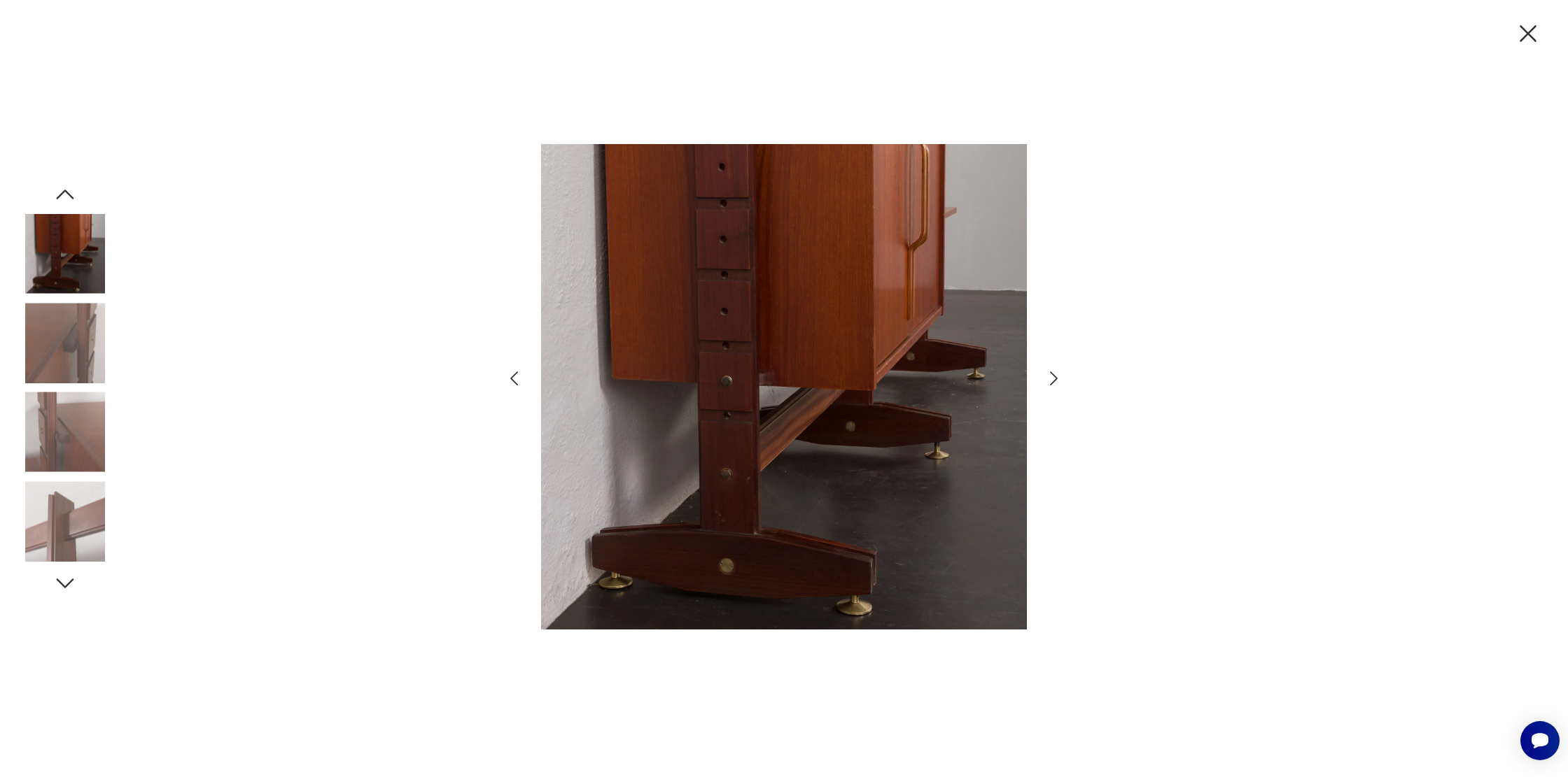
click at [1051, 381] on icon "button" at bounding box center [1053, 378] width 20 height 20
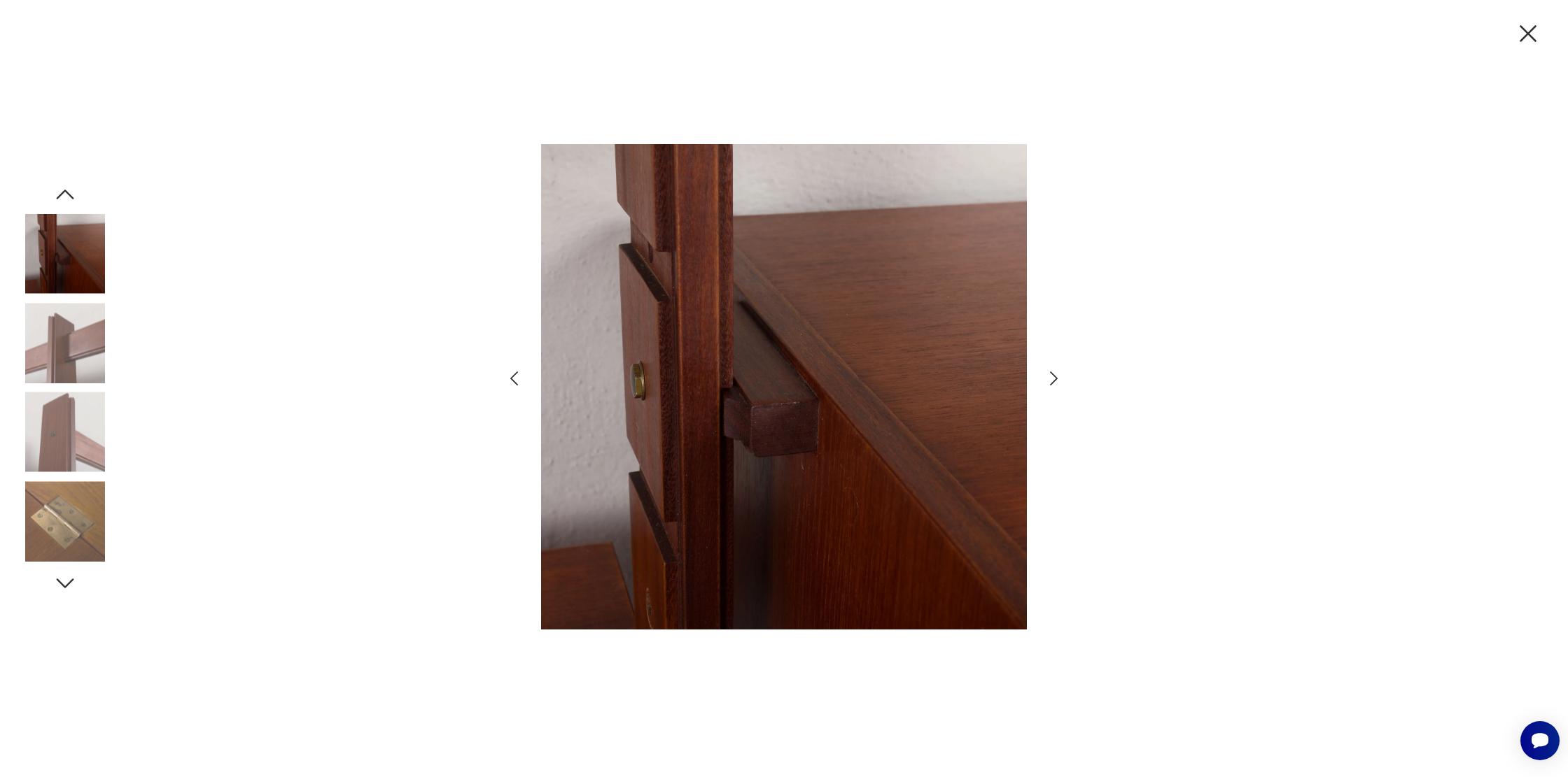
click at [1051, 381] on icon "button" at bounding box center [1053, 378] width 20 height 20
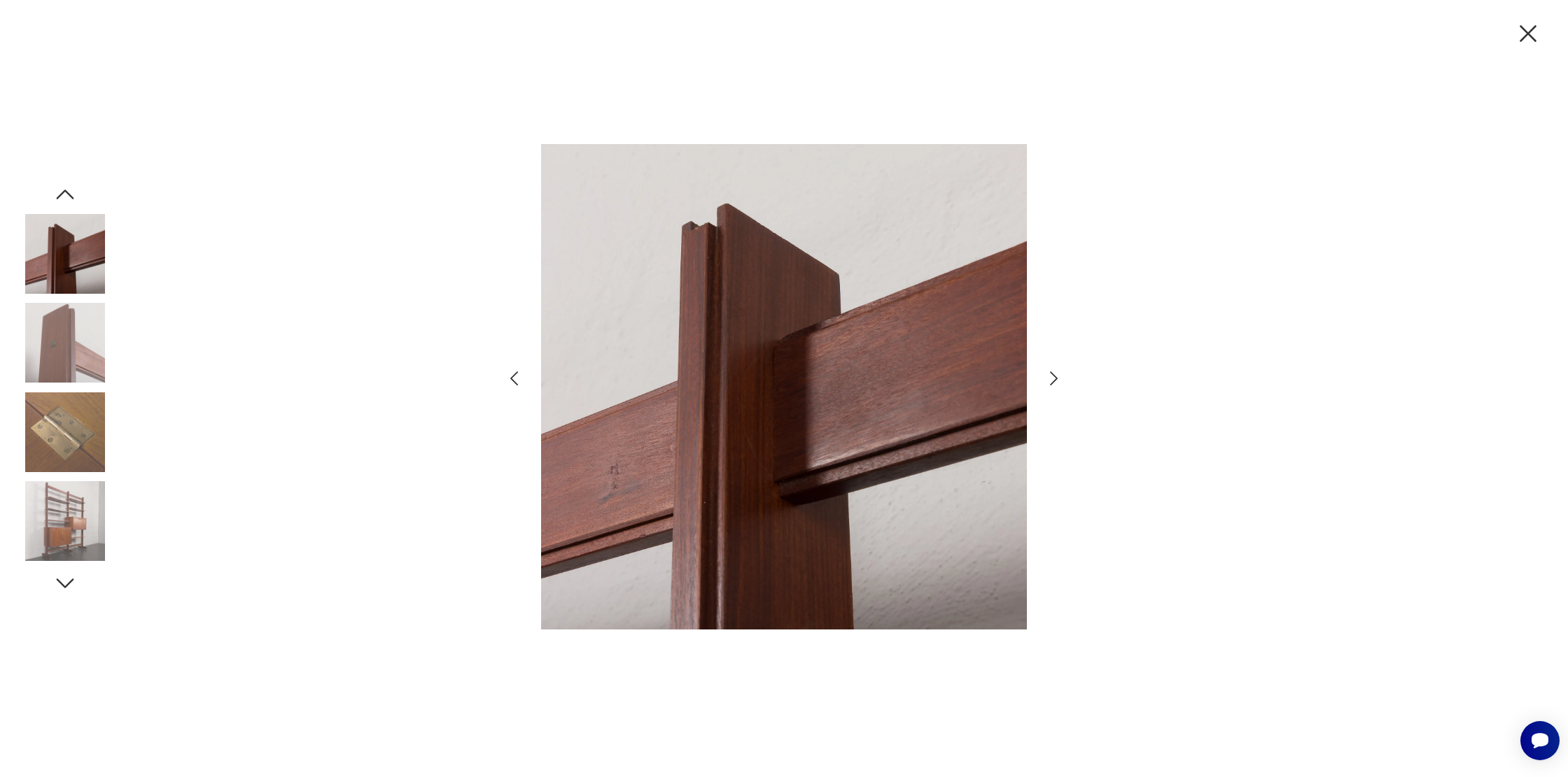
click at [1051, 381] on icon "button" at bounding box center [1053, 378] width 20 height 20
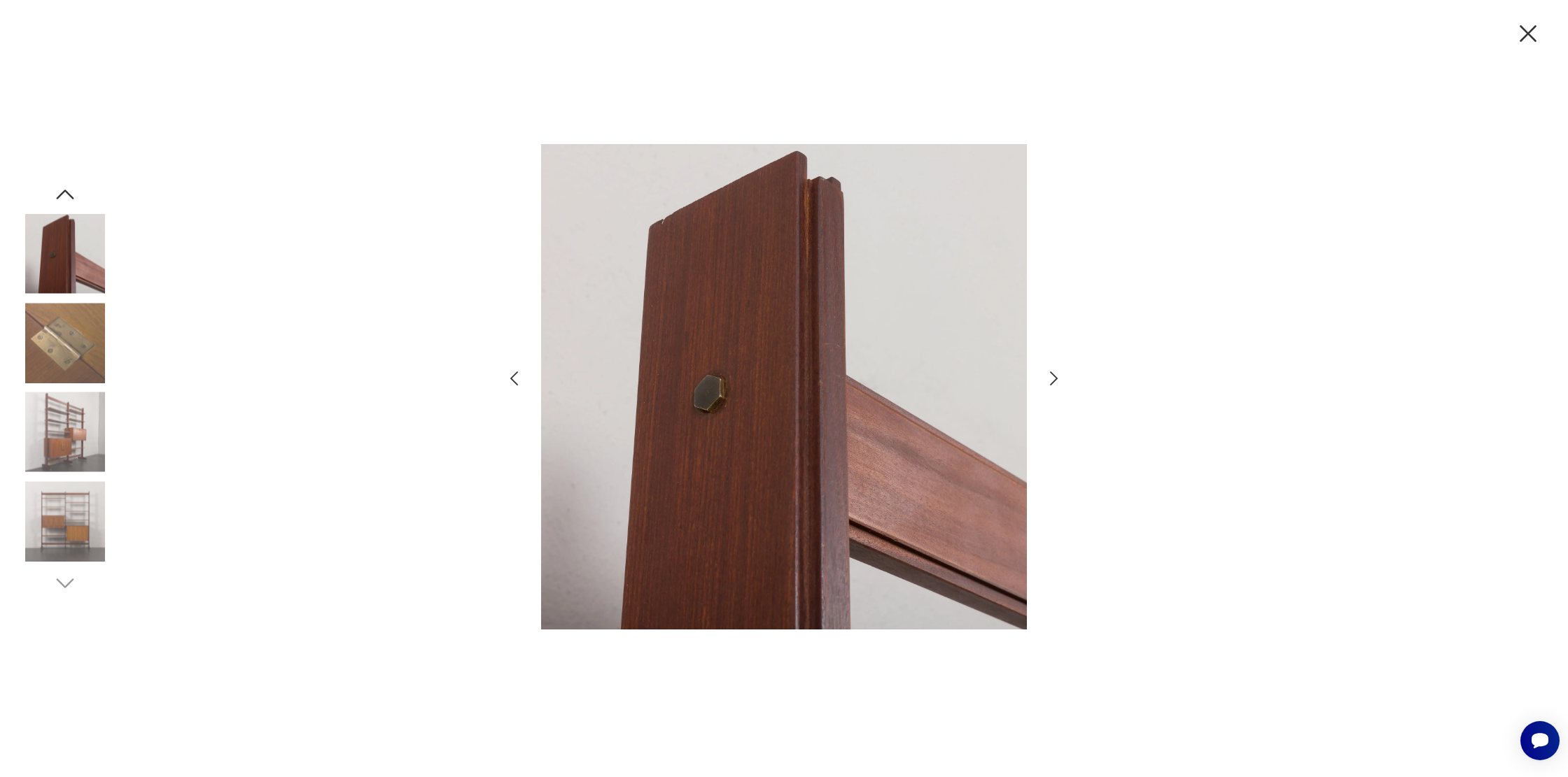
click at [1051, 381] on icon "button" at bounding box center [1053, 378] width 20 height 20
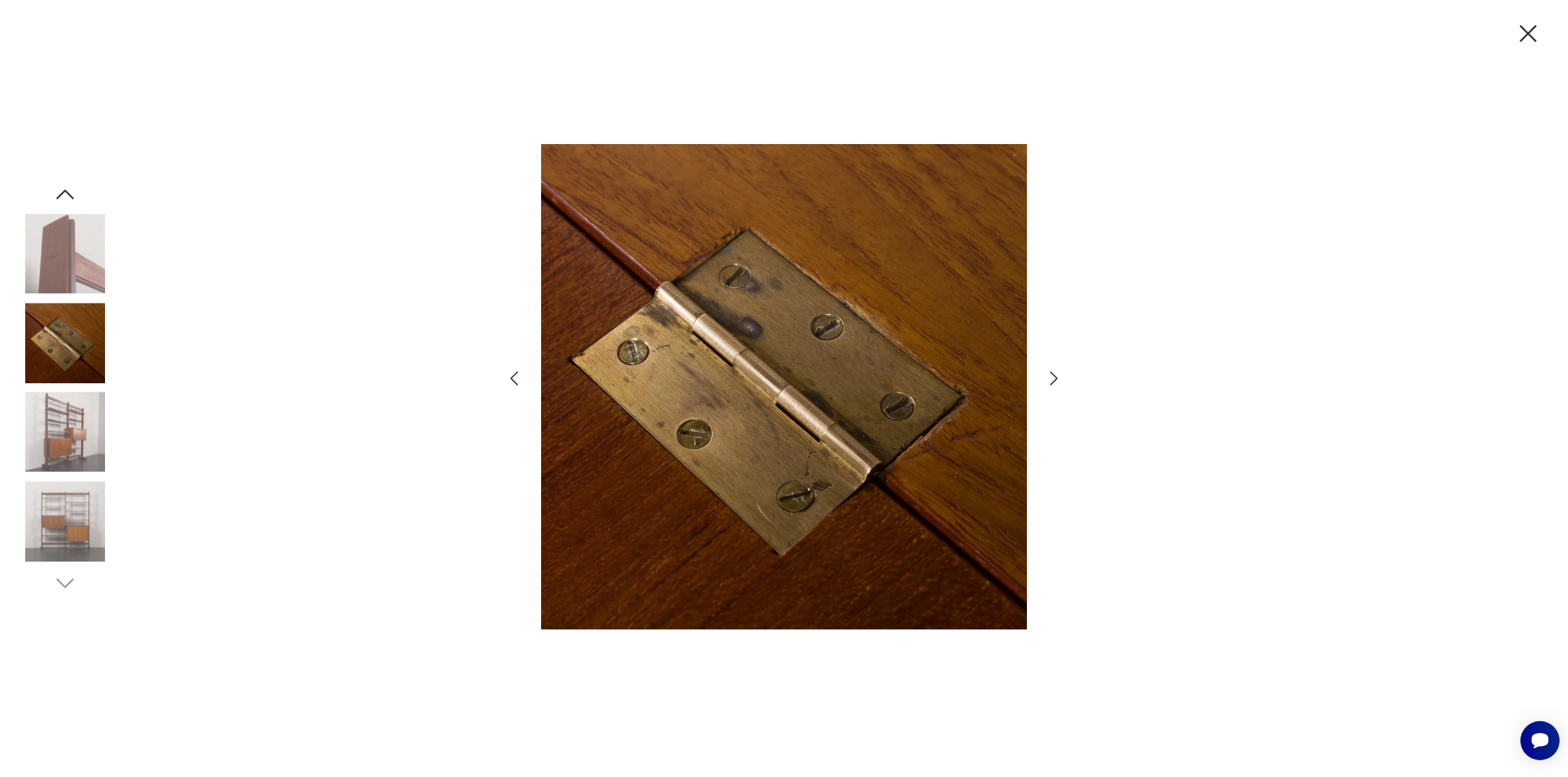
click at [1051, 381] on icon "button" at bounding box center [1053, 378] width 20 height 20
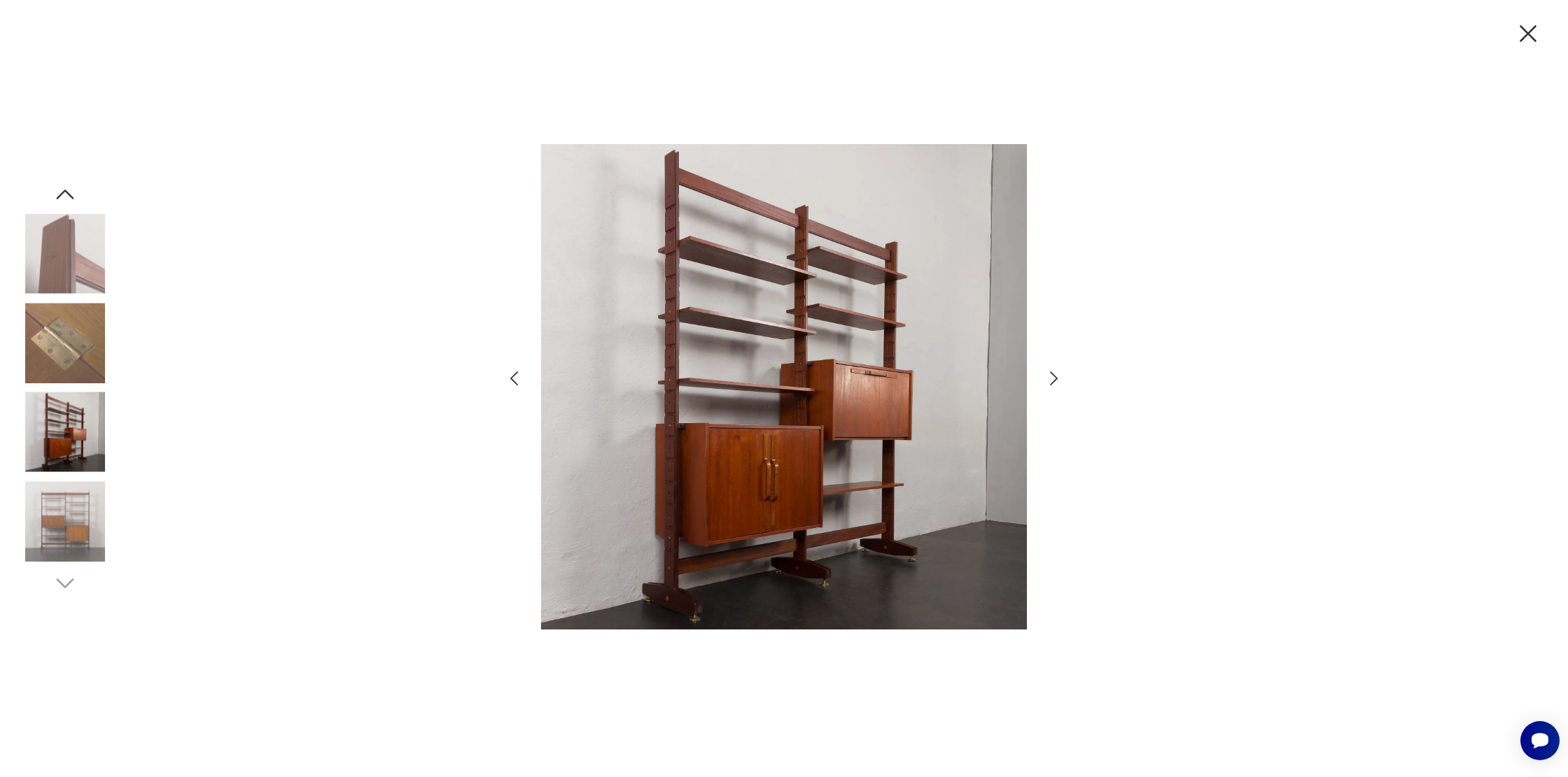
click at [1051, 381] on icon "button" at bounding box center [1053, 378] width 20 height 20
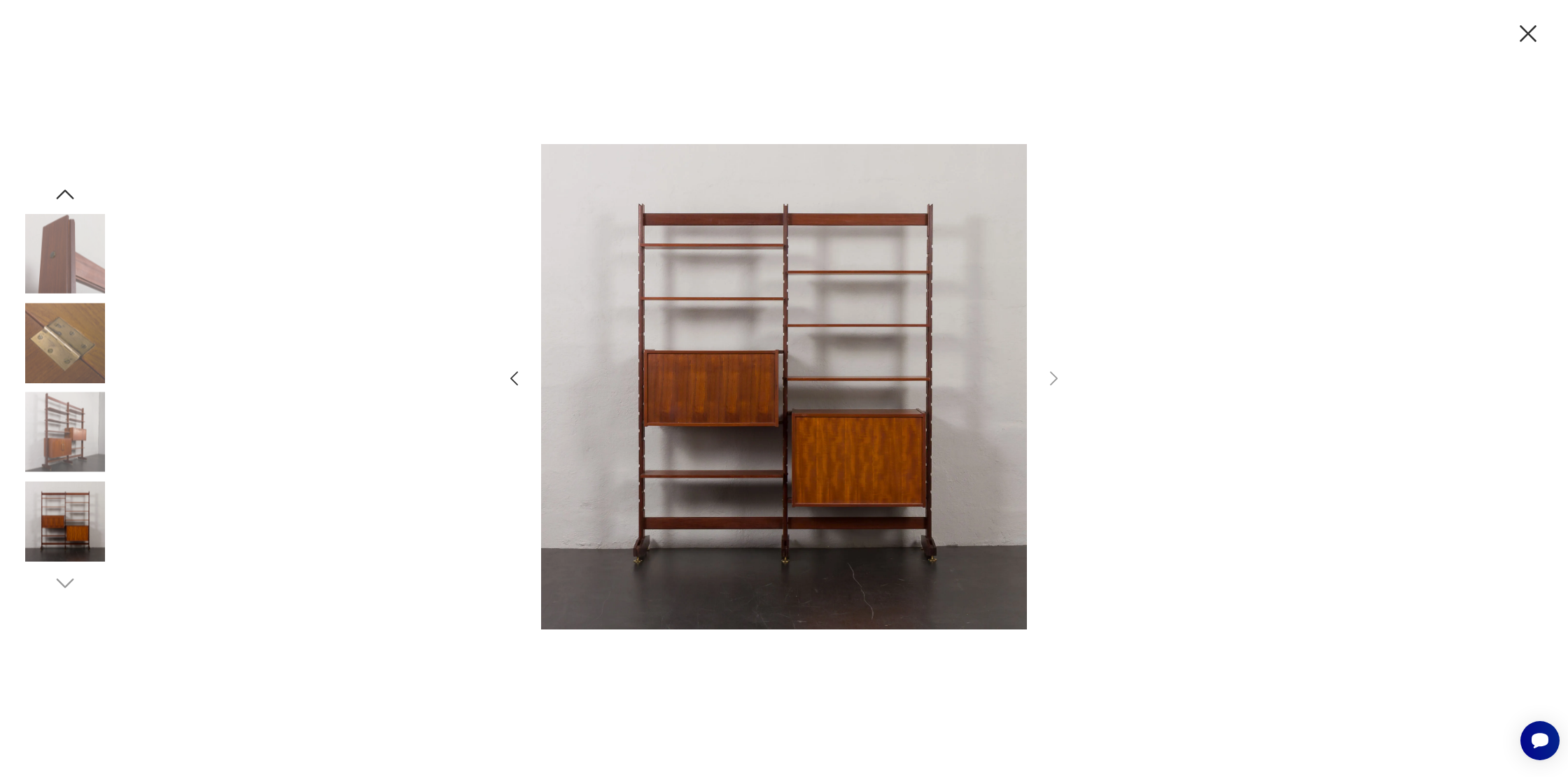
click at [1520, 34] on icon "button" at bounding box center [1527, 33] width 29 height 29
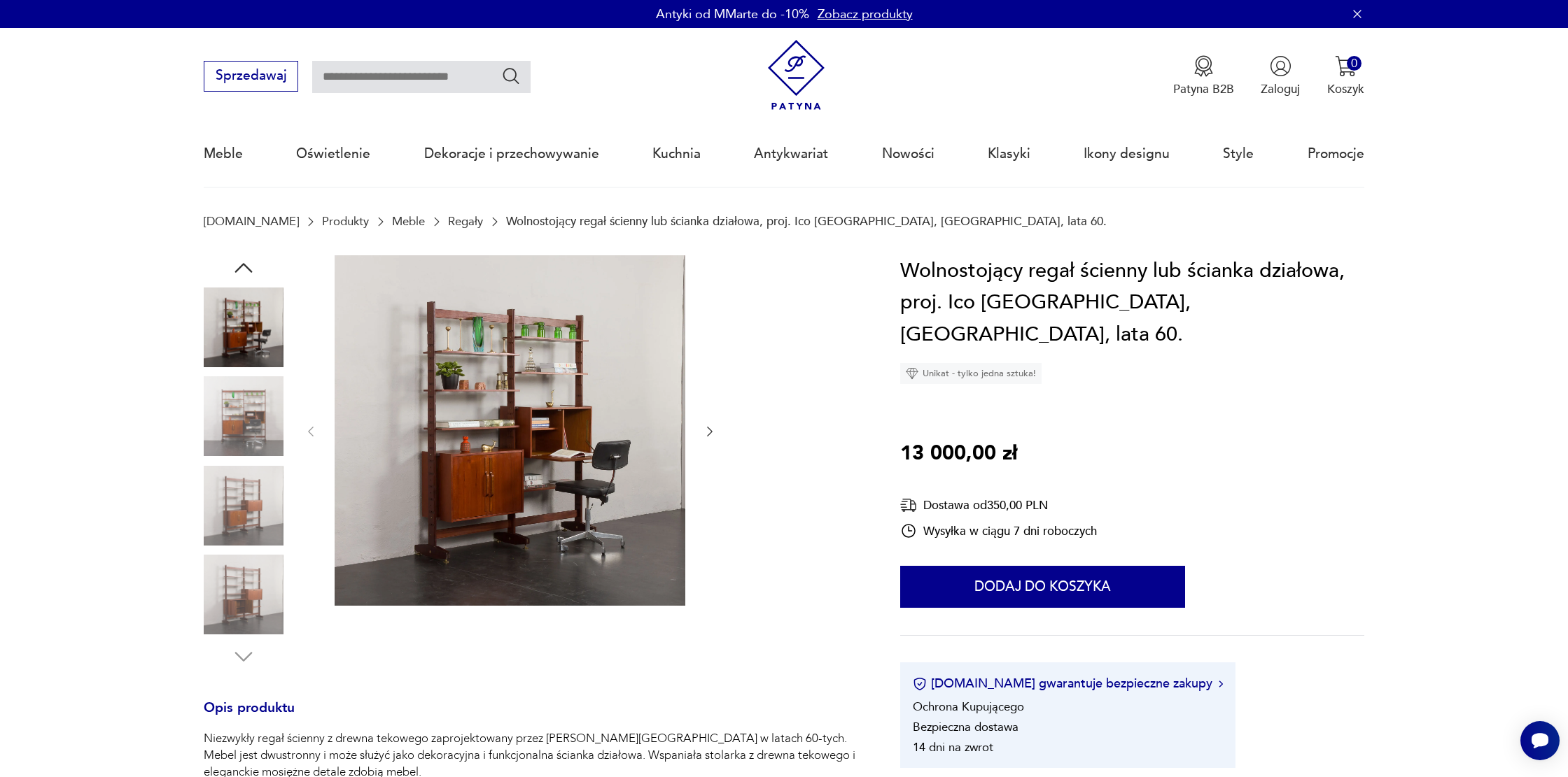
type input "******"
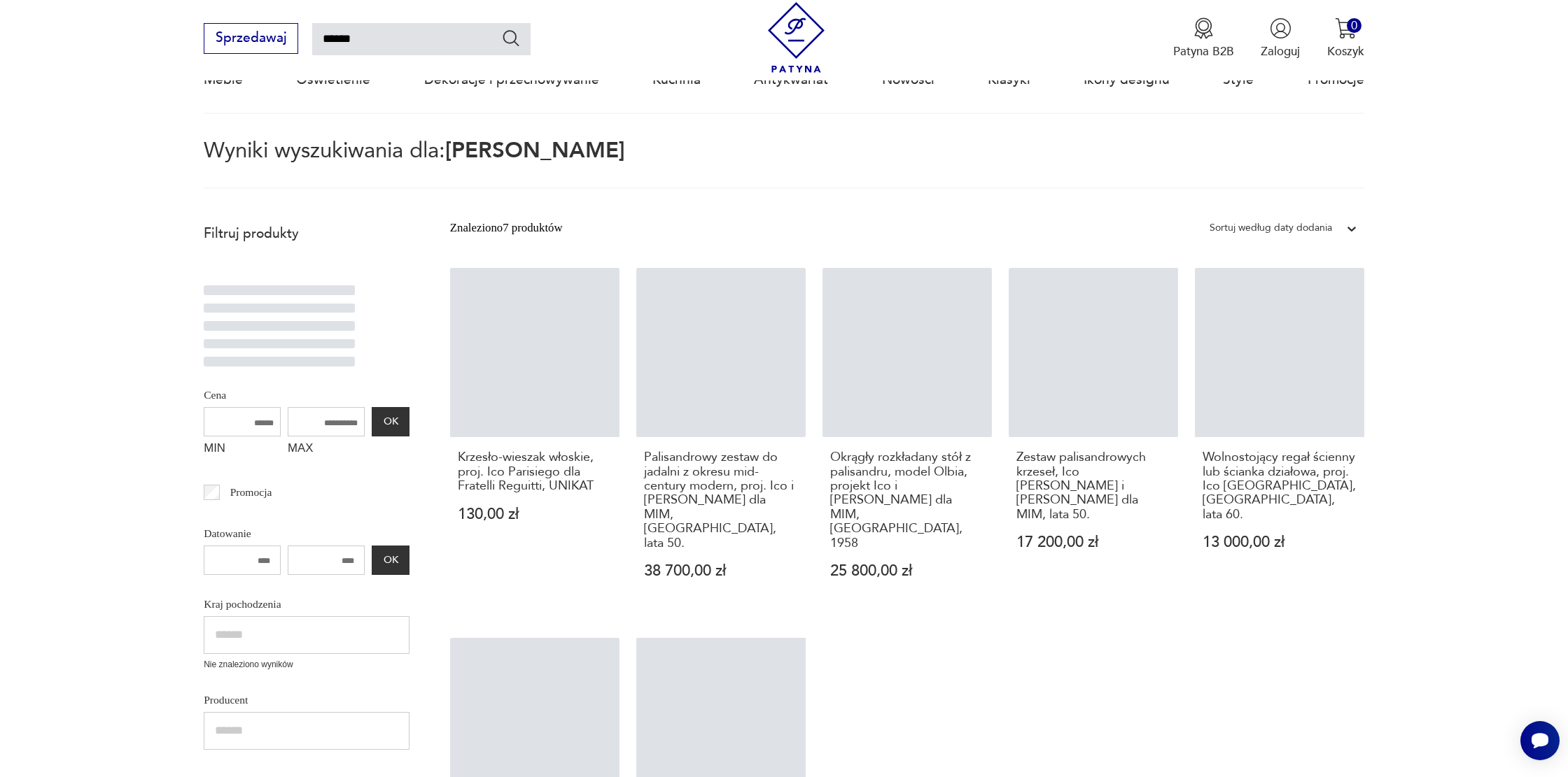
scroll to position [276, 0]
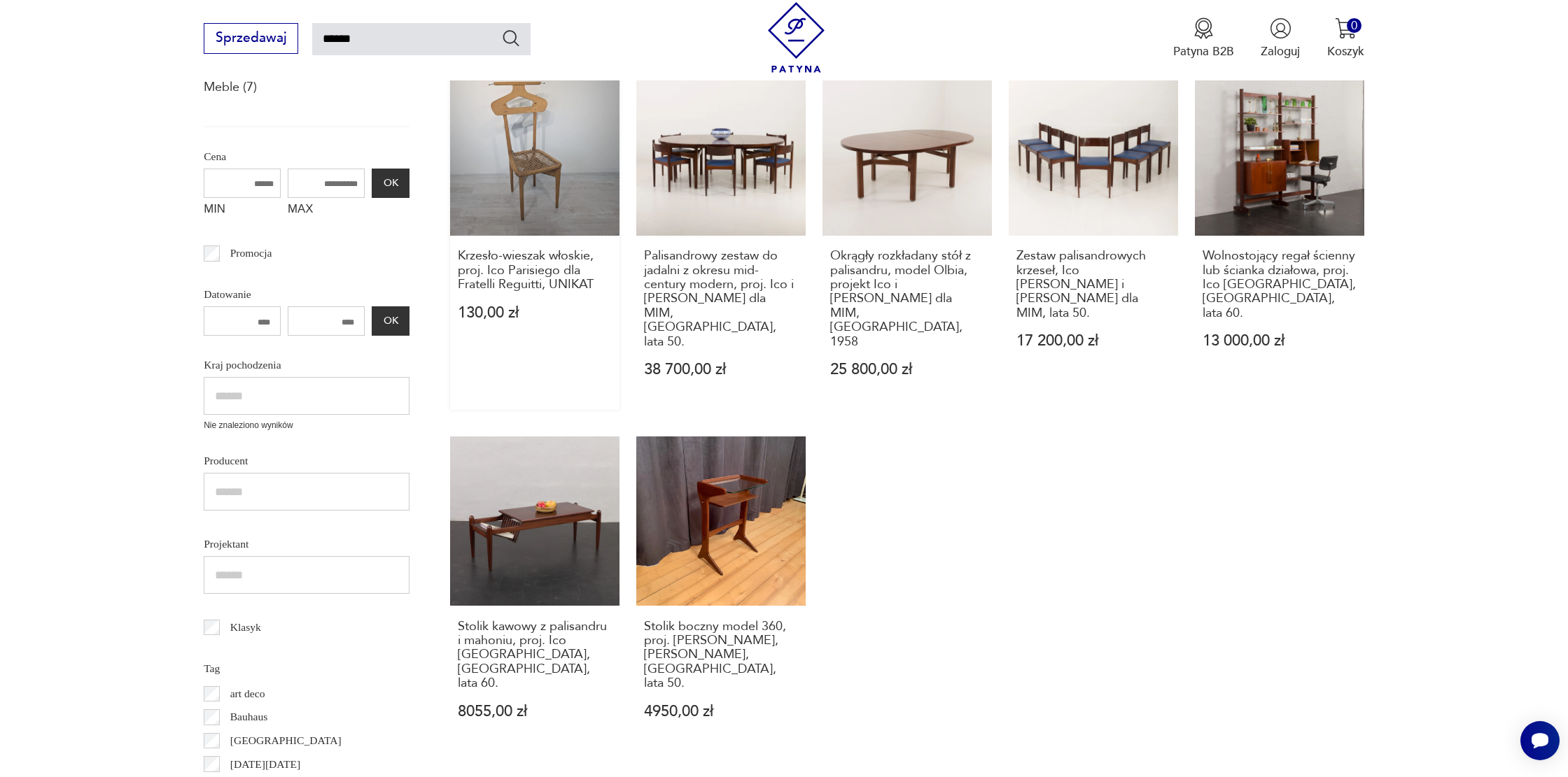
click at [484, 143] on link "Krzesło-wieszak włoskie, proj. Ico Parisiego dla Fratelli Reguitti, UNIKAT 130,…" at bounding box center [535, 238] width 169 height 344
